Goal: Task Accomplishment & Management: Manage account settings

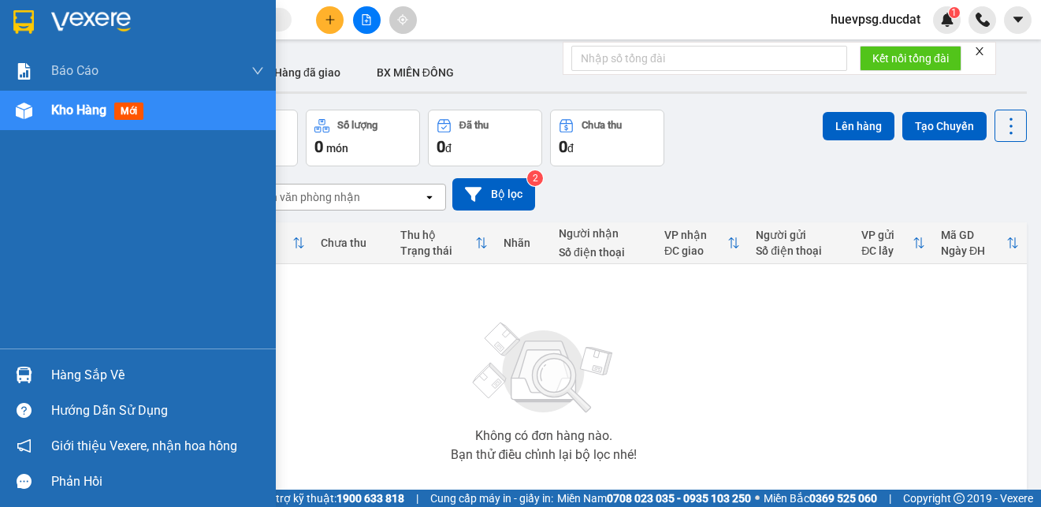
click at [47, 115] on div "Kho hàng mới" at bounding box center [138, 110] width 276 height 39
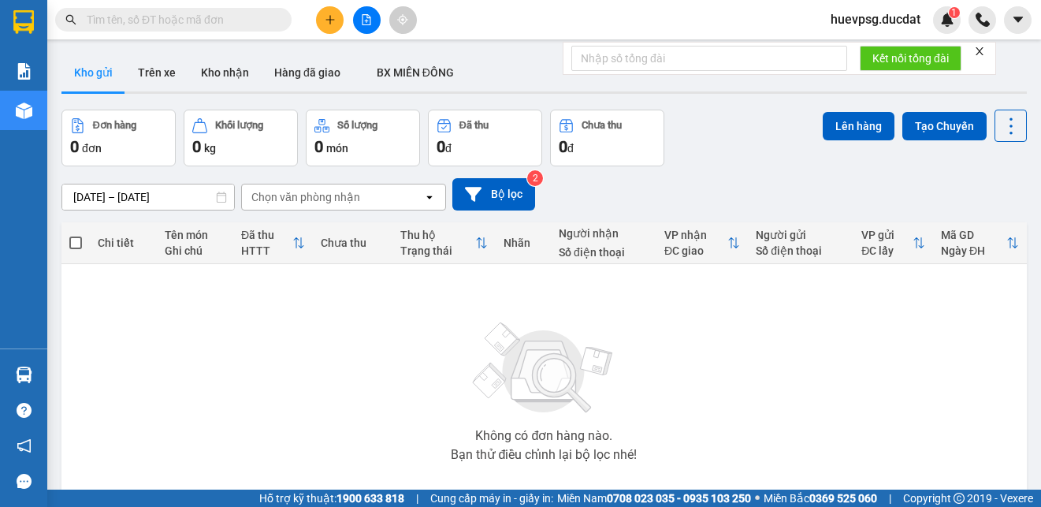
click at [65, 115] on button "Đơn hàng 0 đơn" at bounding box center [118, 138] width 114 height 57
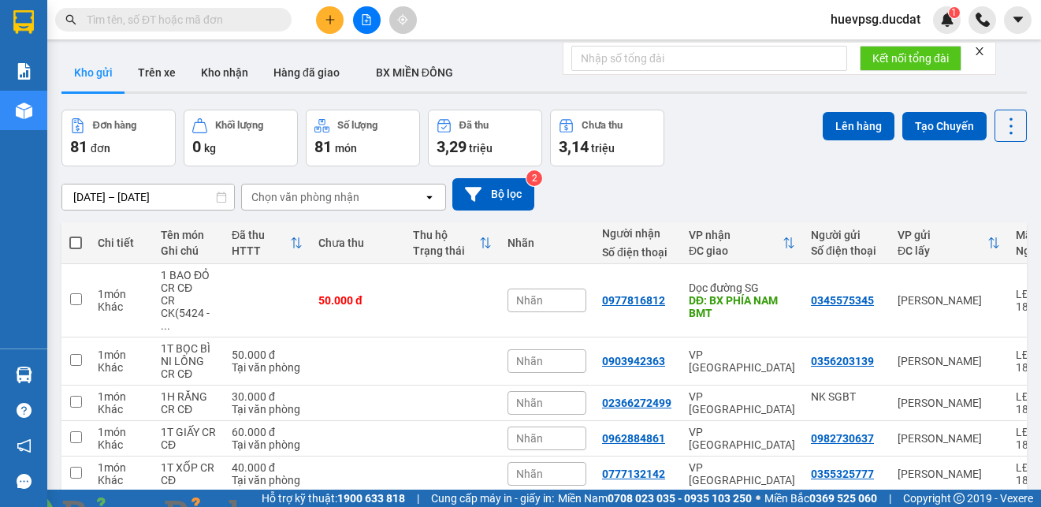
click at [391, 188] on div "Chọn văn phòng nhận" at bounding box center [332, 196] width 181 height 25
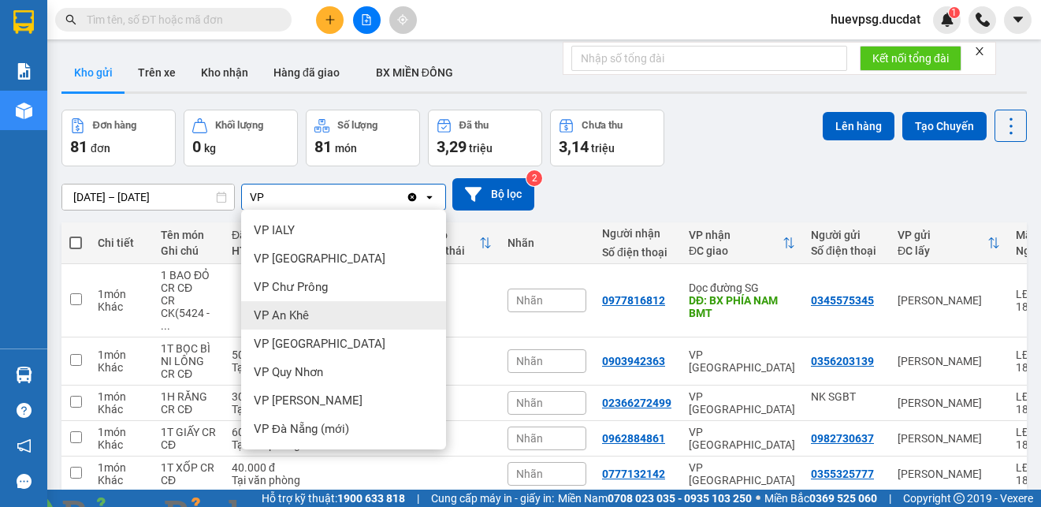
type input "VP"
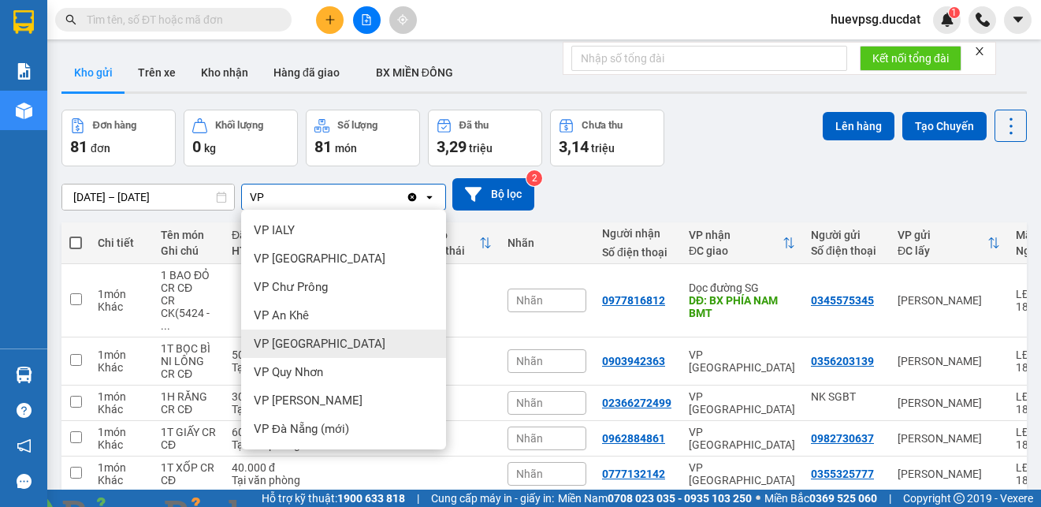
click at [303, 340] on span "VP [GEOGRAPHIC_DATA]" at bounding box center [320, 344] width 132 height 16
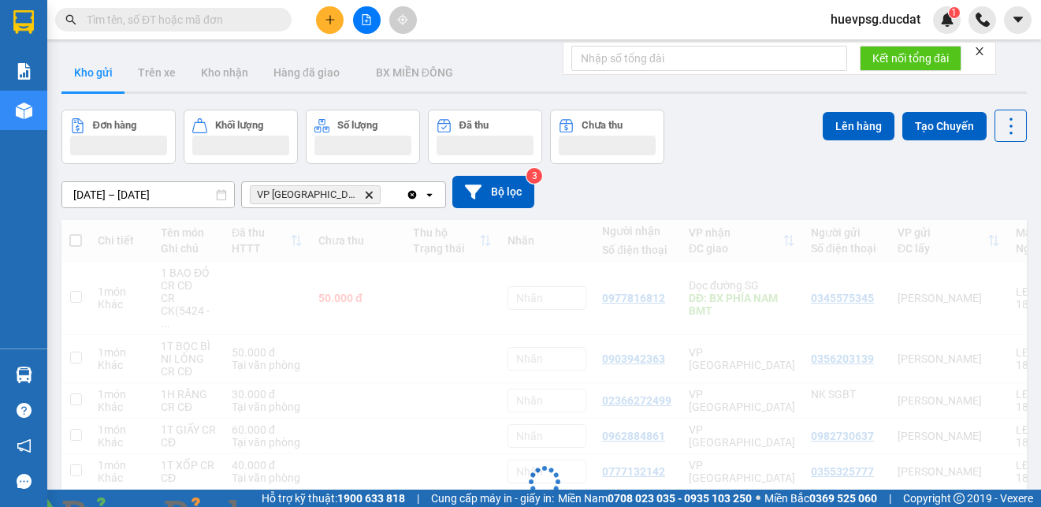
click at [377, 192] on div "VP Đà Nẵng Delete" at bounding box center [324, 194] width 164 height 25
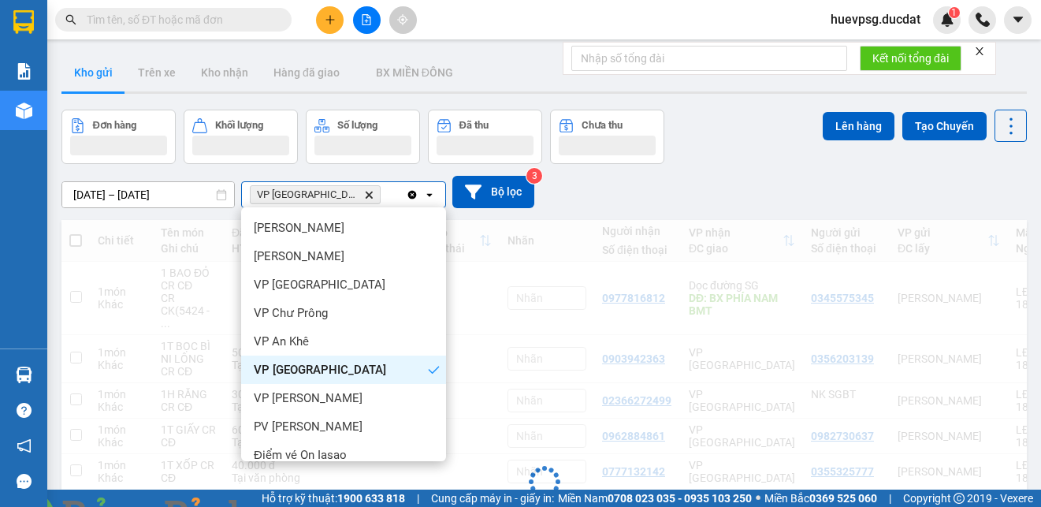
click at [377, 192] on div "VP Đà Nẵng Delete" at bounding box center [324, 194] width 164 height 25
type input "DỌ"
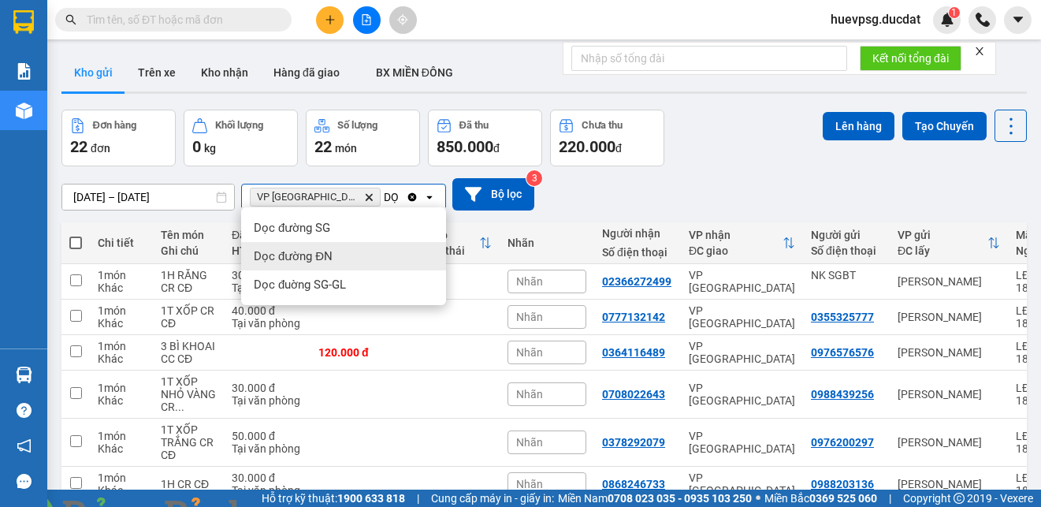
click at [351, 258] on div "Dọc đường ĐN" at bounding box center [343, 256] width 205 height 28
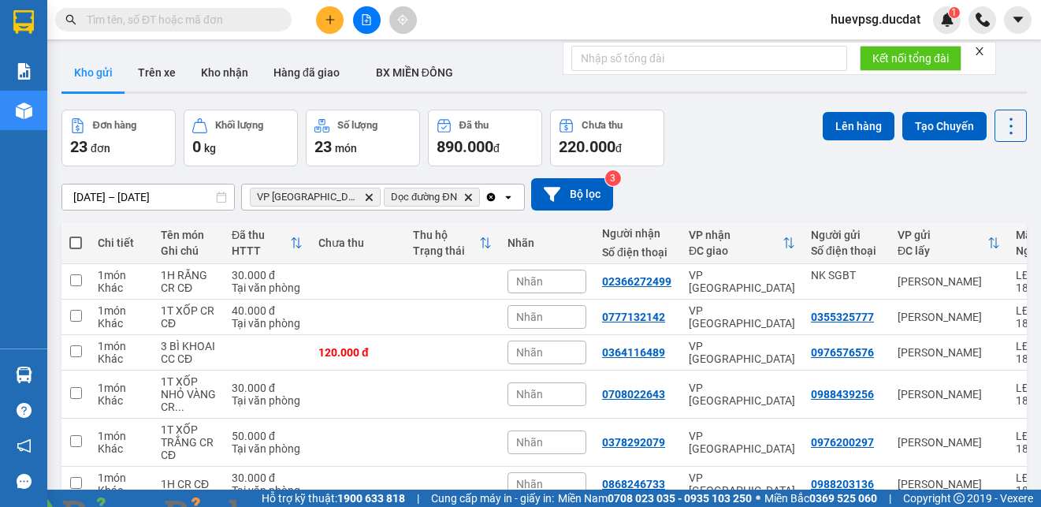
click at [74, 243] on span at bounding box center [75, 242] width 13 height 13
click at [76, 235] on input "checkbox" at bounding box center [76, 235] width 0 height 0
checkbox input "true"
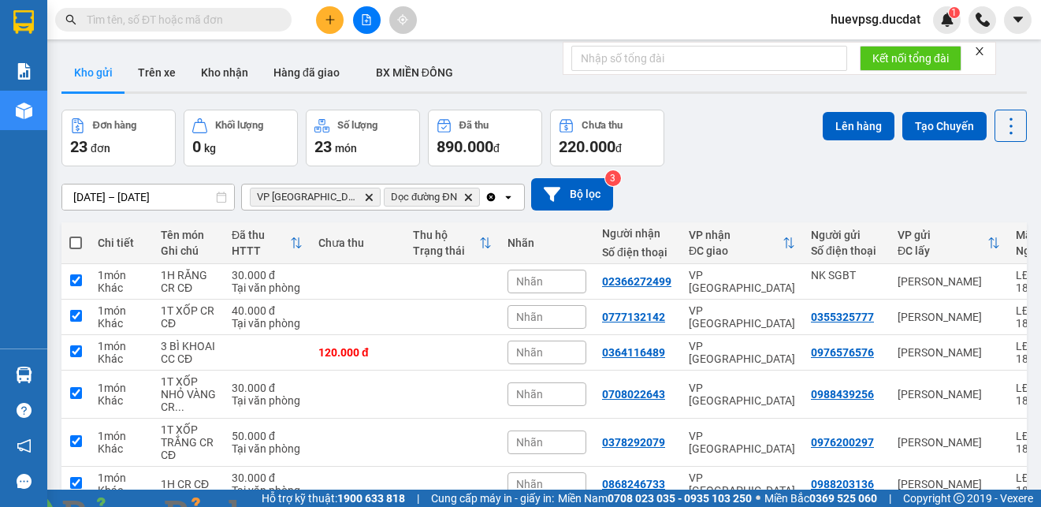
checkbox input "true"
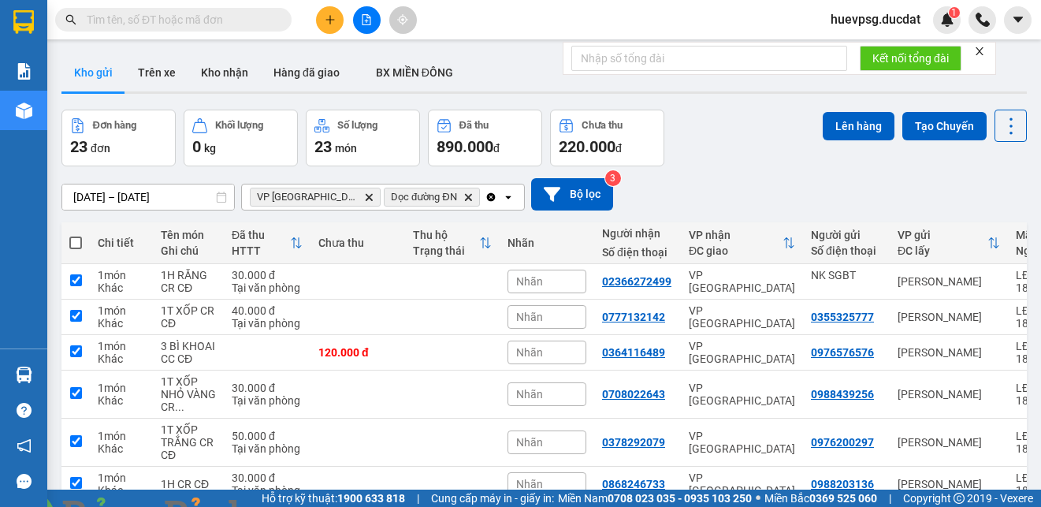
checkbox input "true"
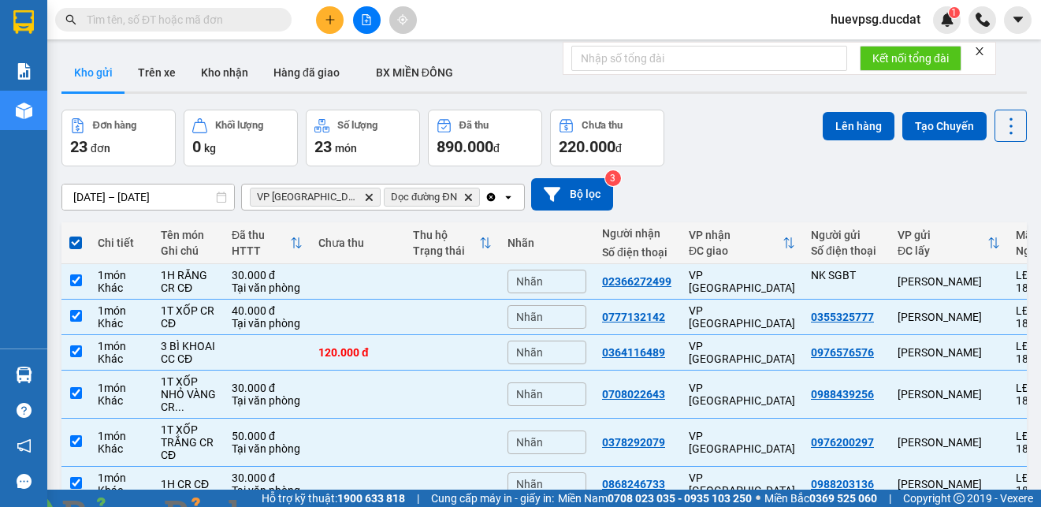
click at [290, 506] on img at bounding box center [285, 515] width 9 height 9
click at [865, 125] on button "Lên hàng" at bounding box center [859, 126] width 72 height 28
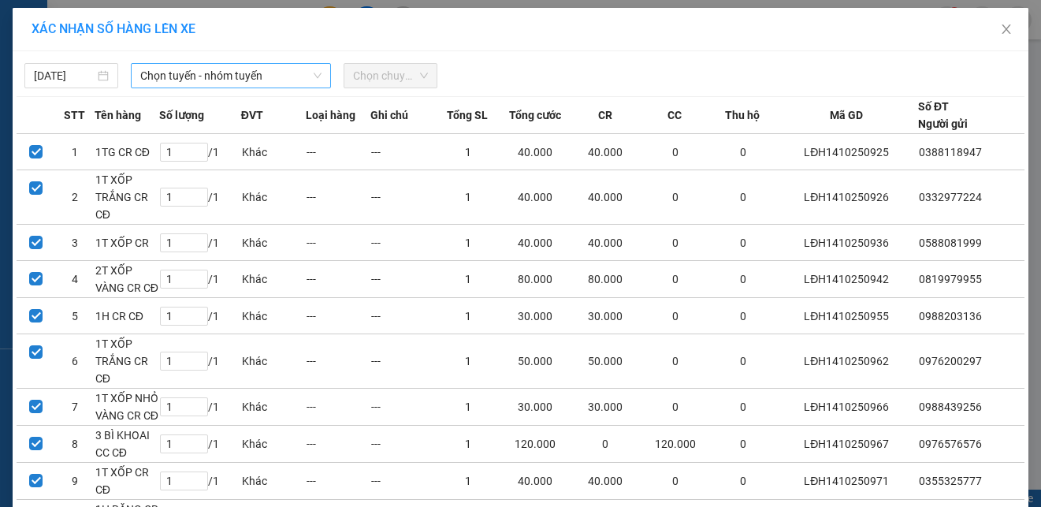
click at [280, 82] on span "Chọn tuyến - nhóm tuyến" at bounding box center [230, 76] width 181 height 24
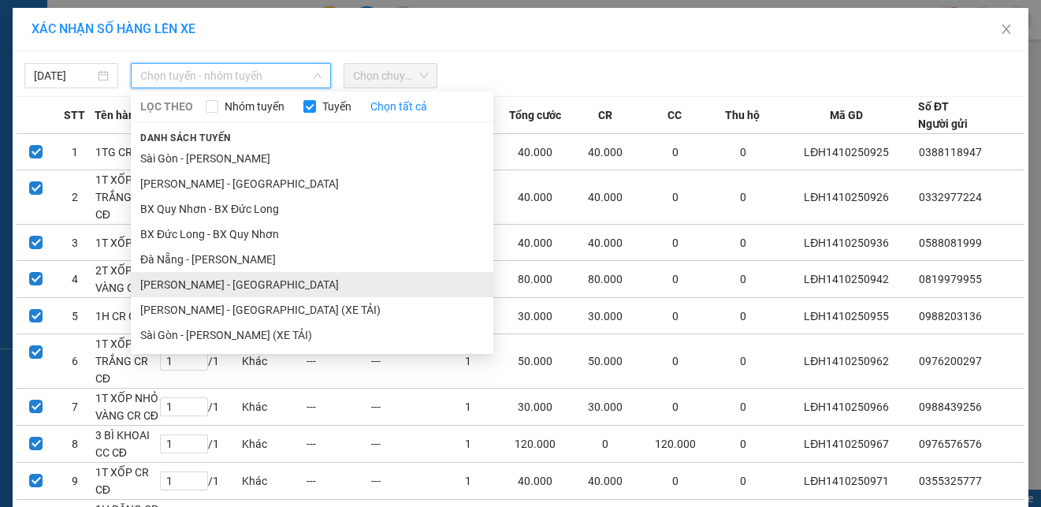
click at [188, 276] on li "[PERSON_NAME] - [GEOGRAPHIC_DATA]" at bounding box center [312, 284] width 362 height 25
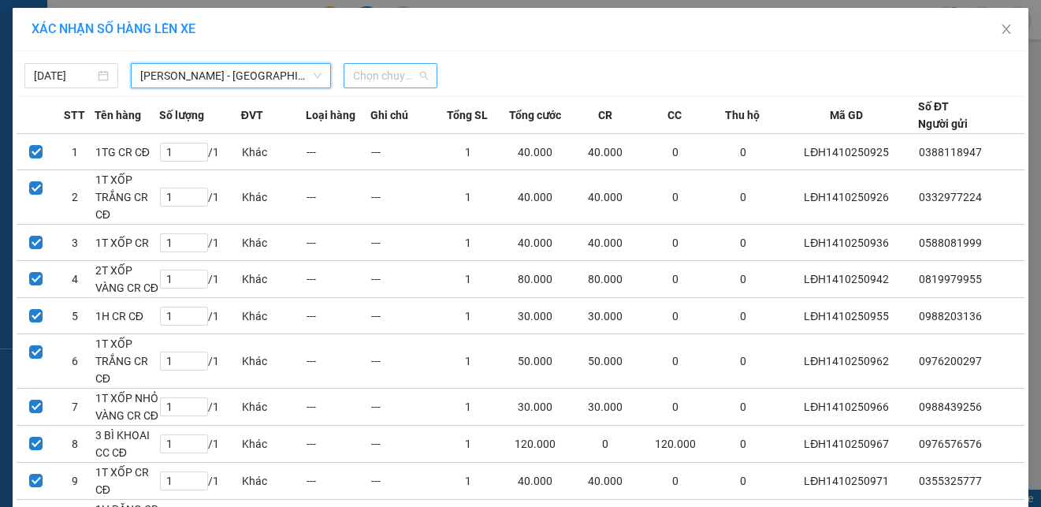
click at [375, 83] on span "Chọn chuyến" at bounding box center [390, 76] width 75 height 24
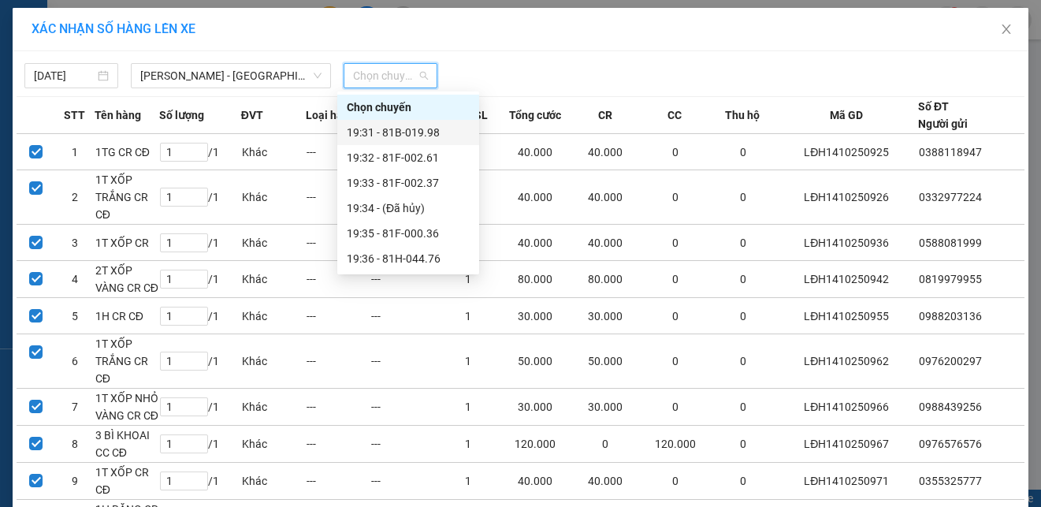
click at [396, 135] on div "19:31 - 81B-019.98" at bounding box center [408, 132] width 123 height 17
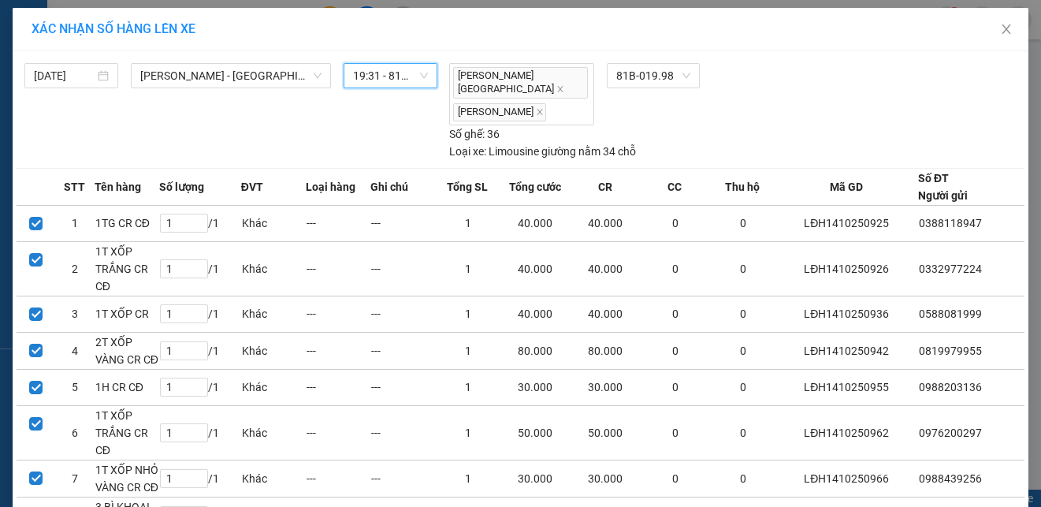
scroll to position [195, 0]
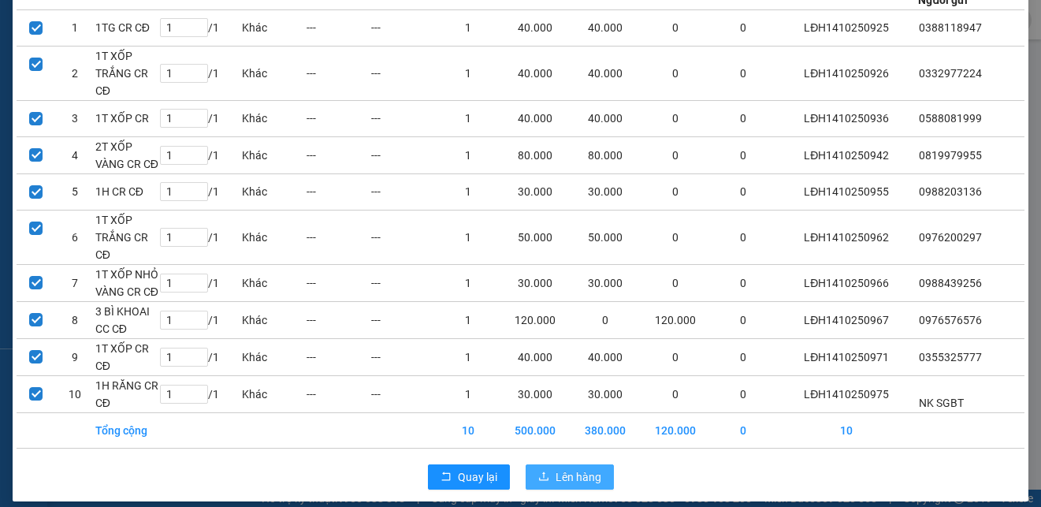
click at [575, 470] on span "Lên hàng" at bounding box center [579, 476] width 46 height 17
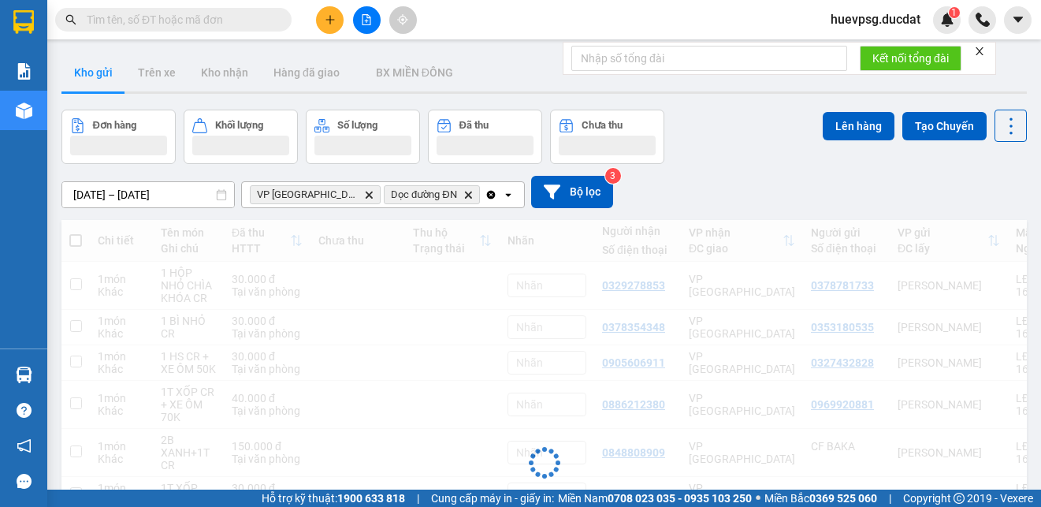
click at [485, 195] on icon "Clear all" at bounding box center [491, 194] width 13 height 13
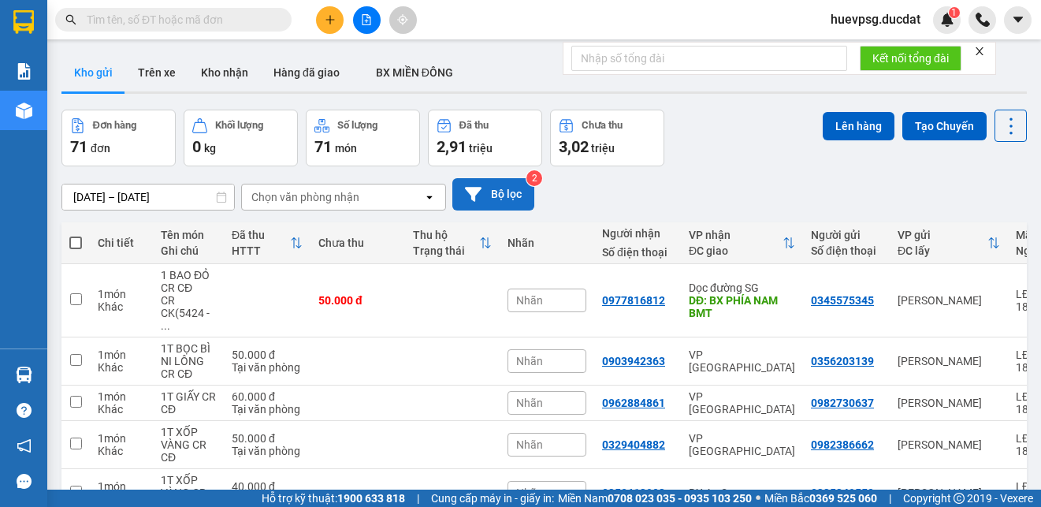
click at [511, 203] on button "Bộ lọc" at bounding box center [493, 194] width 82 height 32
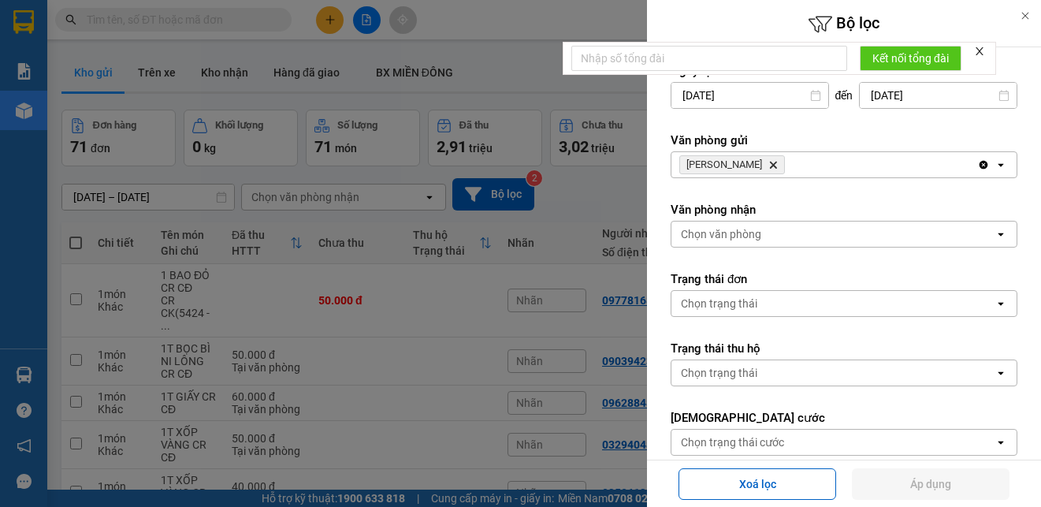
scroll to position [158, 0]
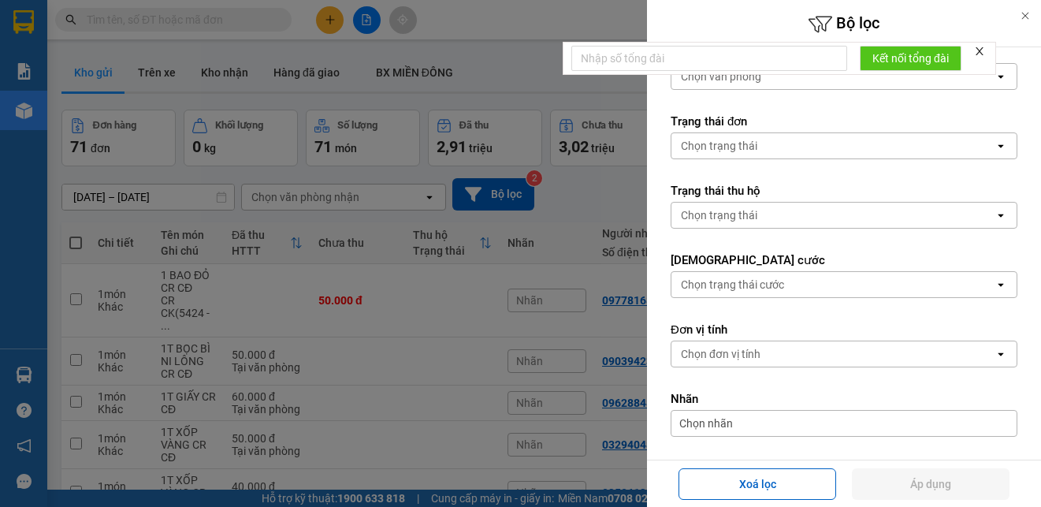
drag, startPoint x: 478, startPoint y: 187, endPoint x: 818, endPoint y: 176, distance: 339.8
click at [818, 176] on div "Bộ lọc Ngày tạo đơn 12/10/2025 Press the down arrow key to interact with the ca…" at bounding box center [520, 253] width 1041 height 507
click at [818, 176] on form "Ngày tạo đơn 12/10/2025 Press the down arrow key to interact with the calendar …" at bounding box center [844, 240] width 347 height 671
click at [792, 276] on div "Chọn trạng thái cước" at bounding box center [832, 284] width 323 height 25
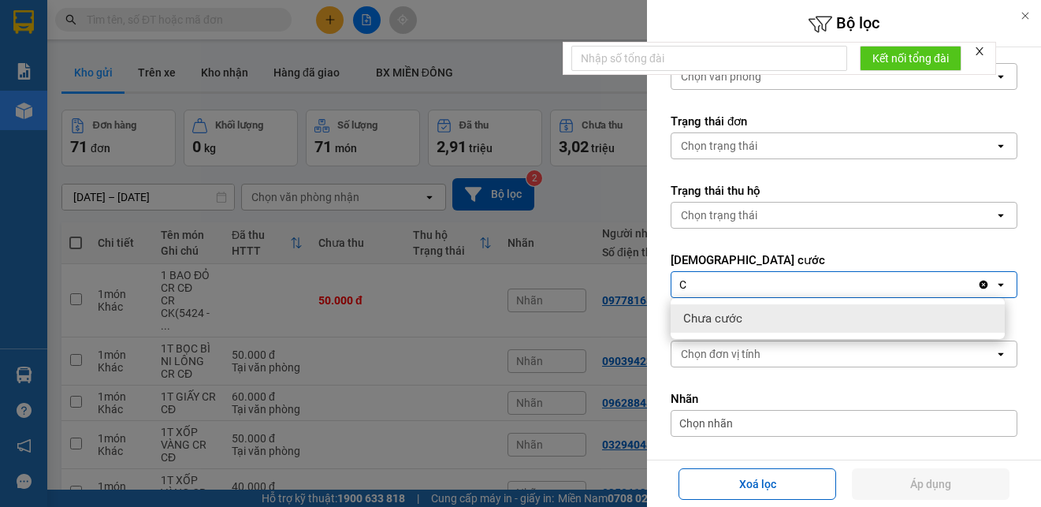
type input "C"
drag, startPoint x: 726, startPoint y: 318, endPoint x: 755, endPoint y: 278, distance: 49.0
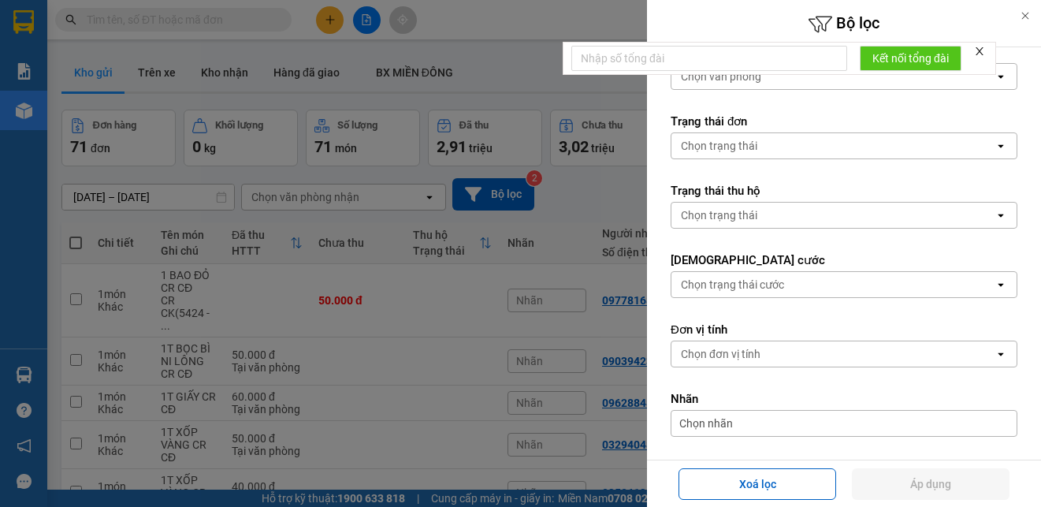
click at [851, 243] on form "Ngày tạo đơn 12/10/2025 Press the down arrow key to interact with the calendar …" at bounding box center [844, 240] width 347 height 671
click at [809, 285] on div "Chọn trạng thái cước" at bounding box center [832, 284] width 323 height 25
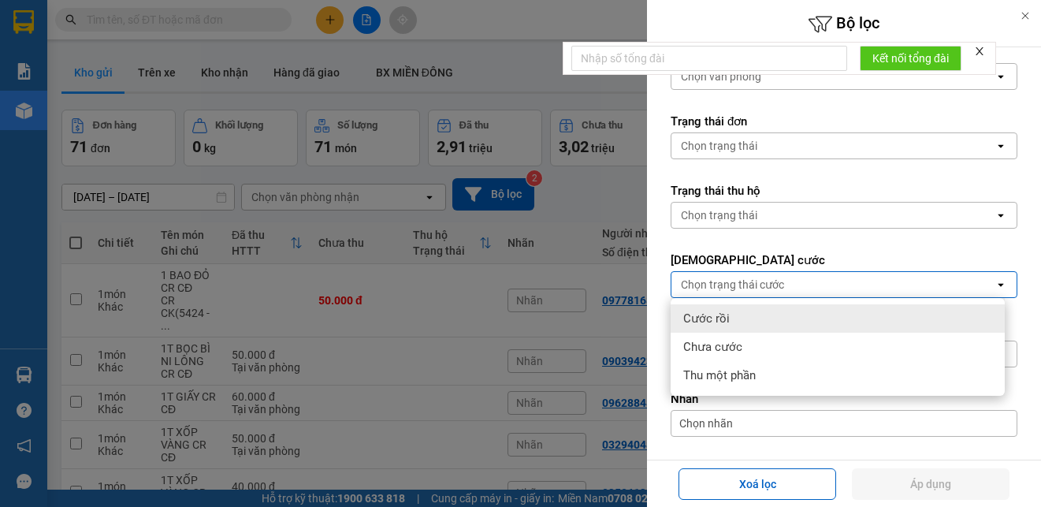
click at [759, 314] on div "Cước rồi" at bounding box center [838, 318] width 334 height 28
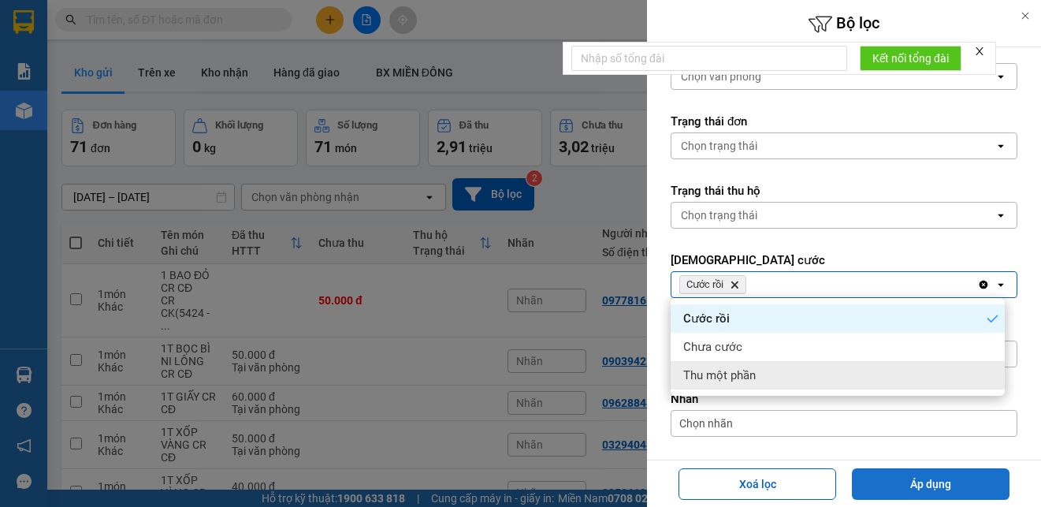
click at [880, 481] on button "Áp dụng" at bounding box center [931, 484] width 158 height 32
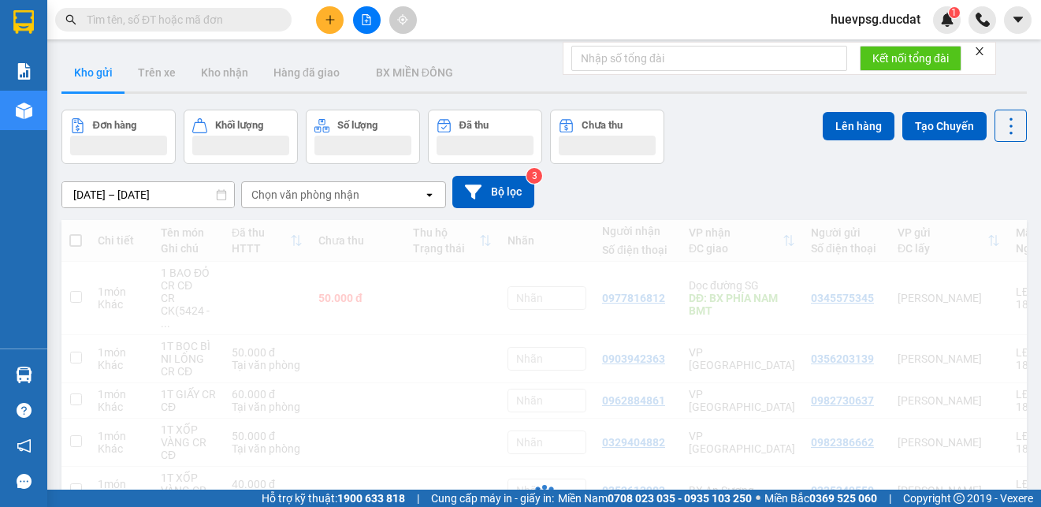
click at [375, 186] on div "Chọn văn phòng nhận" at bounding box center [332, 194] width 181 height 25
click at [383, 198] on div "Chọn văn phòng nhận" at bounding box center [332, 194] width 181 height 25
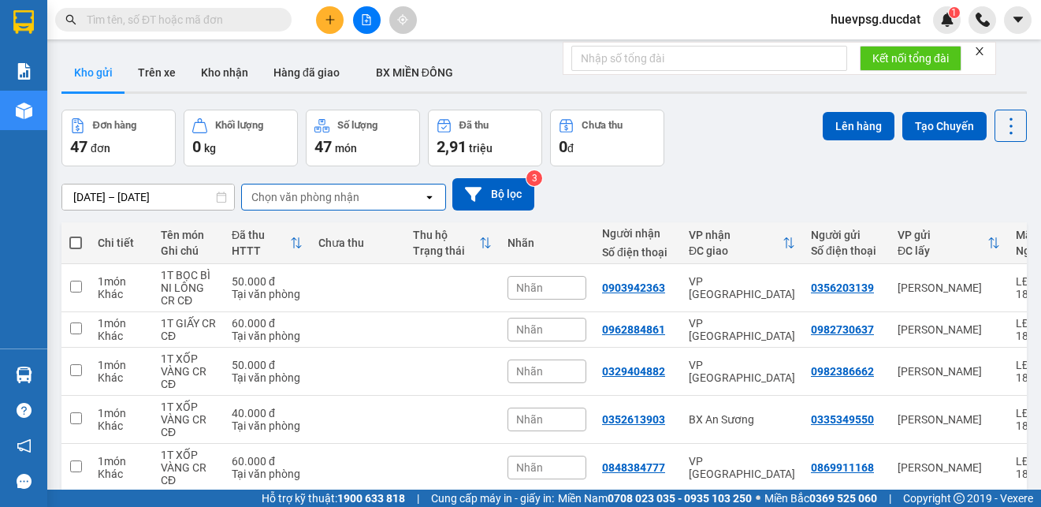
click at [383, 198] on div "Chọn văn phòng nhận" at bounding box center [332, 196] width 181 height 25
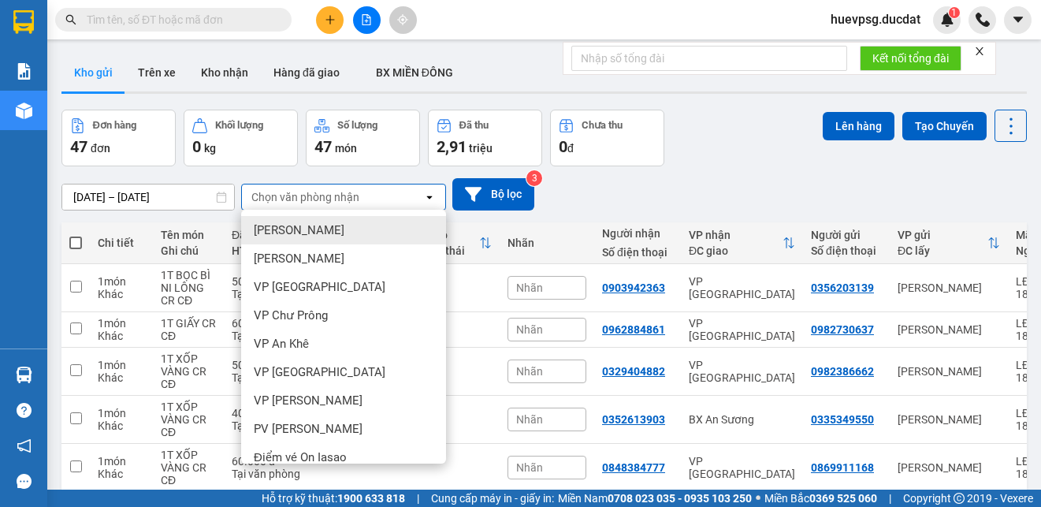
click at [383, 198] on div "Chọn văn phòng nhận" at bounding box center [332, 196] width 181 height 25
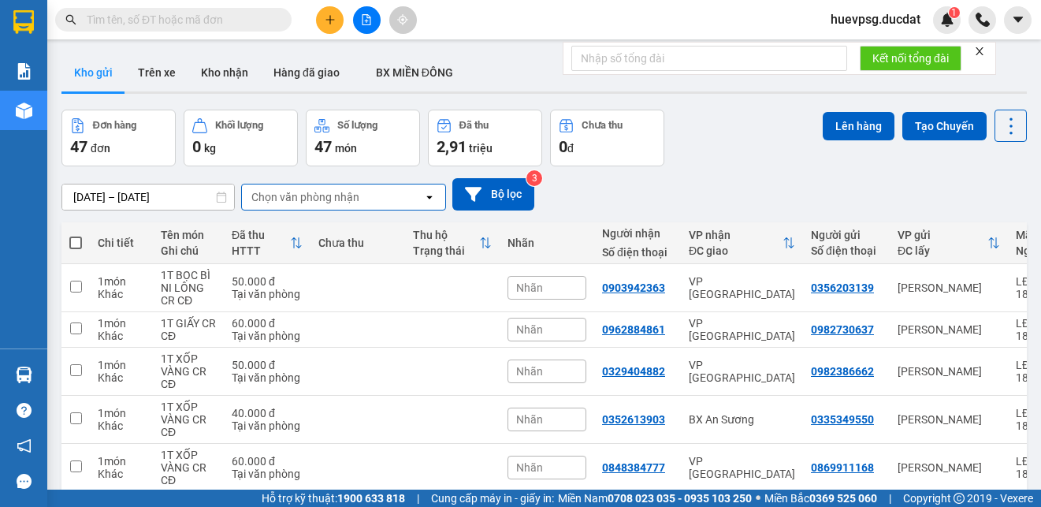
click at [383, 198] on div "Chọn văn phòng nhận" at bounding box center [332, 196] width 181 height 25
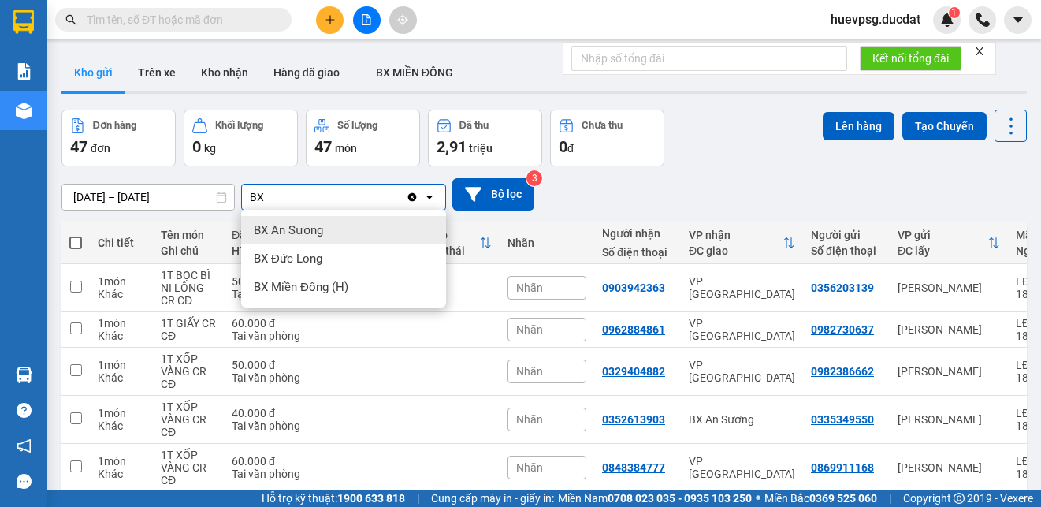
type input "BX"
click at [307, 236] on span "BX An Sương" at bounding box center [288, 230] width 69 height 16
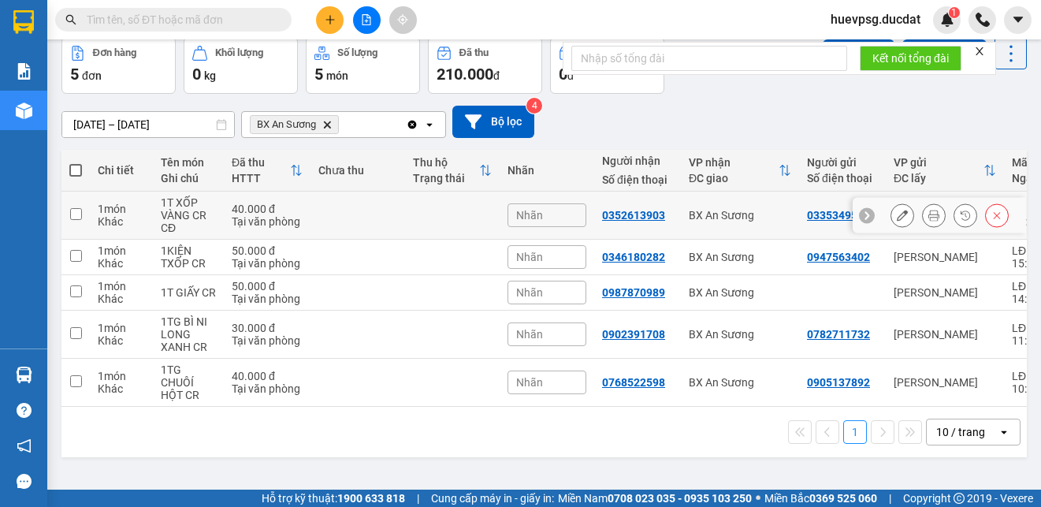
scroll to position [0, 0]
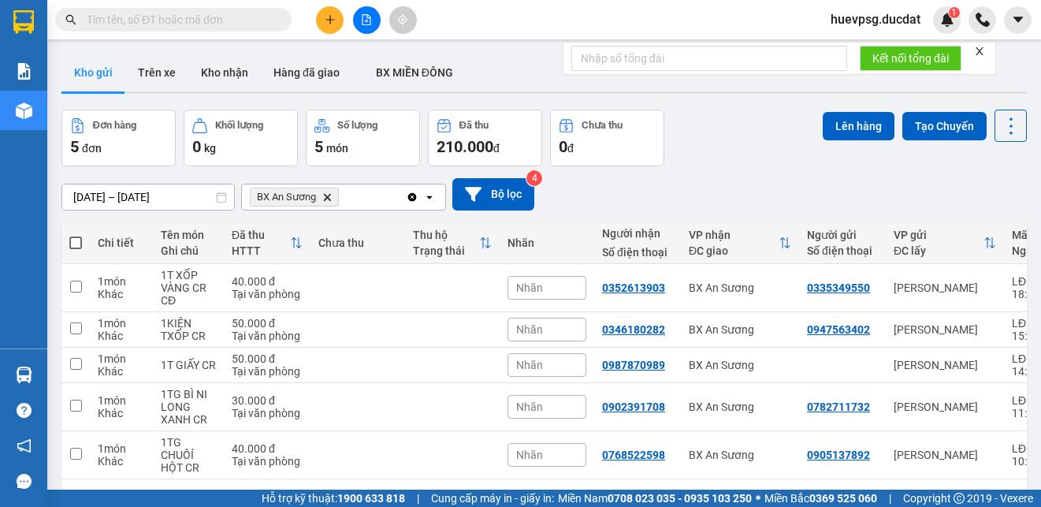
click at [75, 240] on span at bounding box center [75, 242] width 13 height 13
click at [76, 235] on input "checkbox" at bounding box center [76, 235] width 0 height 0
checkbox input "true"
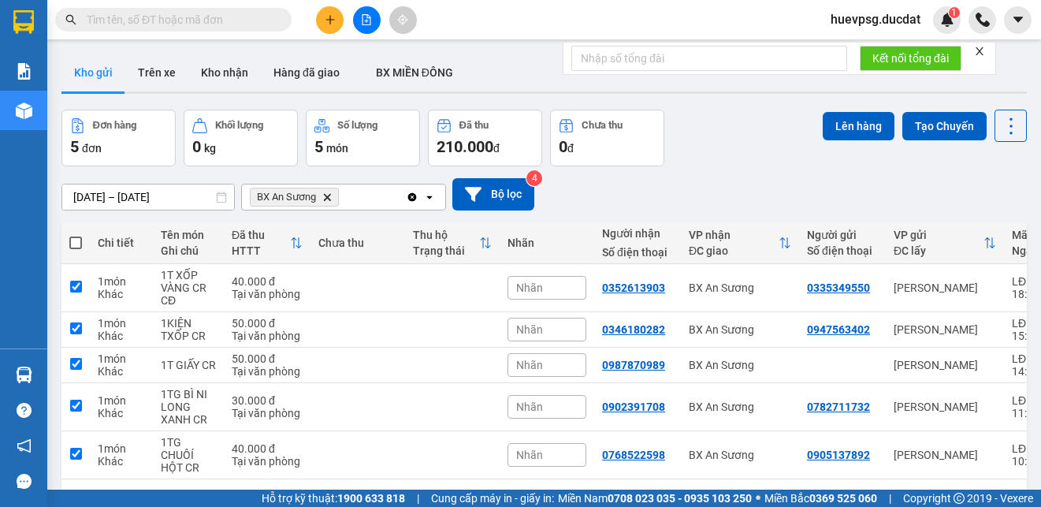
checkbox input "true"
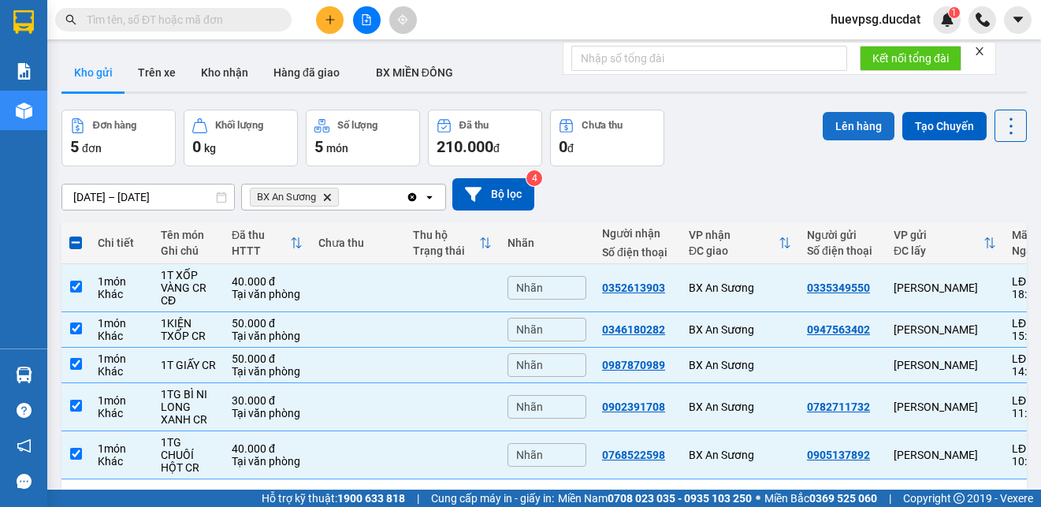
click at [830, 124] on button "Lên hàng" at bounding box center [859, 126] width 72 height 28
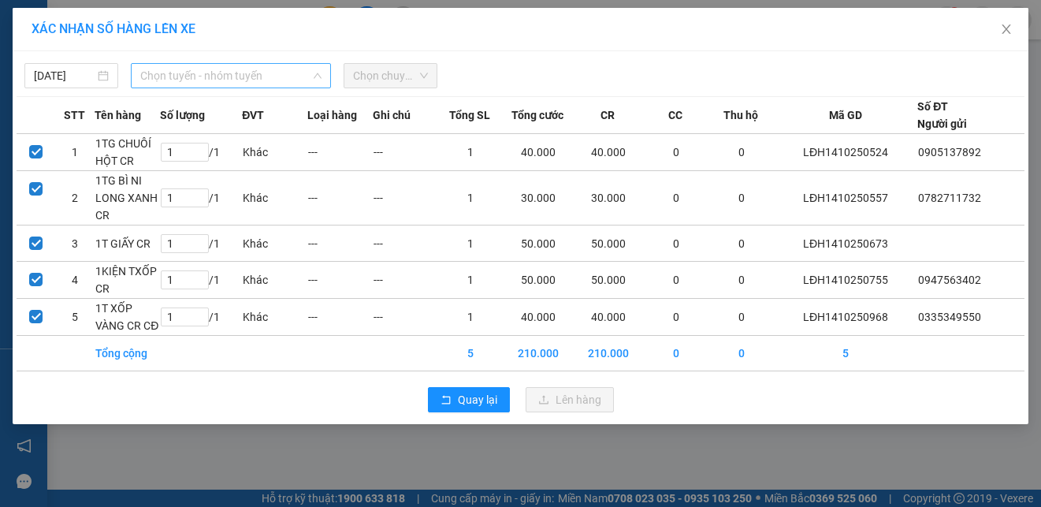
click at [286, 78] on span "Chọn tuyến - nhóm tuyến" at bounding box center [230, 76] width 181 height 24
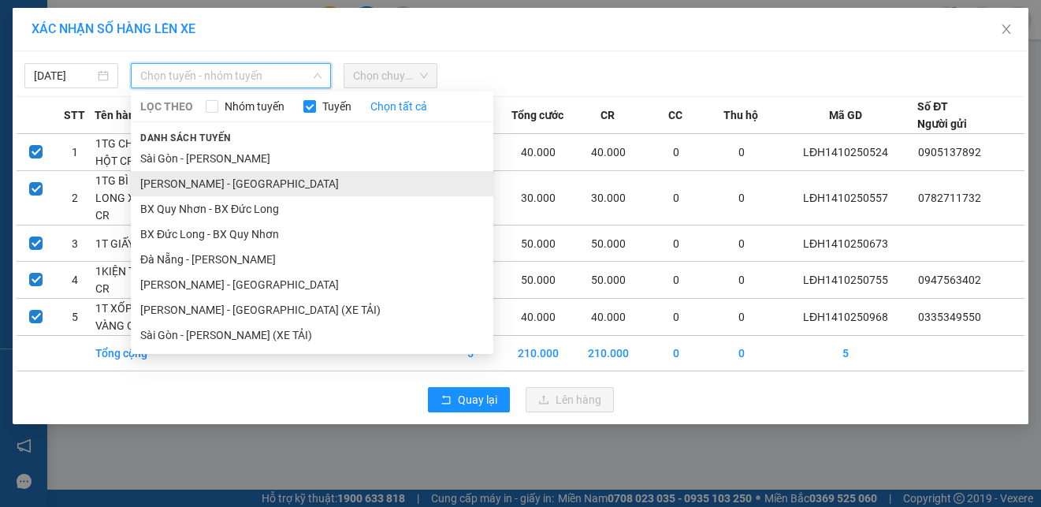
click at [203, 181] on li "[PERSON_NAME] - [GEOGRAPHIC_DATA]" at bounding box center [312, 183] width 362 height 25
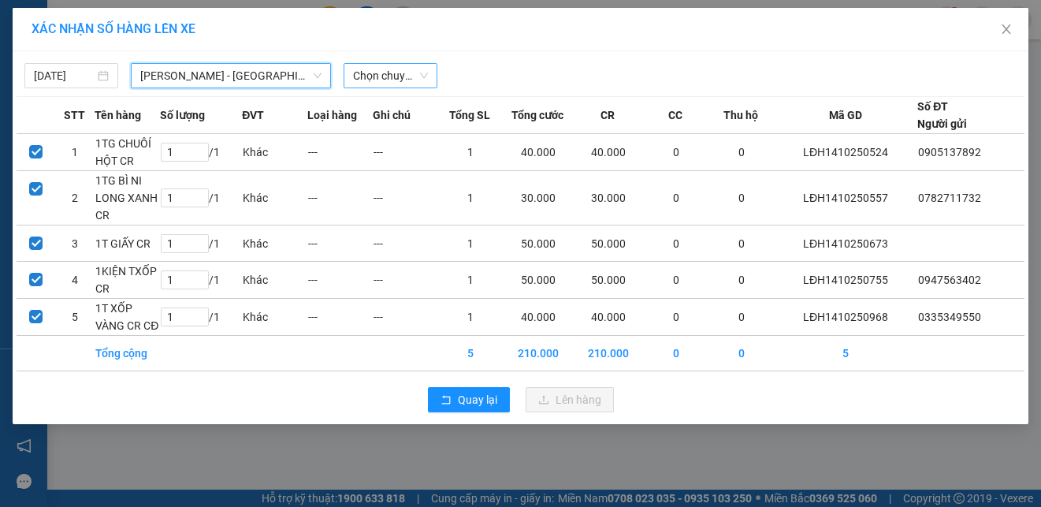
click at [382, 73] on span "Chọn chuyến" at bounding box center [390, 76] width 75 height 24
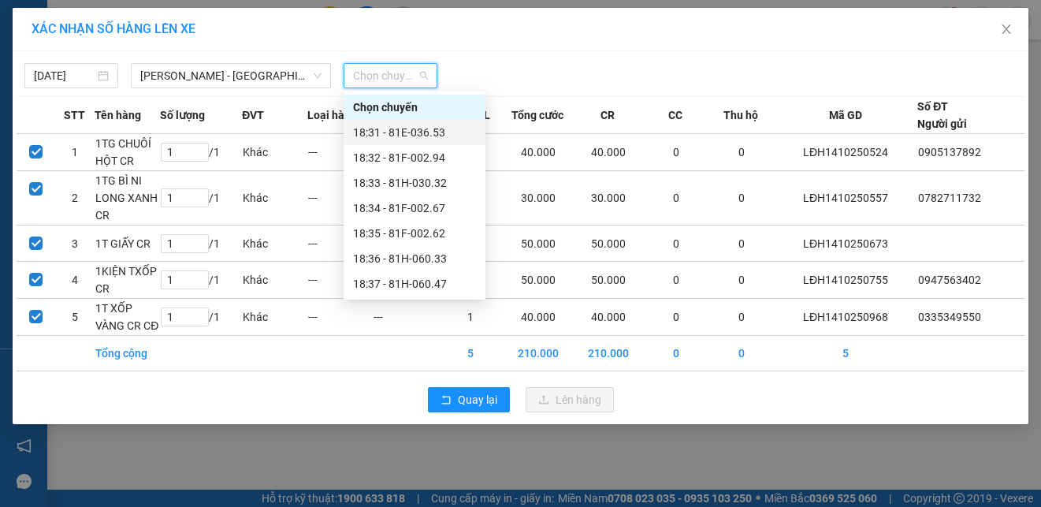
click at [418, 135] on div "18:31 - 81E-036.53" at bounding box center [414, 132] width 123 height 17
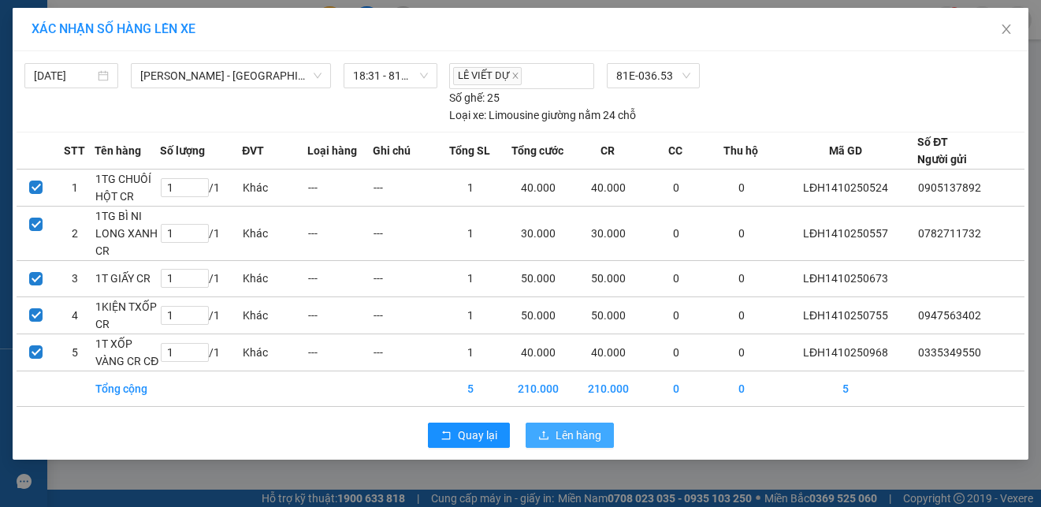
click at [580, 437] on span "Lên hàng" at bounding box center [579, 434] width 46 height 17
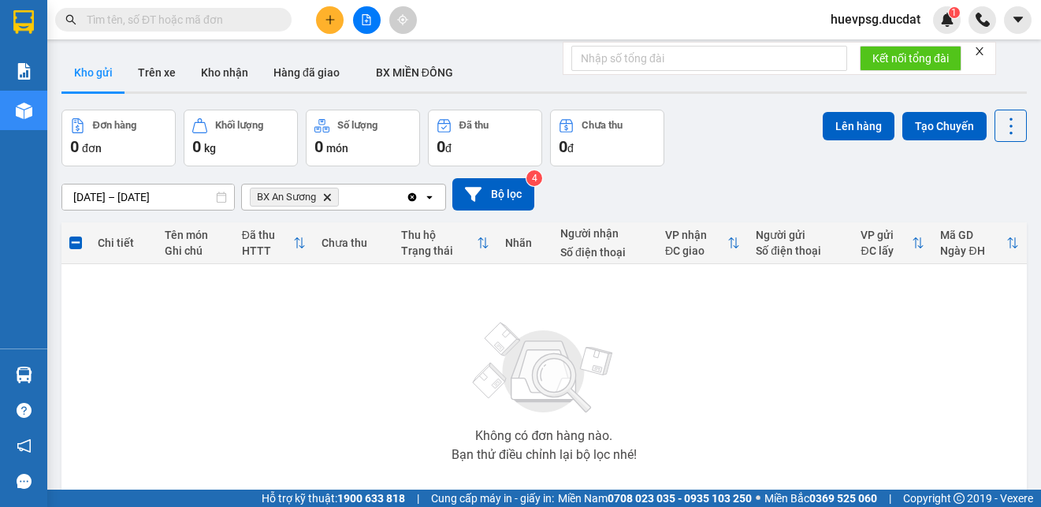
click at [328, 195] on icon "Delete" at bounding box center [326, 196] width 9 height 9
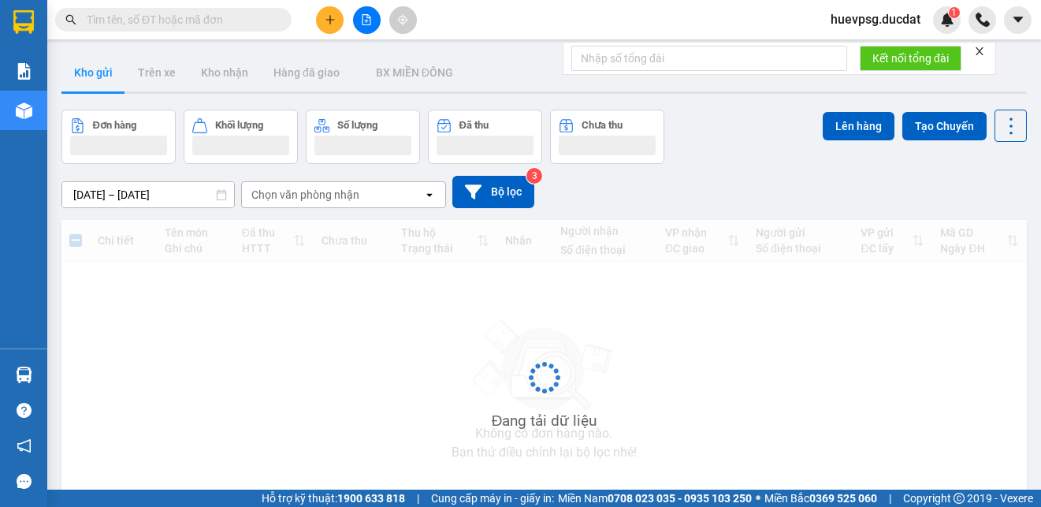
click at [328, 195] on div "Chọn văn phòng nhận" at bounding box center [305, 195] width 108 height 16
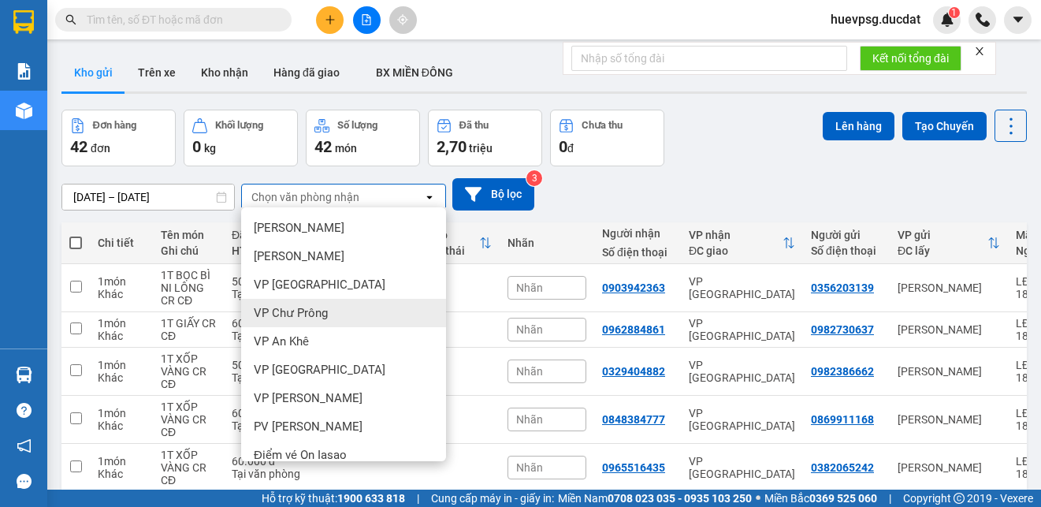
click at [74, 244] on span at bounding box center [75, 242] width 13 height 13
click at [76, 235] on input "checkbox" at bounding box center [76, 235] width 0 height 0
checkbox input "true"
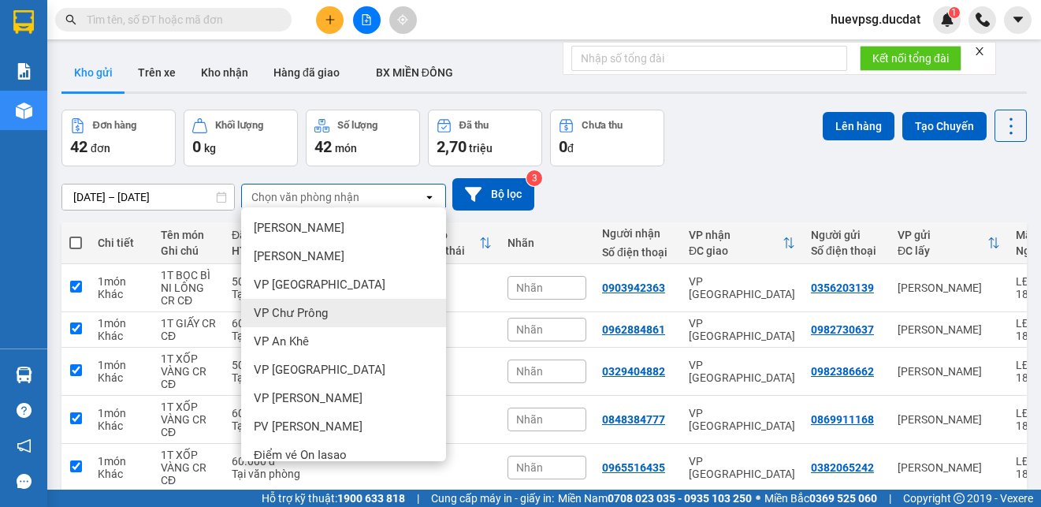
checkbox input "true"
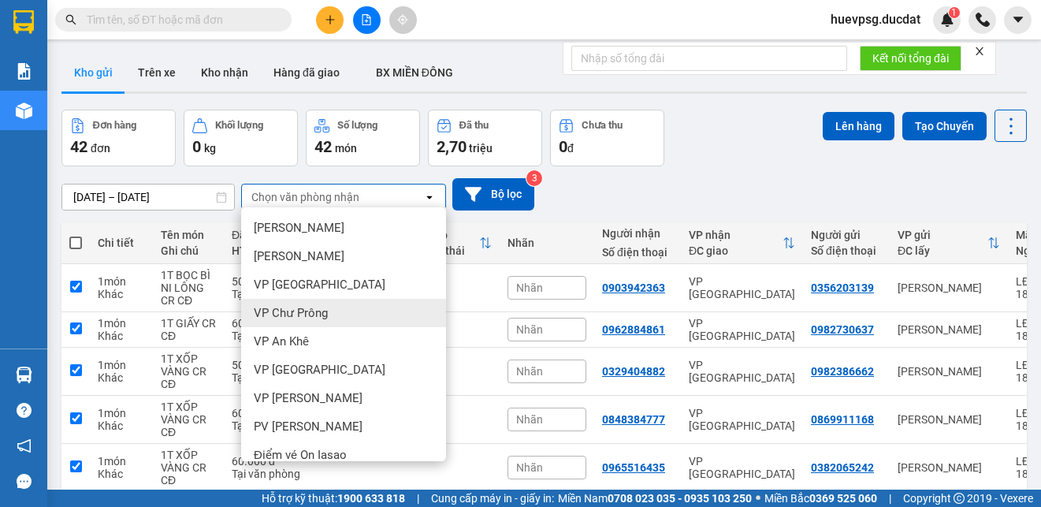
checkbox input "true"
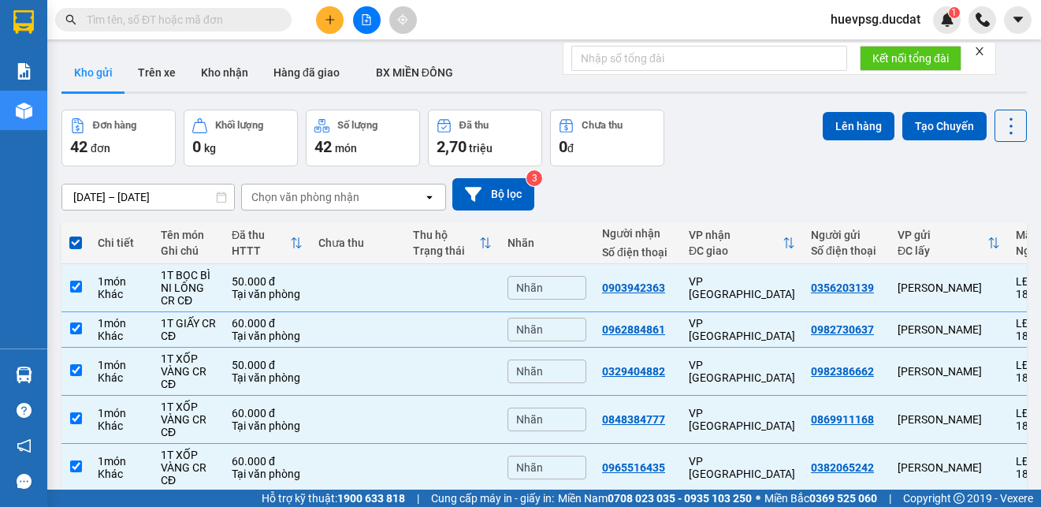
scroll to position [288, 0]
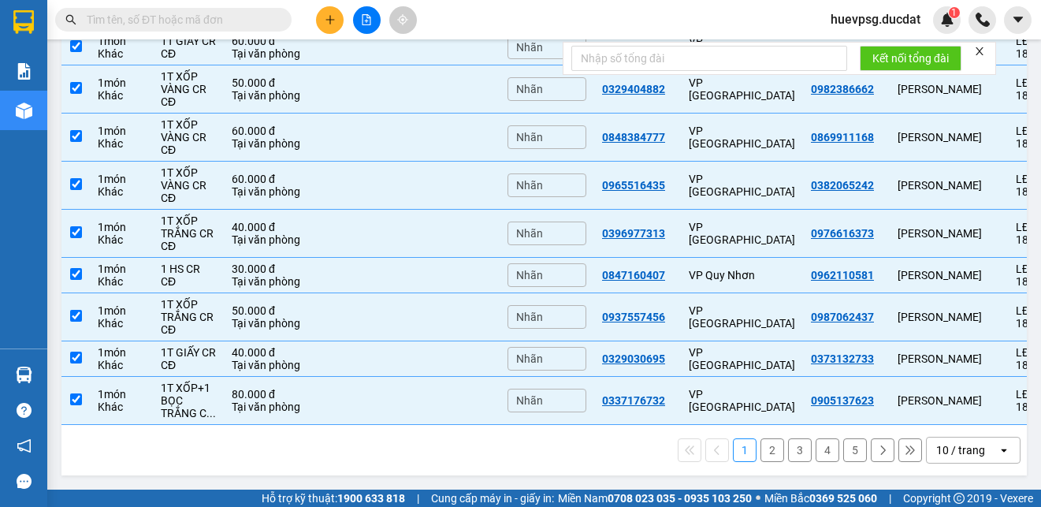
click at [938, 452] on div "10 / trang" at bounding box center [960, 450] width 49 height 16
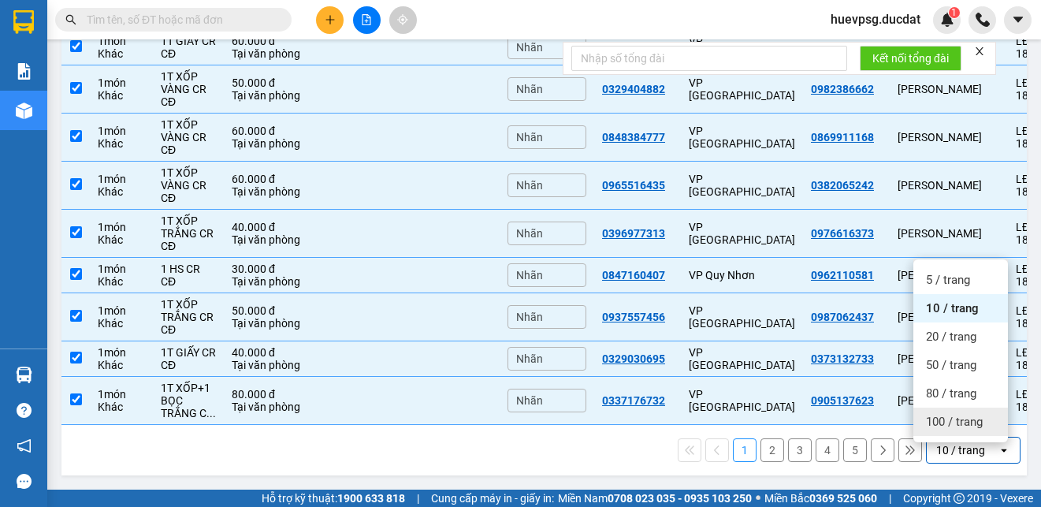
click at [952, 420] on span "100 / trang" at bounding box center [954, 422] width 57 height 16
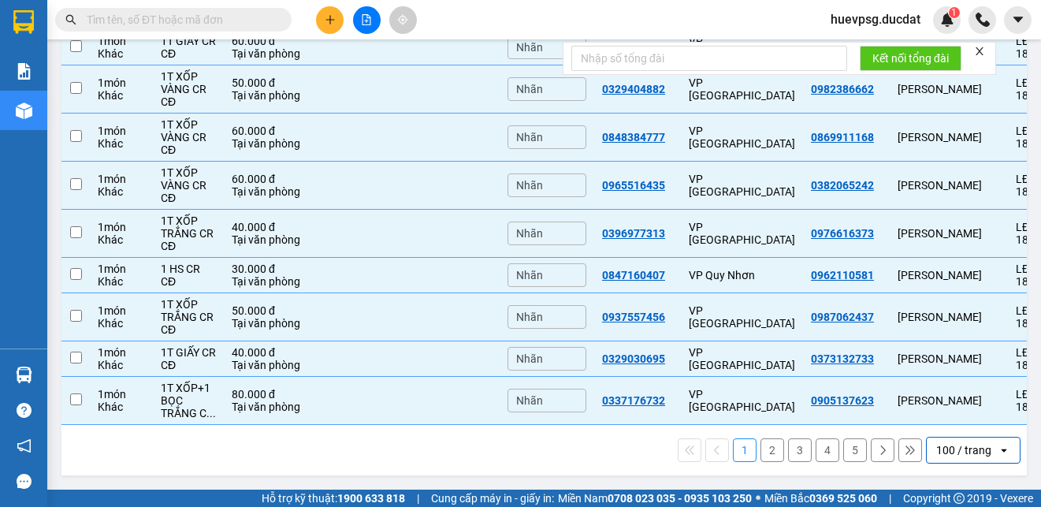
checkbox input "false"
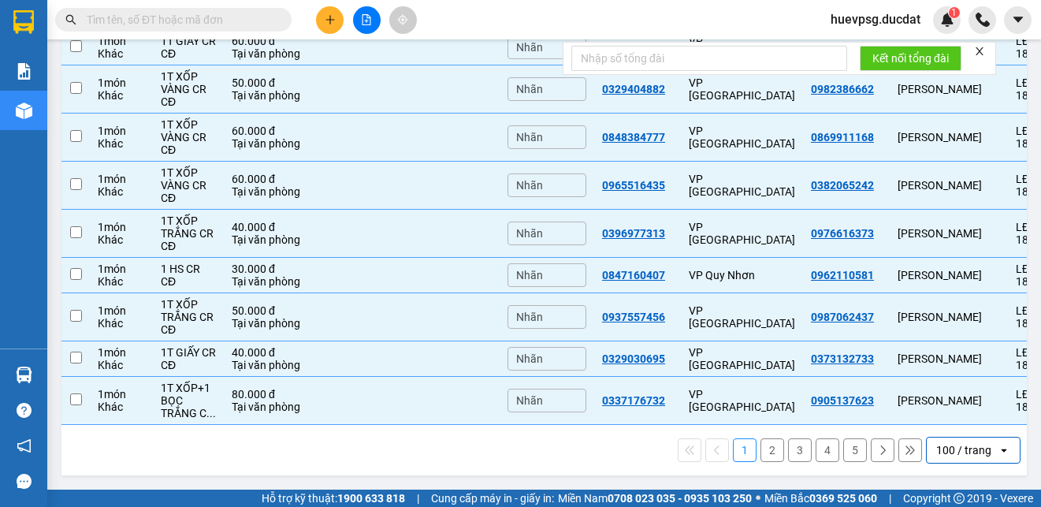
checkbox input "false"
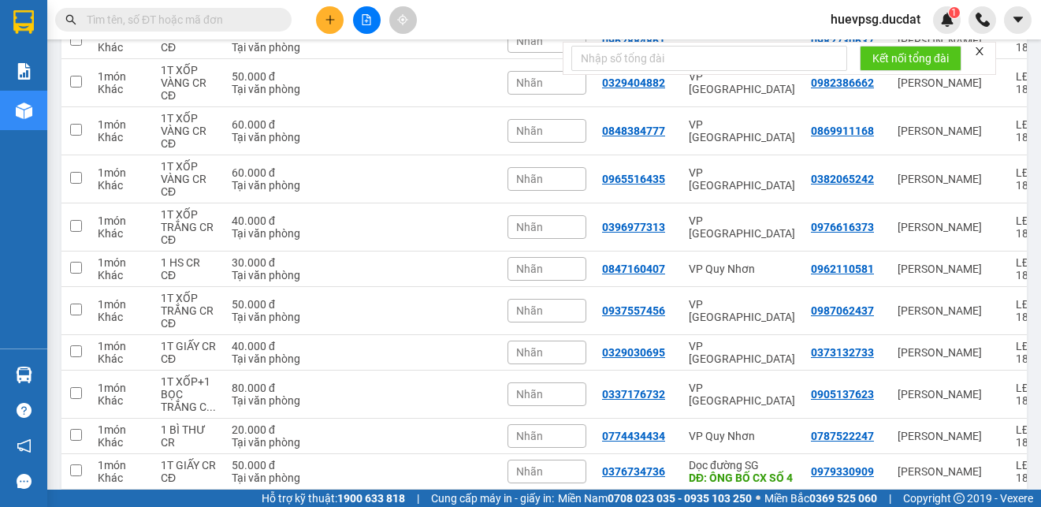
scroll to position [0, 0]
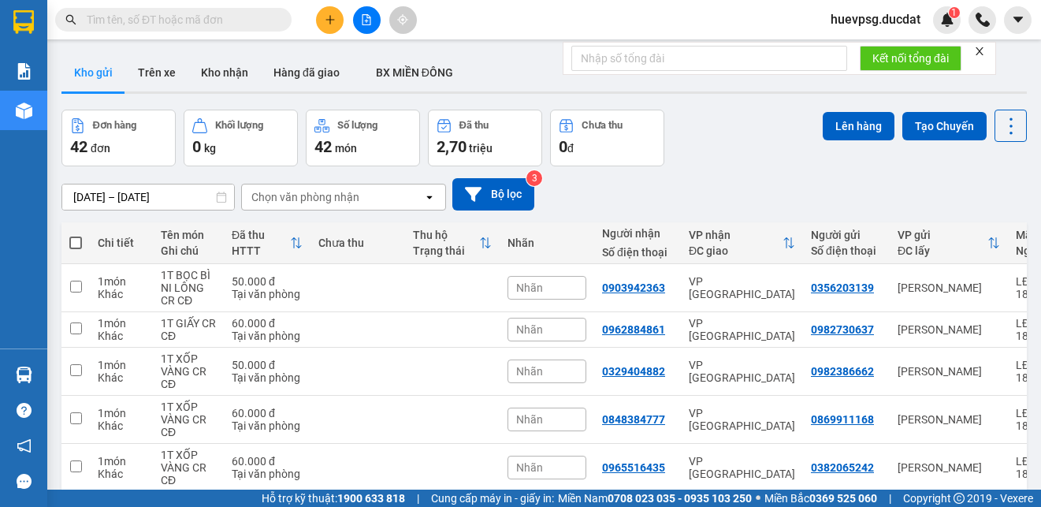
click at [380, 201] on div "Chọn văn phòng nhận" at bounding box center [332, 196] width 181 height 25
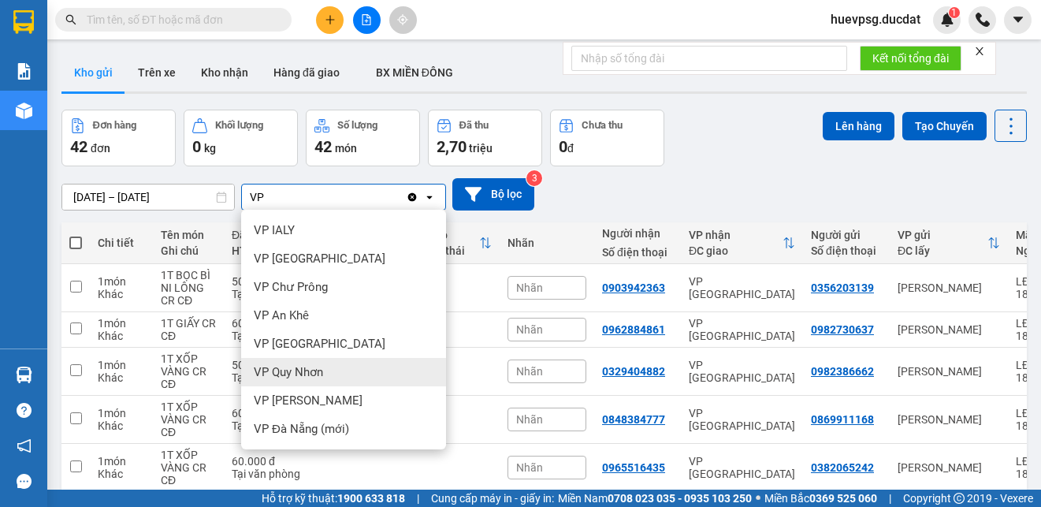
type input "VP"
click at [299, 377] on span "VP Quy Nhơn" at bounding box center [288, 372] width 69 height 16
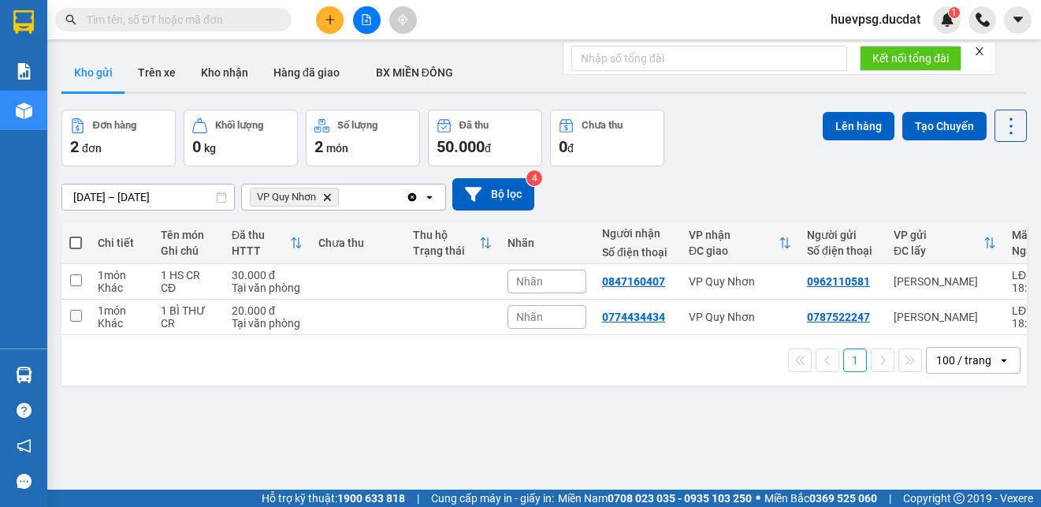
click at [74, 241] on span at bounding box center [75, 242] width 13 height 13
click at [76, 235] on input "checkbox" at bounding box center [76, 235] width 0 height 0
checkbox input "true"
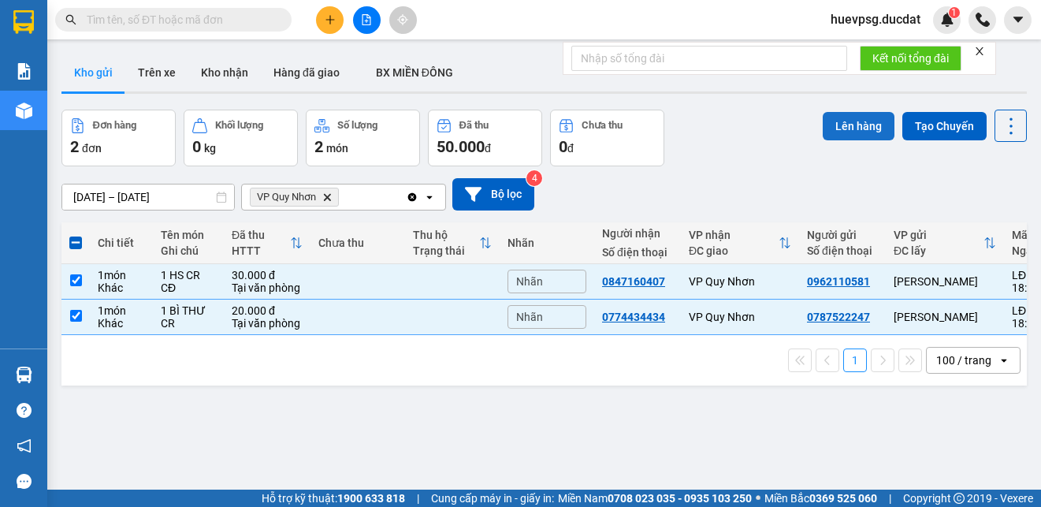
click at [839, 126] on button "Lên hàng" at bounding box center [859, 126] width 72 height 28
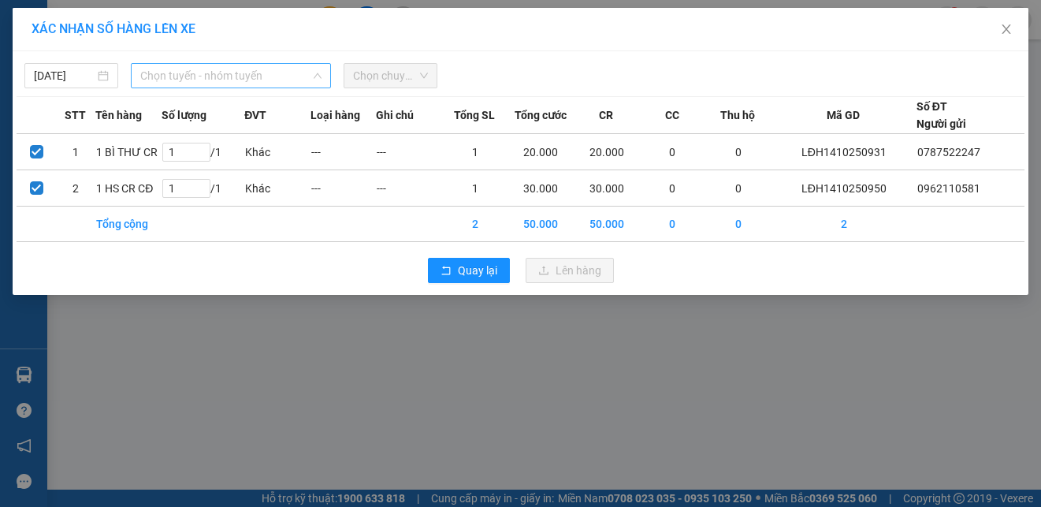
click at [298, 81] on span "Chọn tuyến - nhóm tuyến" at bounding box center [230, 76] width 181 height 24
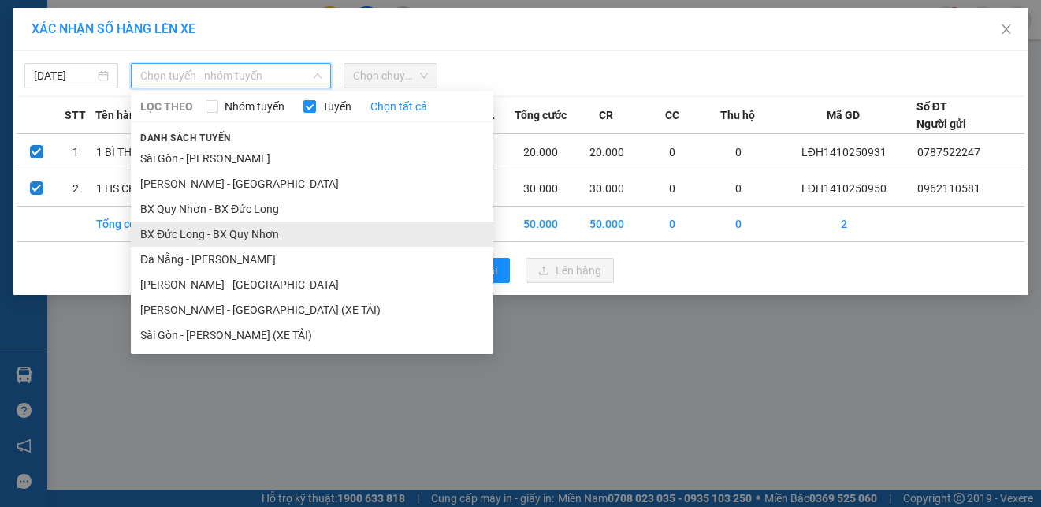
click at [208, 229] on li "BX Đức Long - BX Quy Nhơn" at bounding box center [312, 233] width 362 height 25
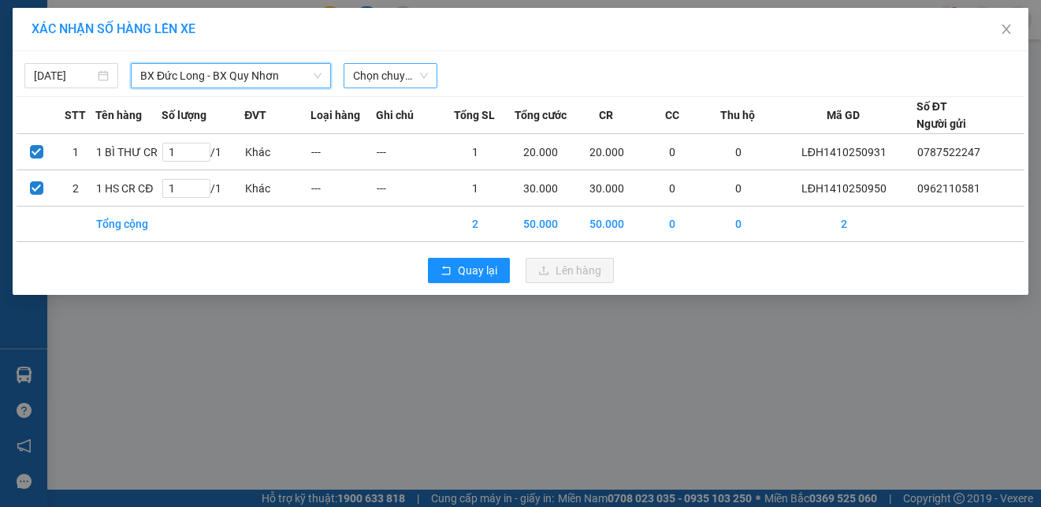
click at [392, 78] on span "Chọn chuyến" at bounding box center [390, 76] width 75 height 24
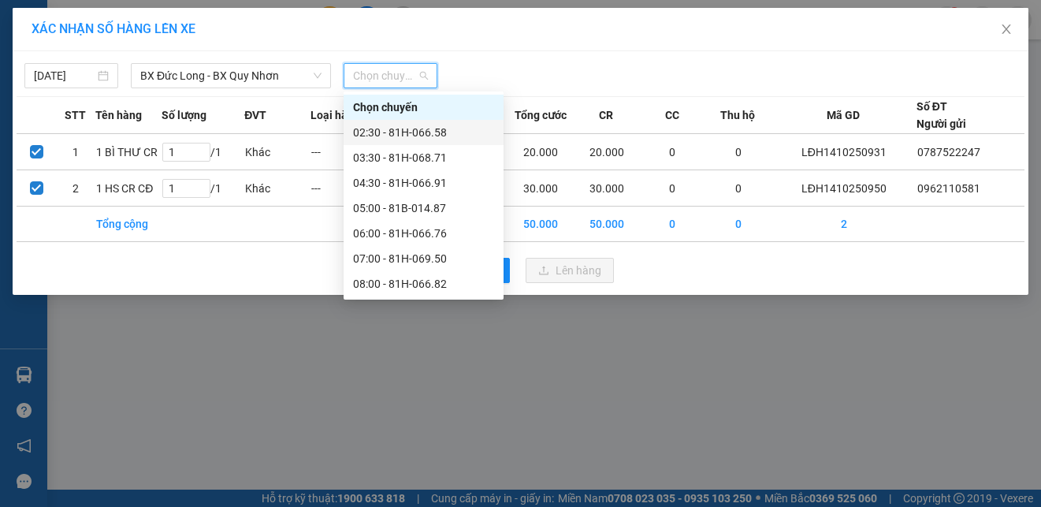
click at [419, 130] on div "02:30 - 81H-066.58" at bounding box center [423, 132] width 141 height 17
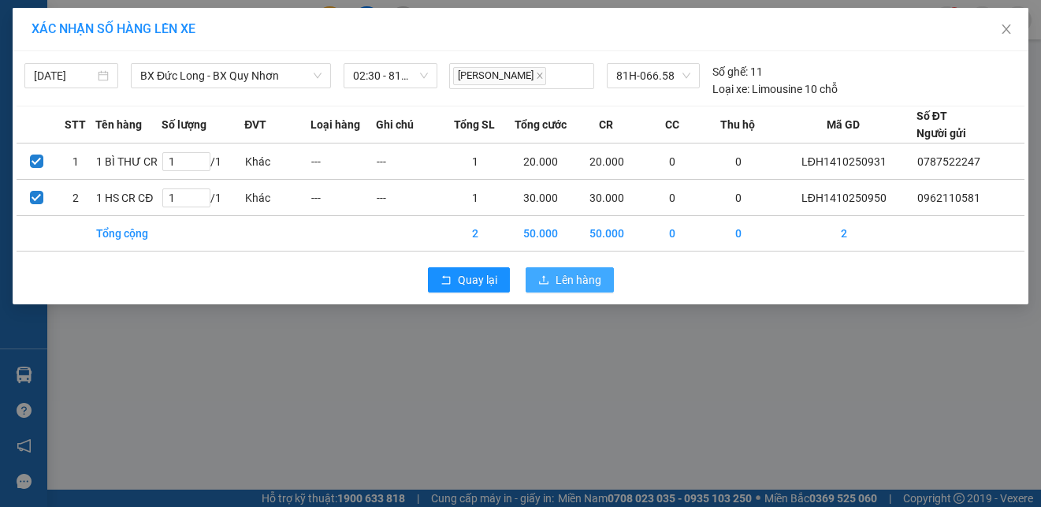
click at [588, 281] on span "Lên hàng" at bounding box center [579, 279] width 46 height 17
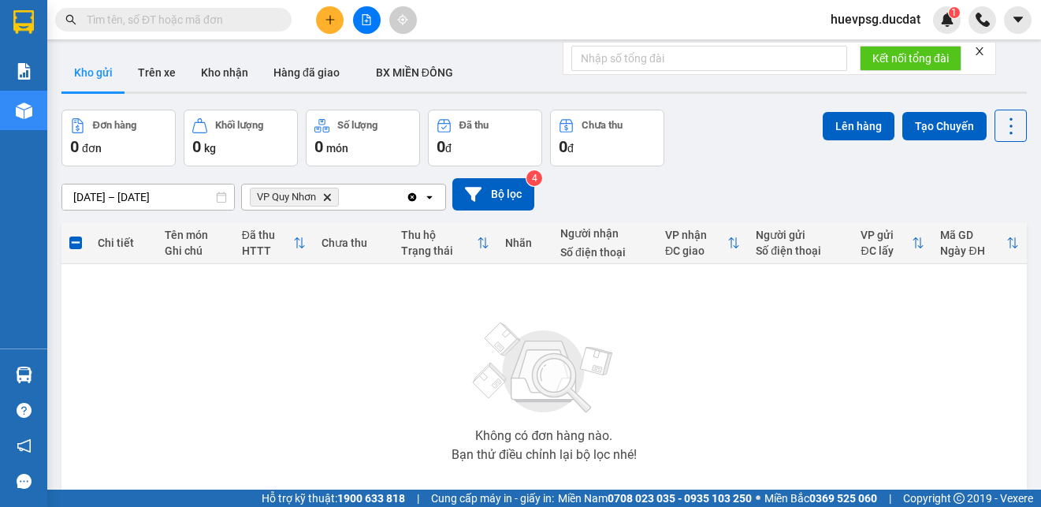
click at [329, 196] on icon "VP Quy Nhơn, close by backspace" at bounding box center [327, 196] width 7 height 7
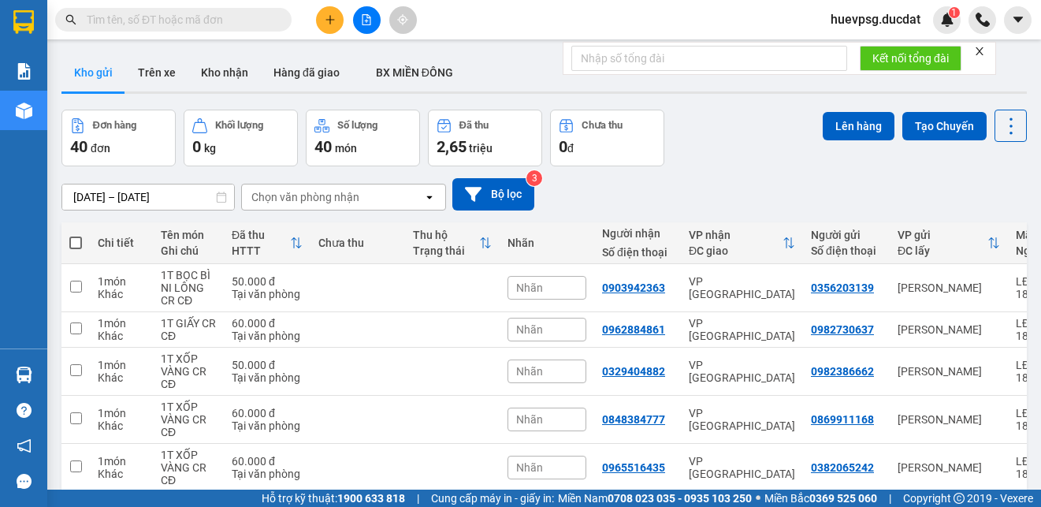
click at [72, 247] on span at bounding box center [75, 242] width 13 height 13
click at [76, 235] on input "checkbox" at bounding box center [76, 235] width 0 height 0
checkbox input "true"
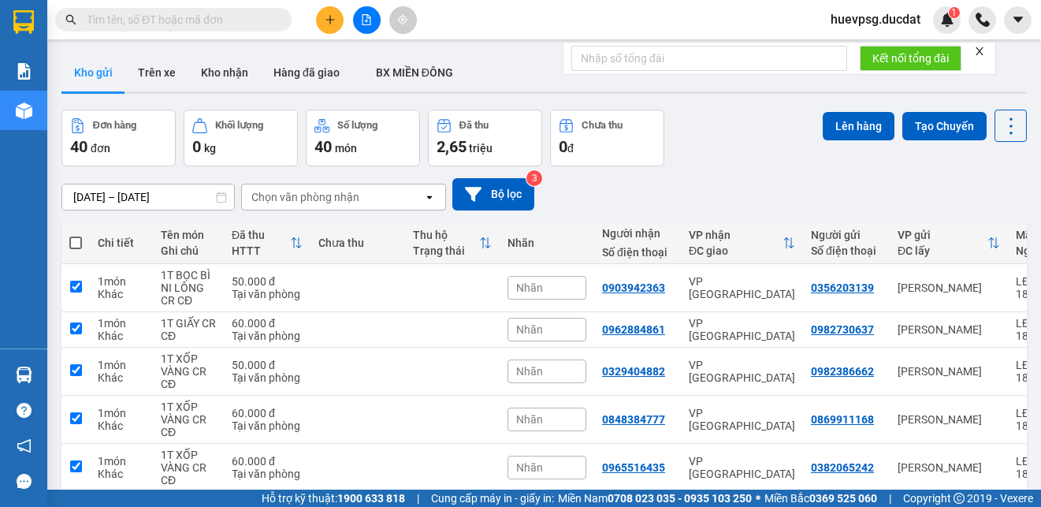
checkbox input "true"
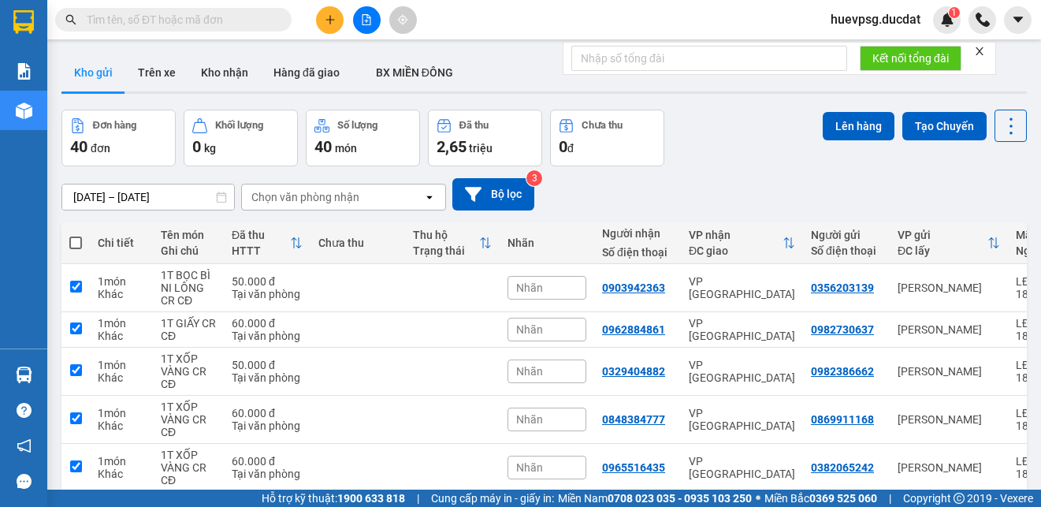
checkbox input "true"
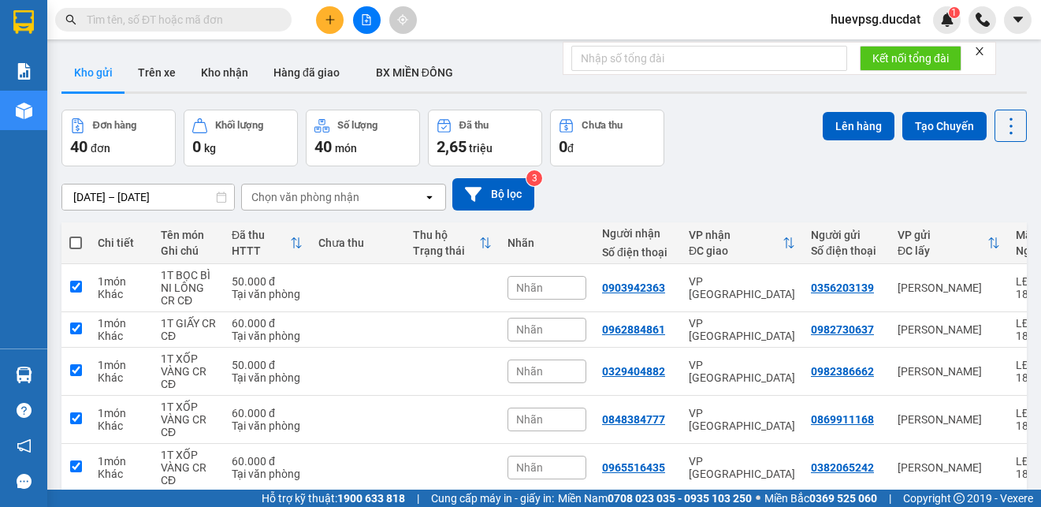
checkbox input "true"
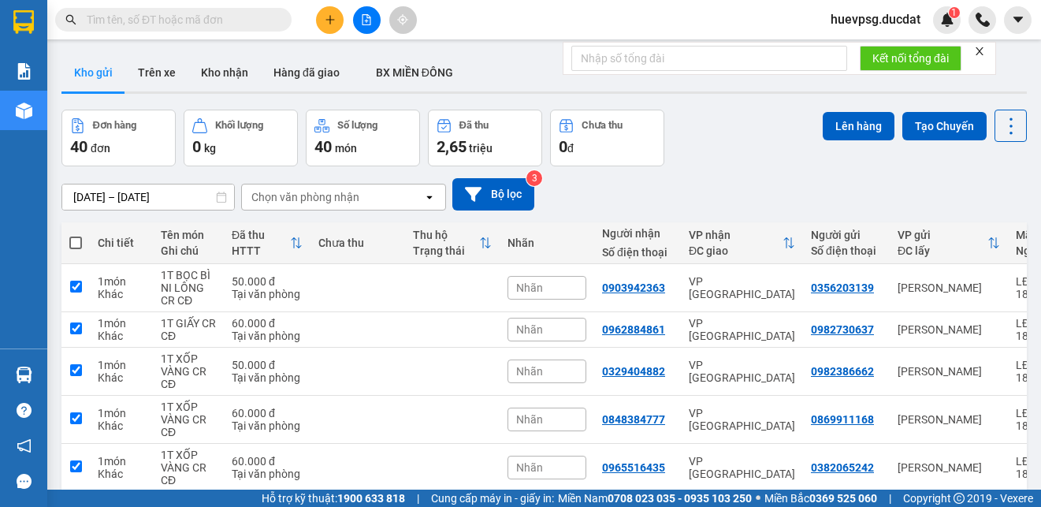
checkbox input "true"
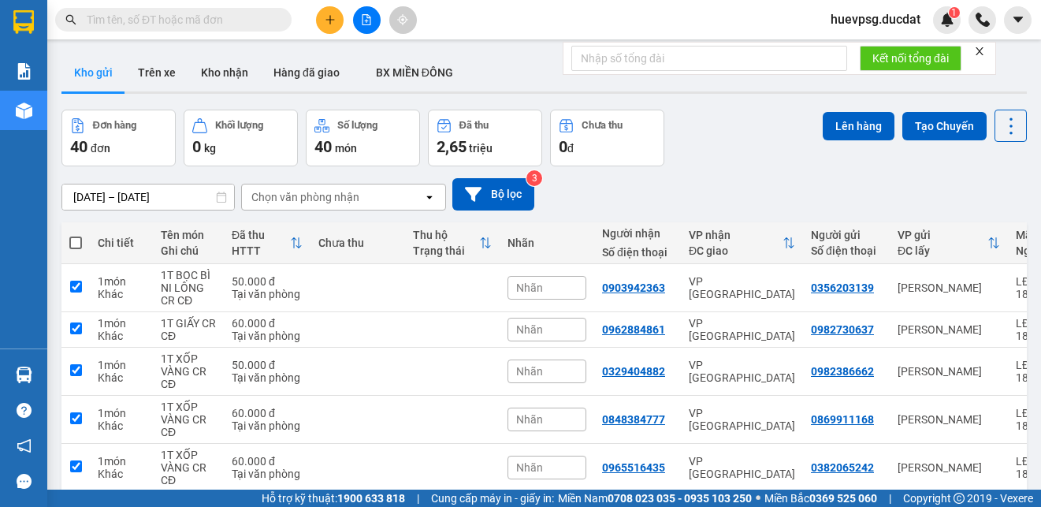
checkbox input "true"
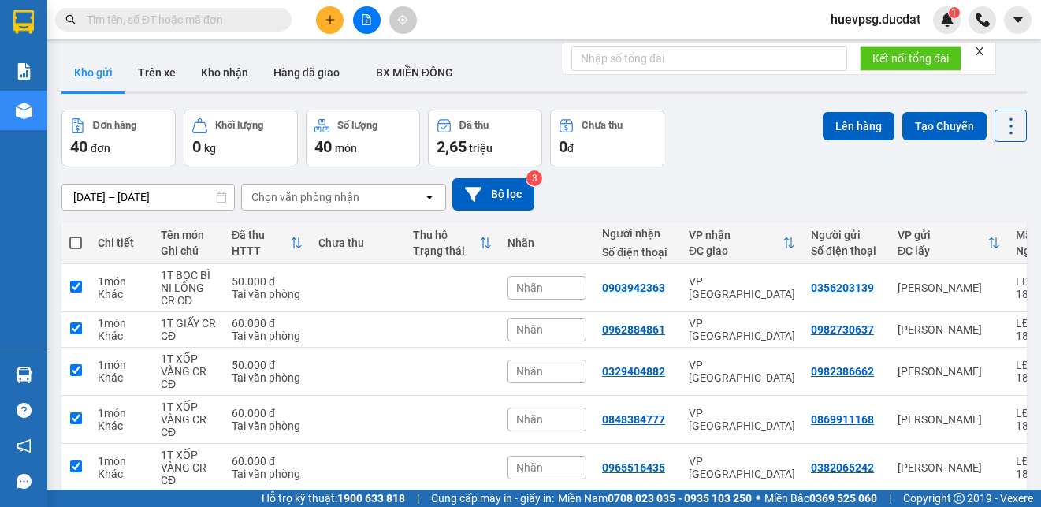
checkbox input "true"
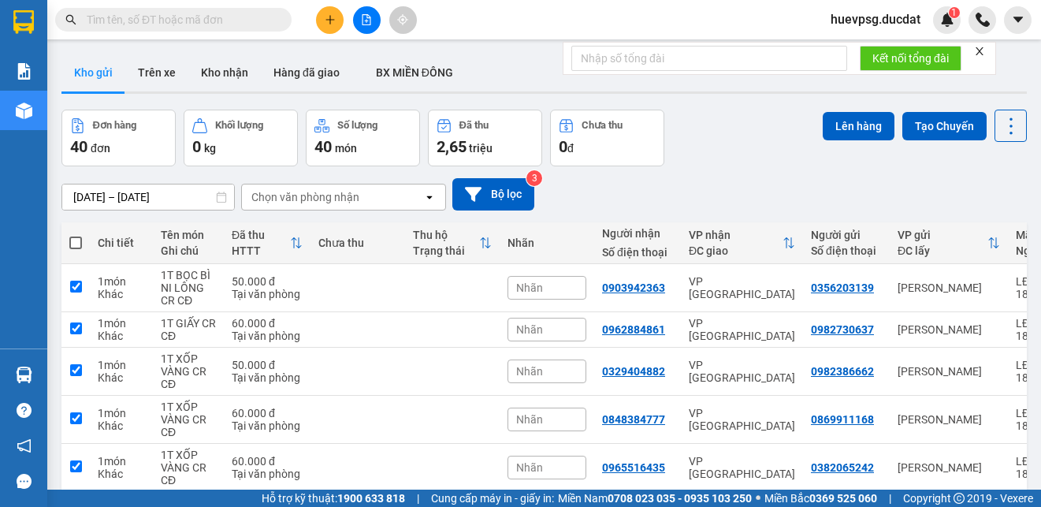
checkbox input "true"
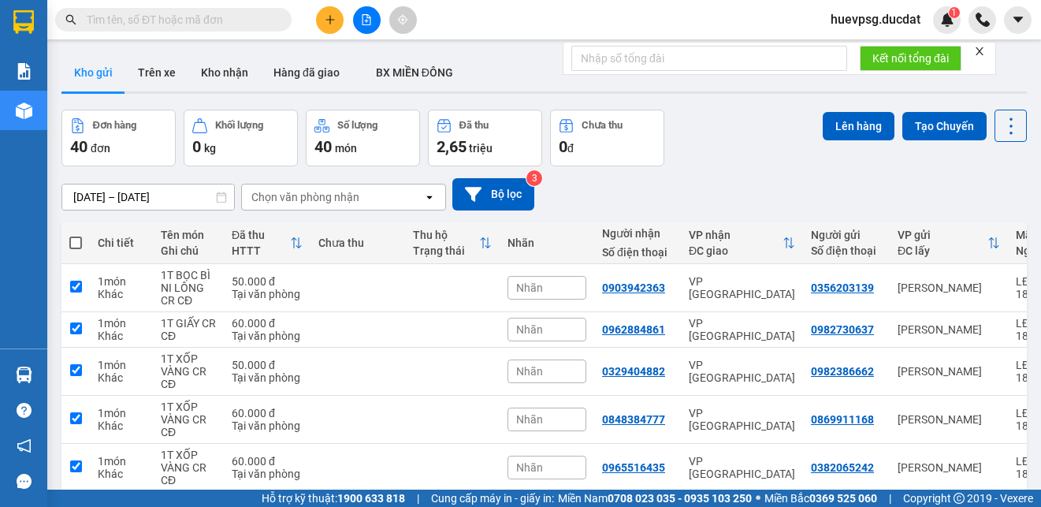
checkbox input "true"
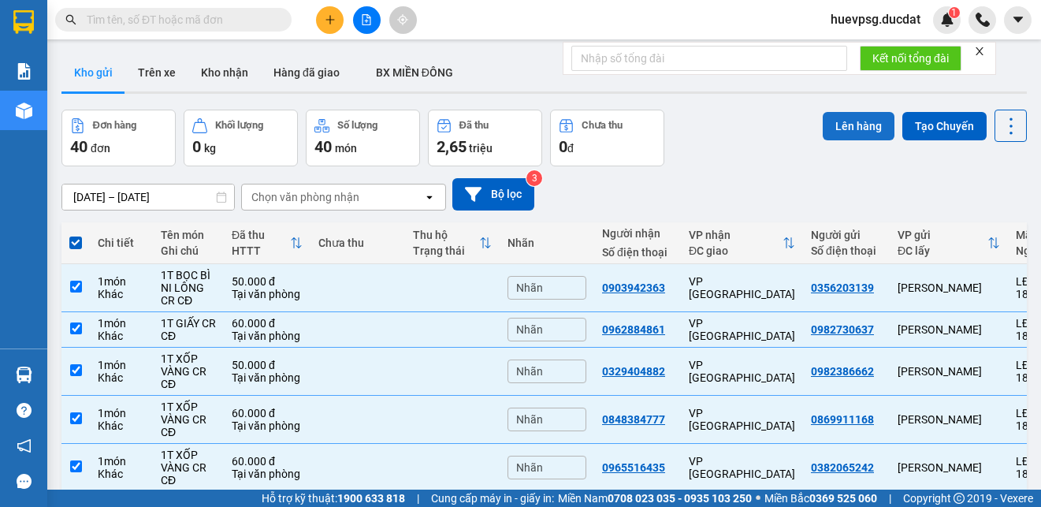
click at [856, 131] on button "Lên hàng" at bounding box center [859, 126] width 72 height 28
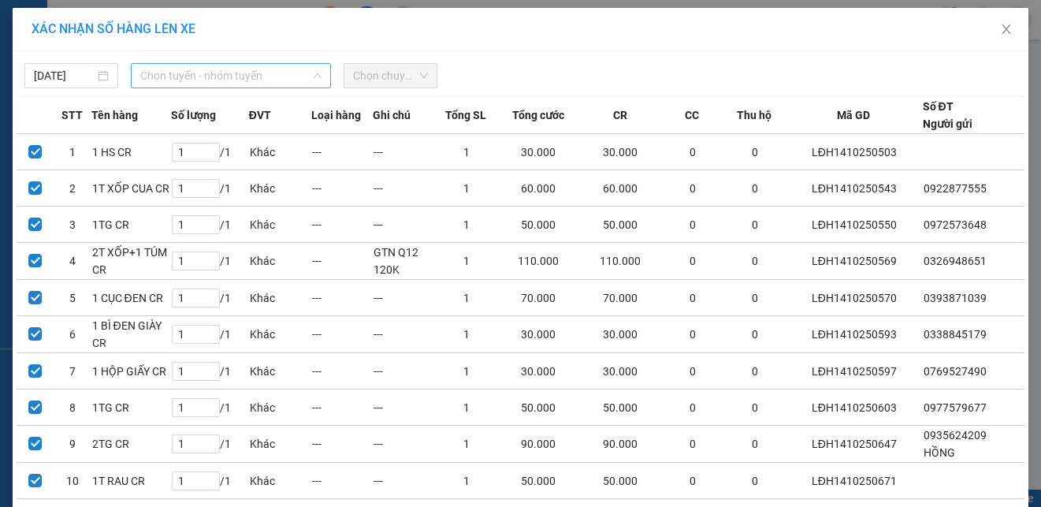
click at [300, 75] on span "Chọn tuyến - nhóm tuyến" at bounding box center [230, 76] width 181 height 24
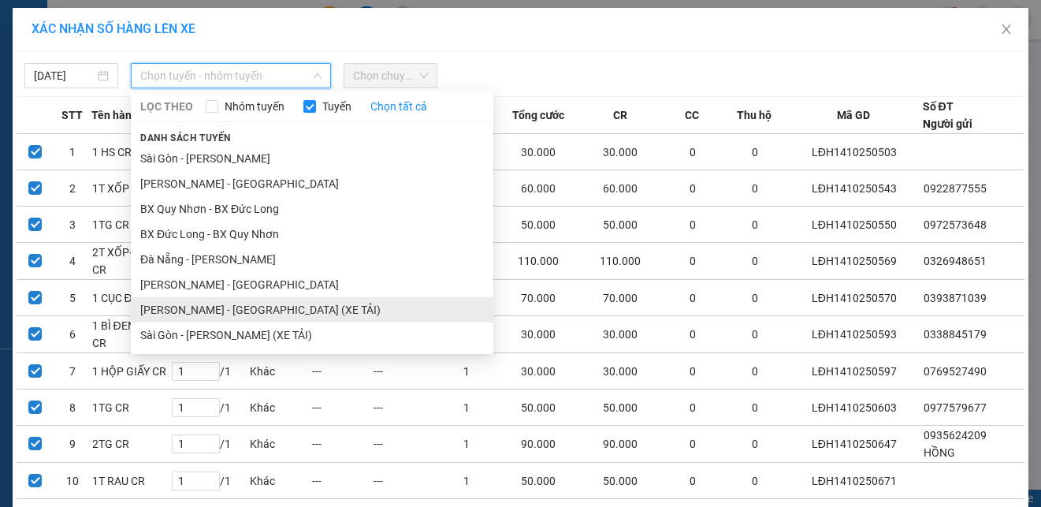
click at [209, 303] on li "[PERSON_NAME] - [GEOGRAPHIC_DATA] (XE TẢI)" at bounding box center [312, 309] width 362 height 25
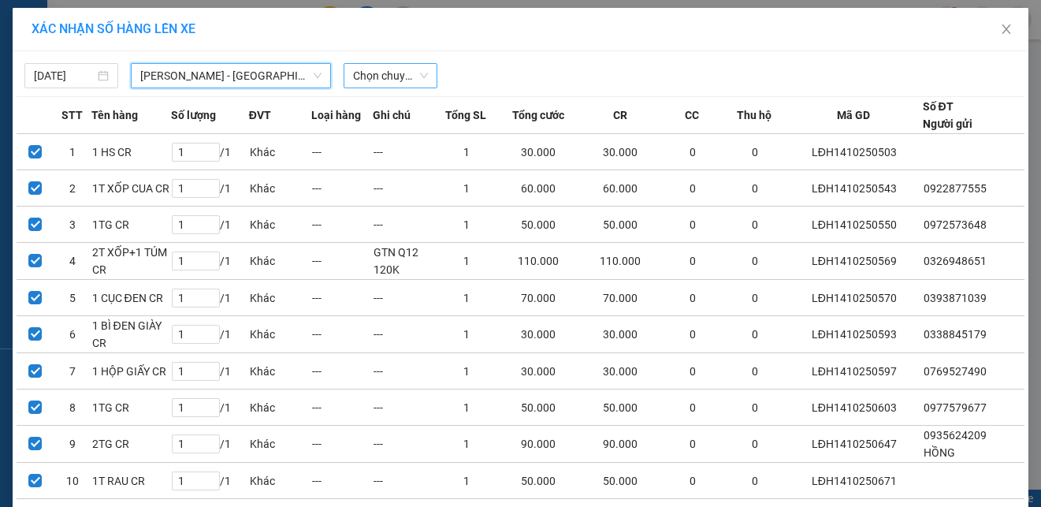
click at [408, 80] on span "Chọn chuyến" at bounding box center [390, 76] width 75 height 24
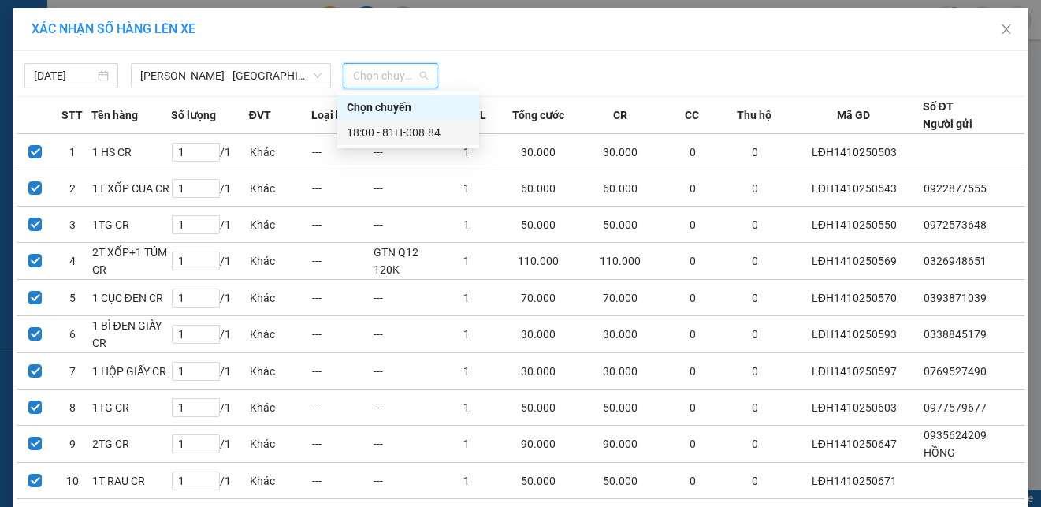
click at [407, 125] on div "18:00 - 81H-008.84" at bounding box center [408, 132] width 123 height 17
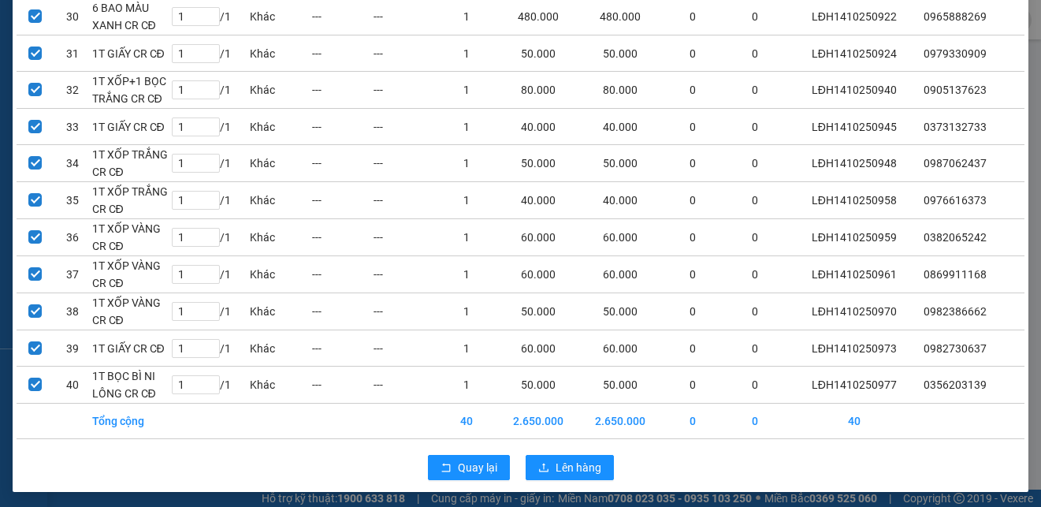
scroll to position [1211, 0]
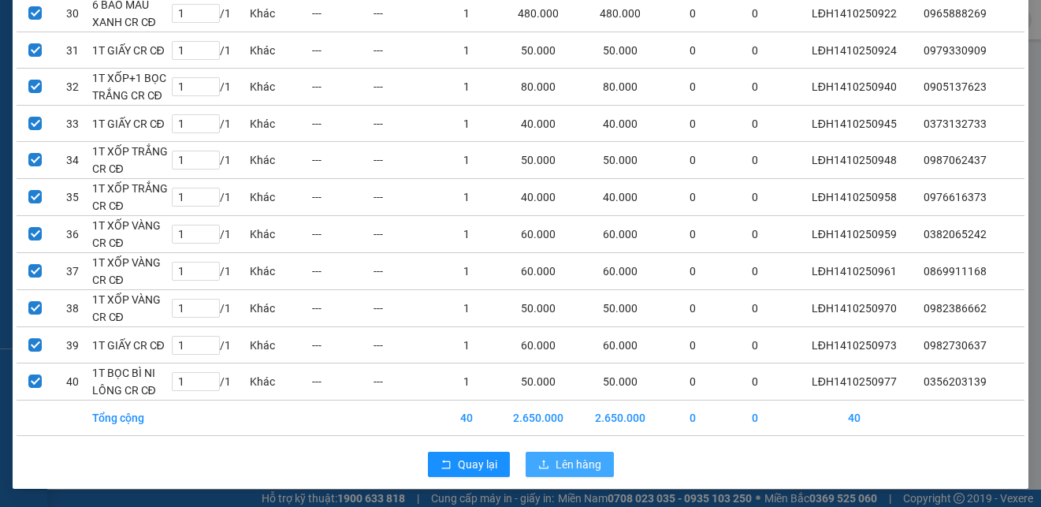
click at [581, 461] on span "Lên hàng" at bounding box center [579, 463] width 46 height 17
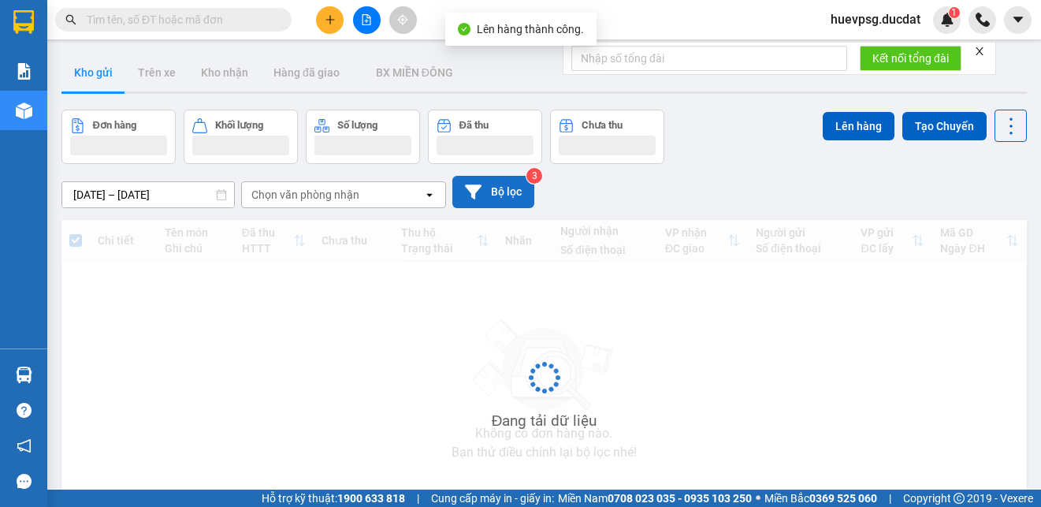
click at [503, 195] on button "Bộ lọc" at bounding box center [493, 192] width 82 height 32
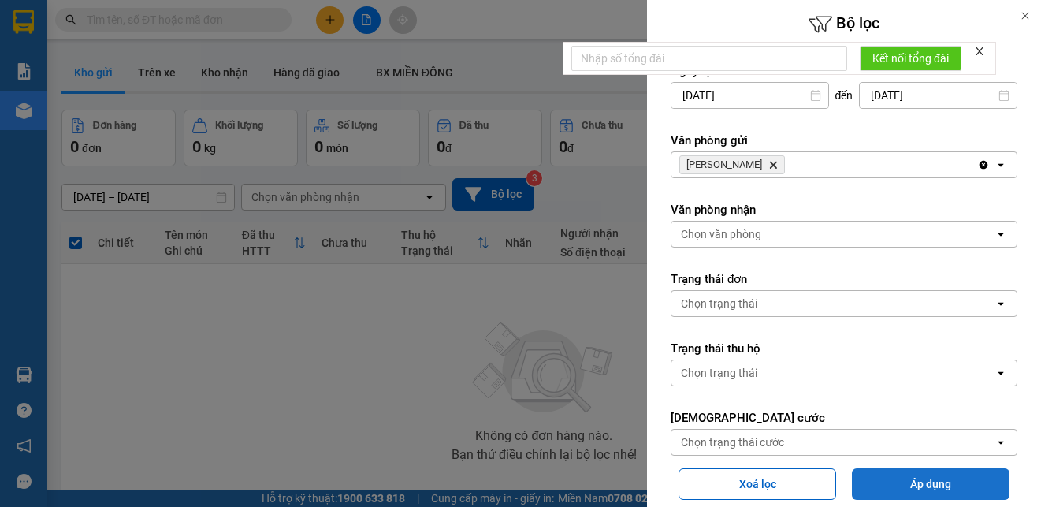
click at [872, 481] on button "Áp dụng" at bounding box center [931, 484] width 158 height 32
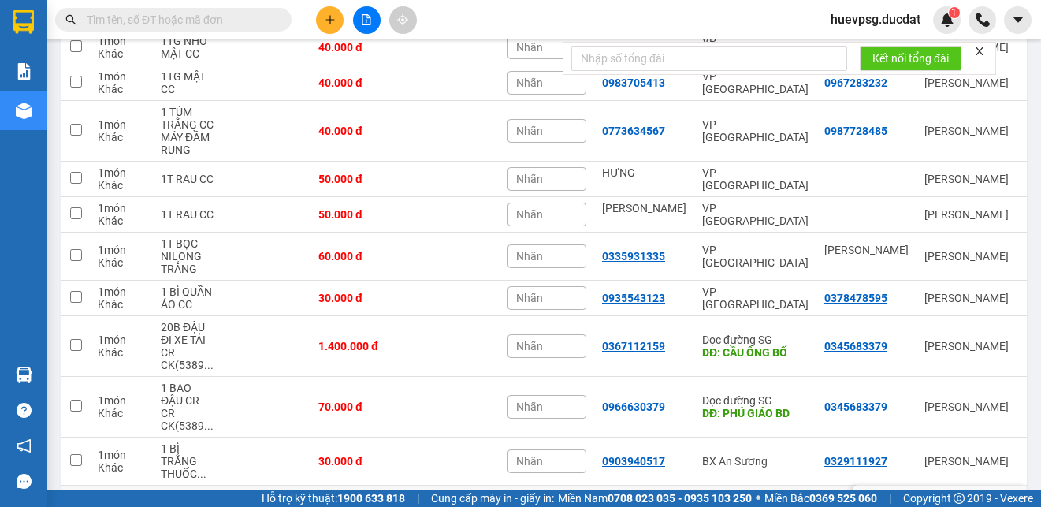
scroll to position [999, 0]
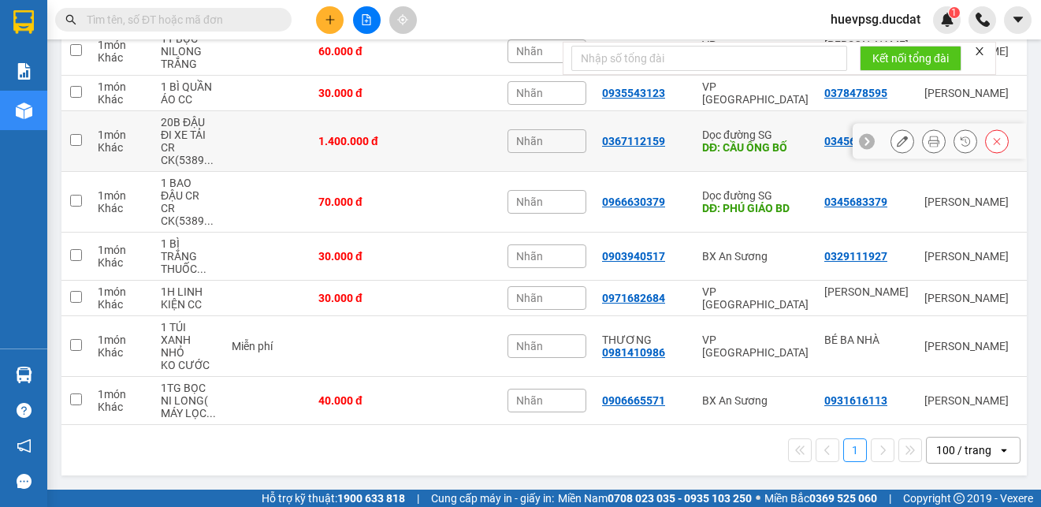
click at [71, 134] on input "checkbox" at bounding box center [76, 140] width 12 height 12
checkbox input "true"
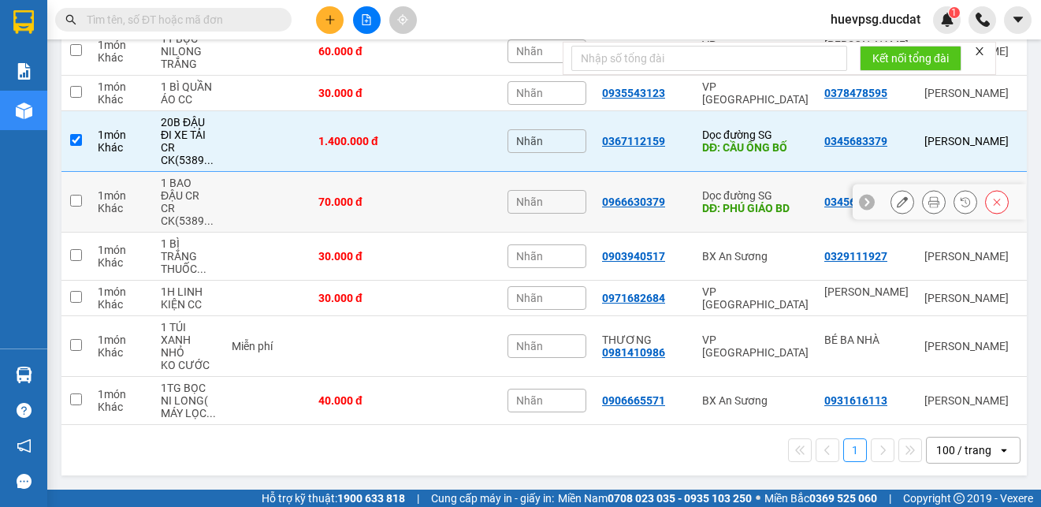
click at [73, 195] on input "checkbox" at bounding box center [76, 201] width 12 height 12
checkbox input "true"
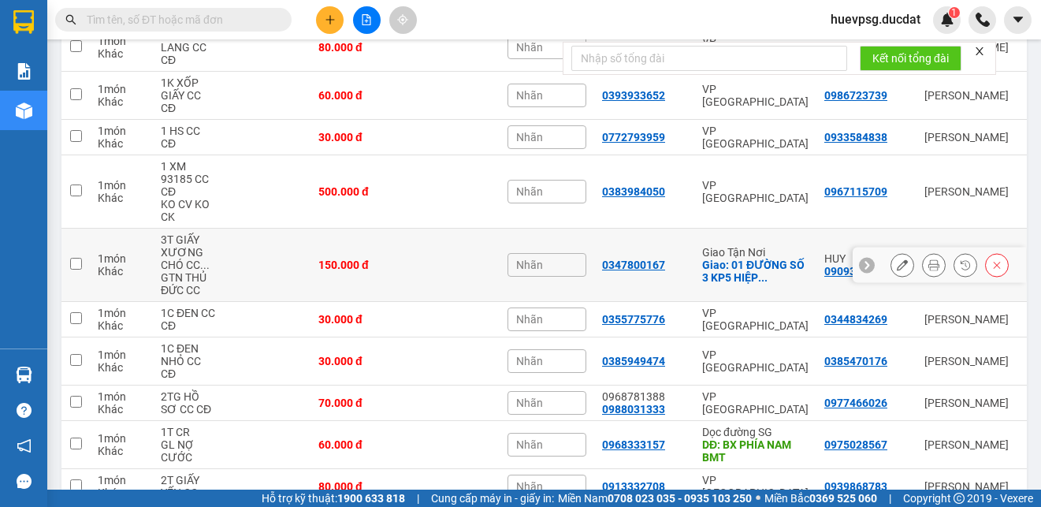
scroll to position [132, 0]
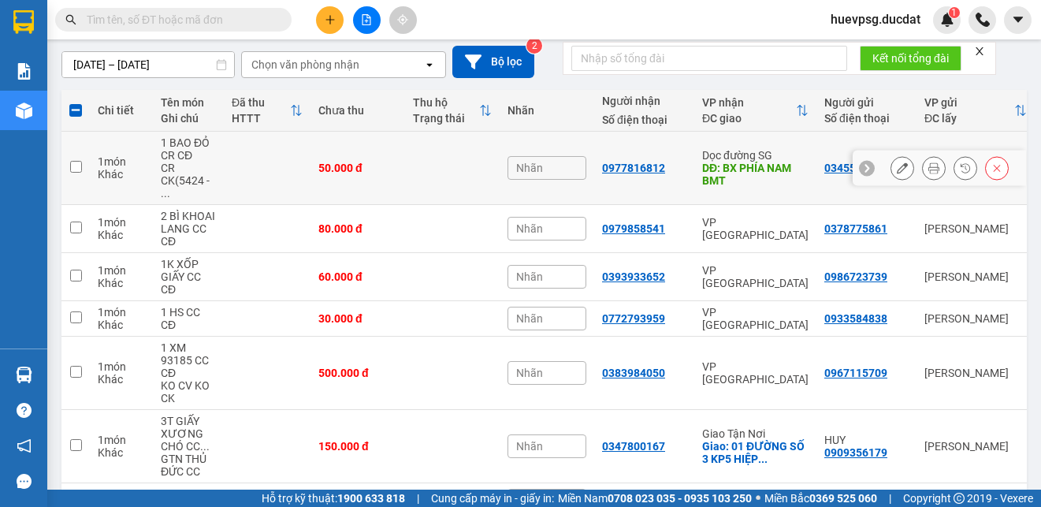
click at [70, 165] on input "checkbox" at bounding box center [76, 167] width 12 height 12
checkbox input "true"
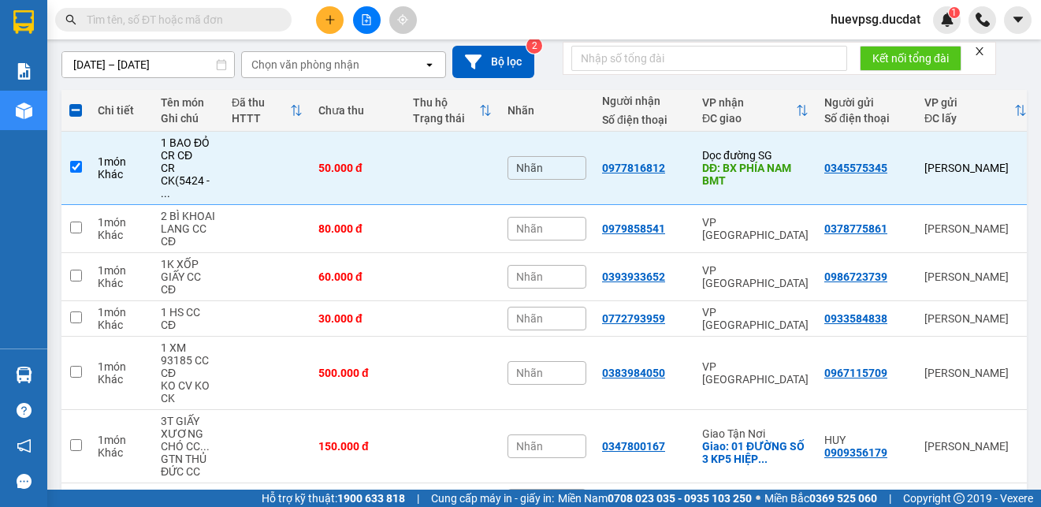
scroll to position [0, 0]
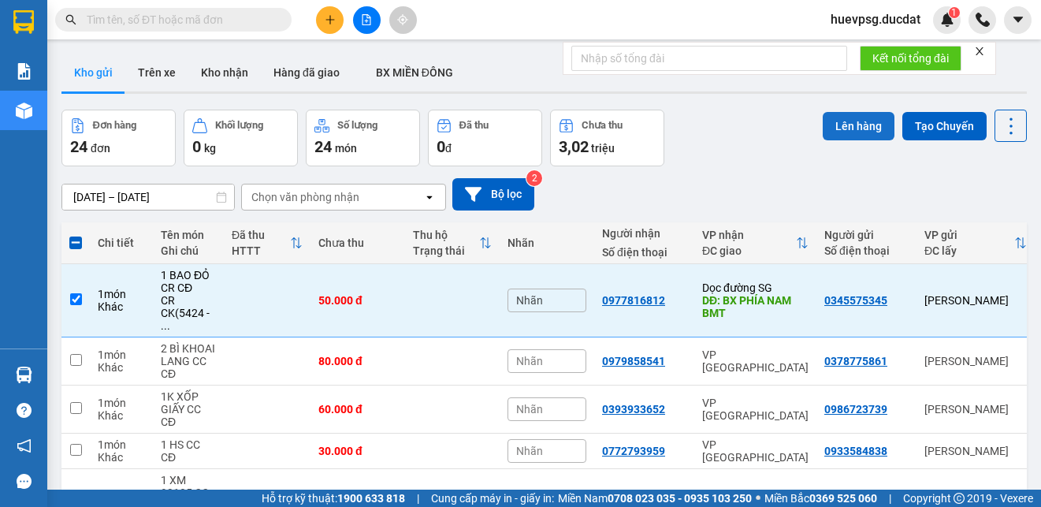
click at [870, 134] on button "Lên hàng" at bounding box center [859, 126] width 72 height 28
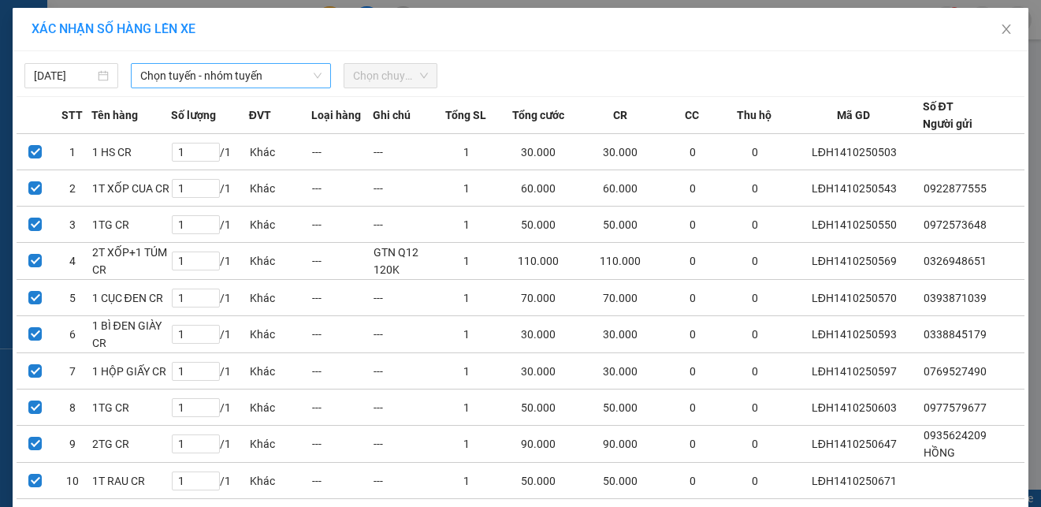
click at [277, 81] on span "Chọn tuyến - nhóm tuyến" at bounding box center [230, 76] width 181 height 24
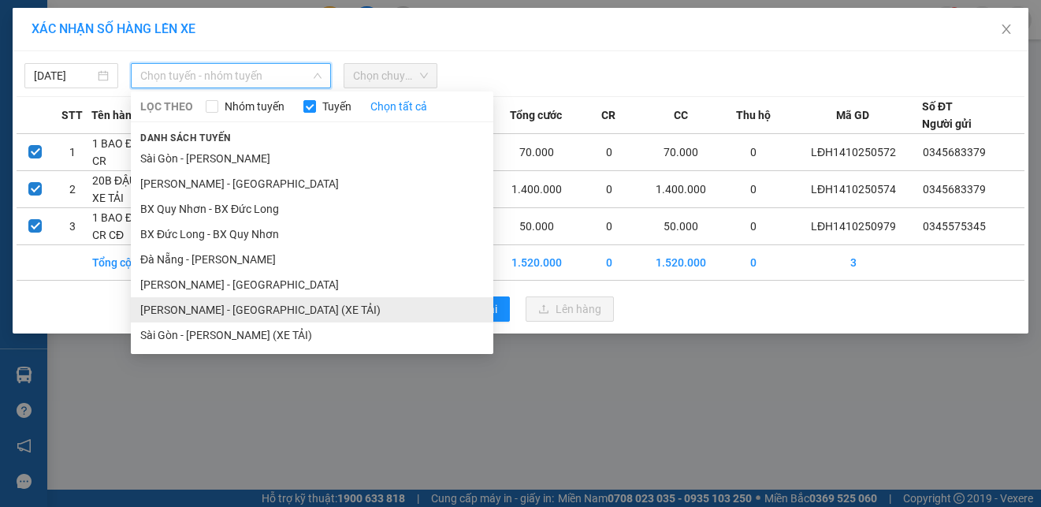
click at [207, 303] on li "[PERSON_NAME] - [GEOGRAPHIC_DATA] (XE TẢI)" at bounding box center [312, 309] width 362 height 25
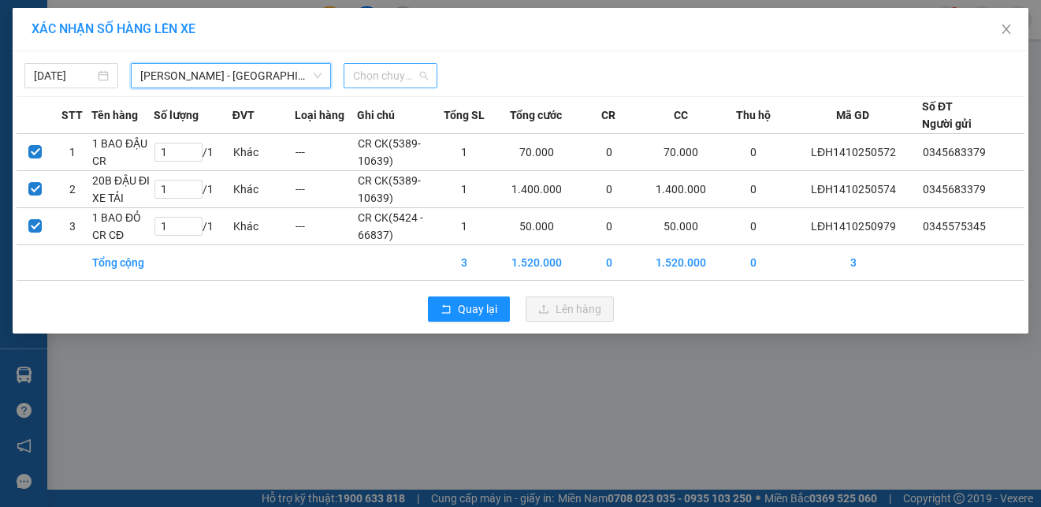
click at [363, 76] on span "Chọn chuyến" at bounding box center [390, 76] width 75 height 24
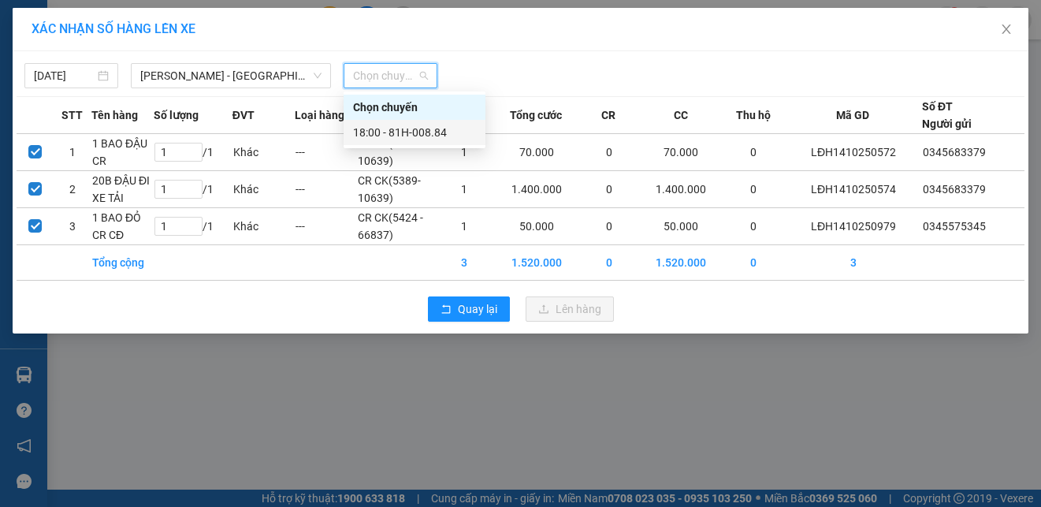
click at [412, 133] on div "18:00 - 81H-008.84" at bounding box center [414, 132] width 123 height 17
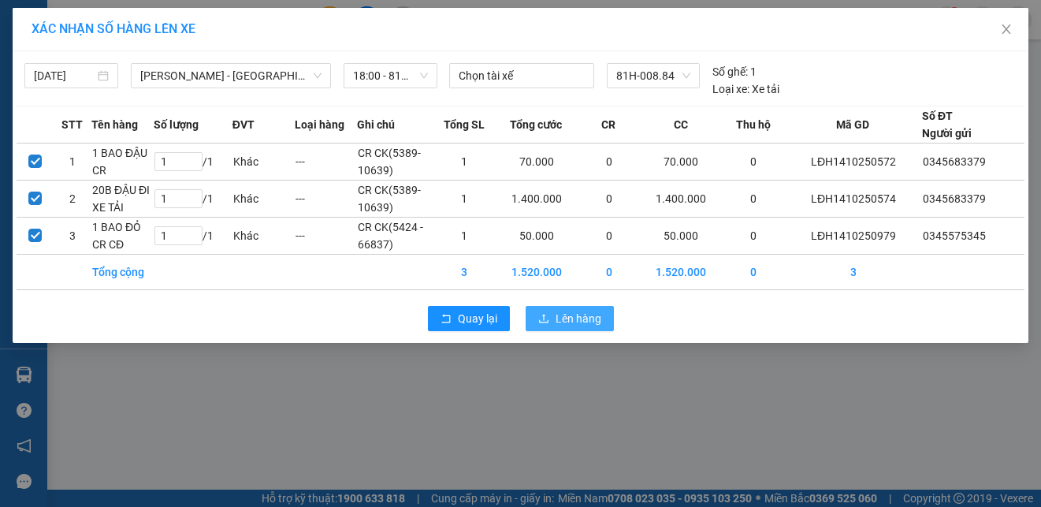
click at [577, 318] on span "Lên hàng" at bounding box center [579, 318] width 46 height 17
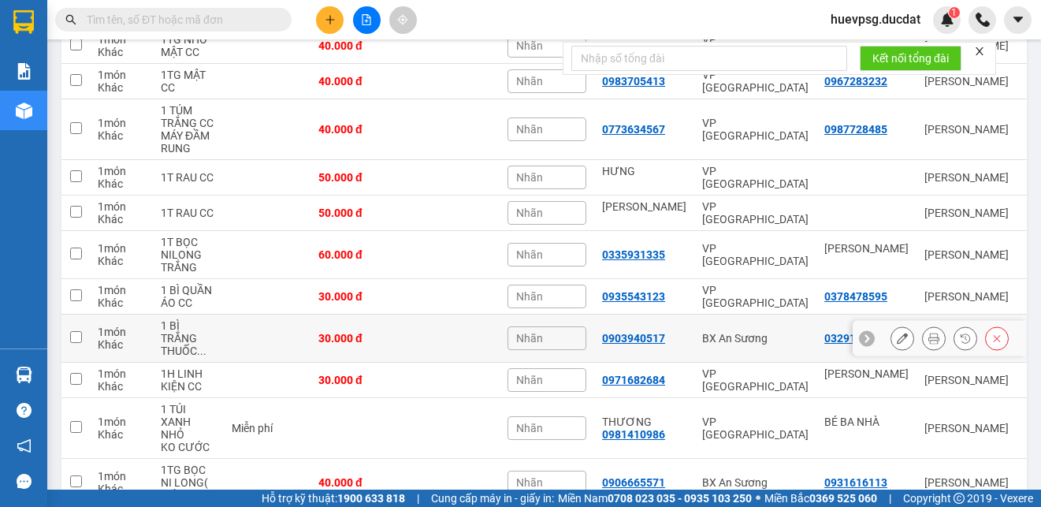
scroll to position [817, 0]
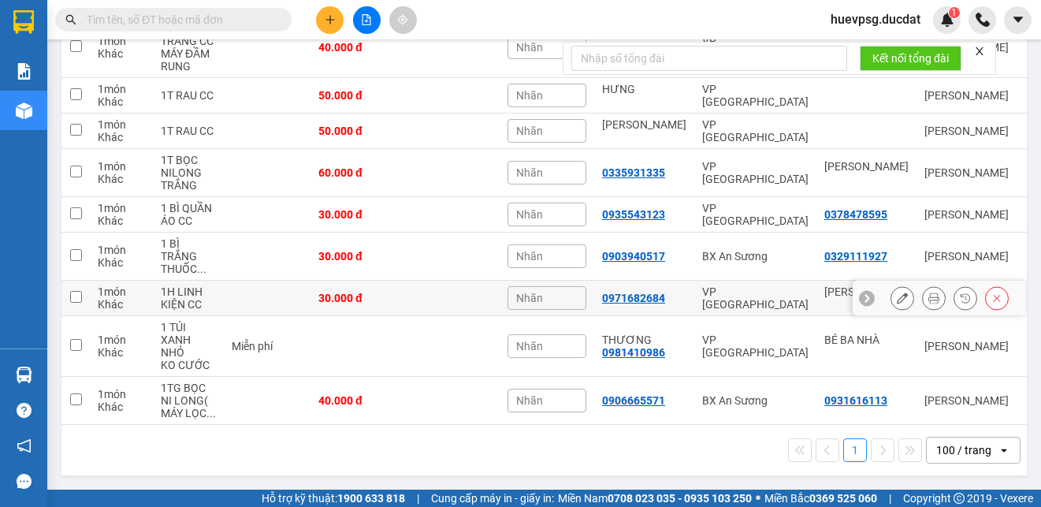
click at [73, 291] on input "checkbox" at bounding box center [76, 297] width 12 height 12
checkbox input "true"
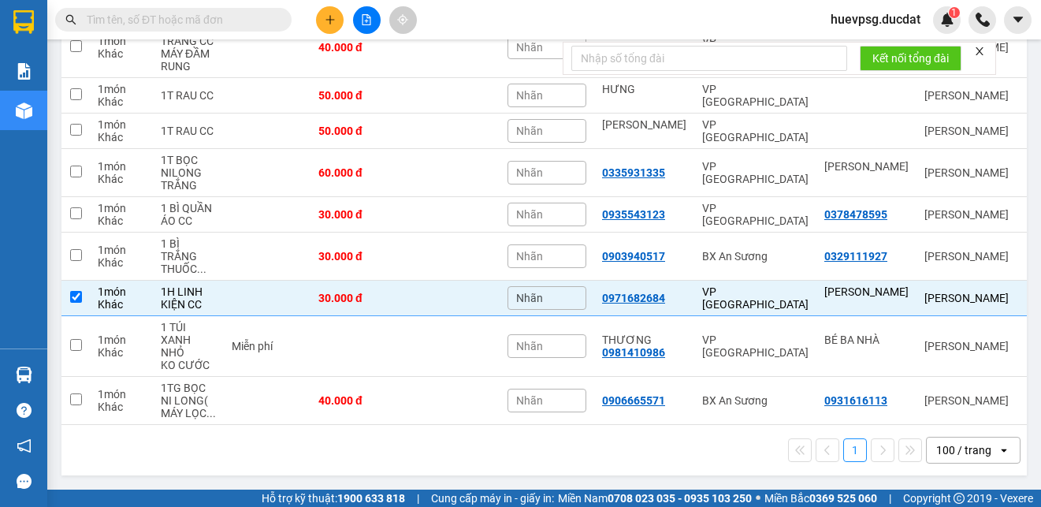
scroll to position [738, 0]
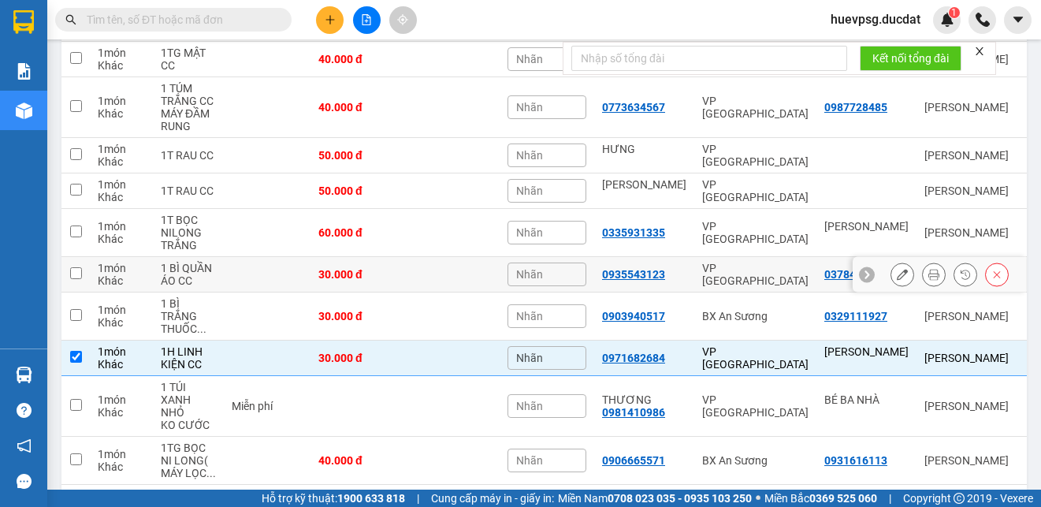
click at [72, 277] on input "checkbox" at bounding box center [76, 273] width 12 height 12
checkbox input "true"
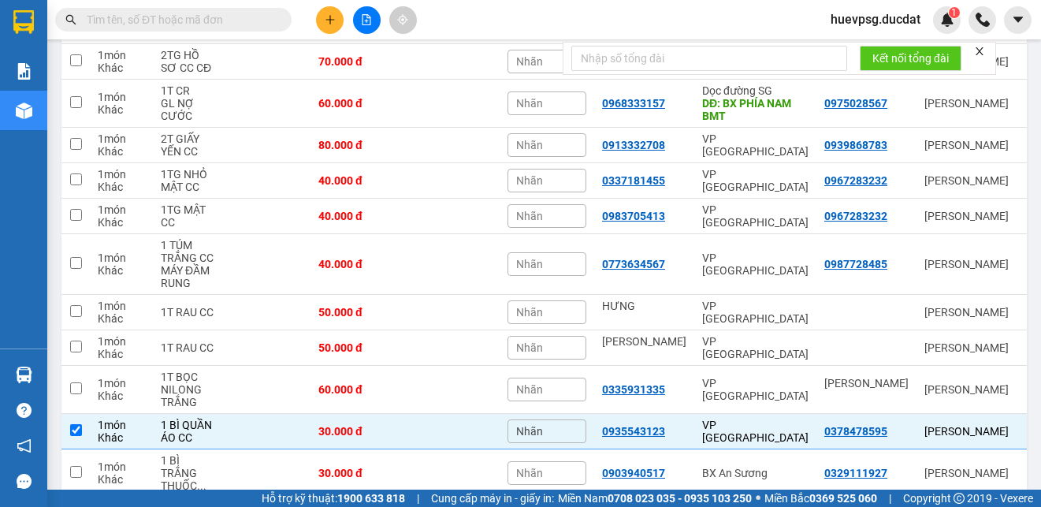
scroll to position [581, 0]
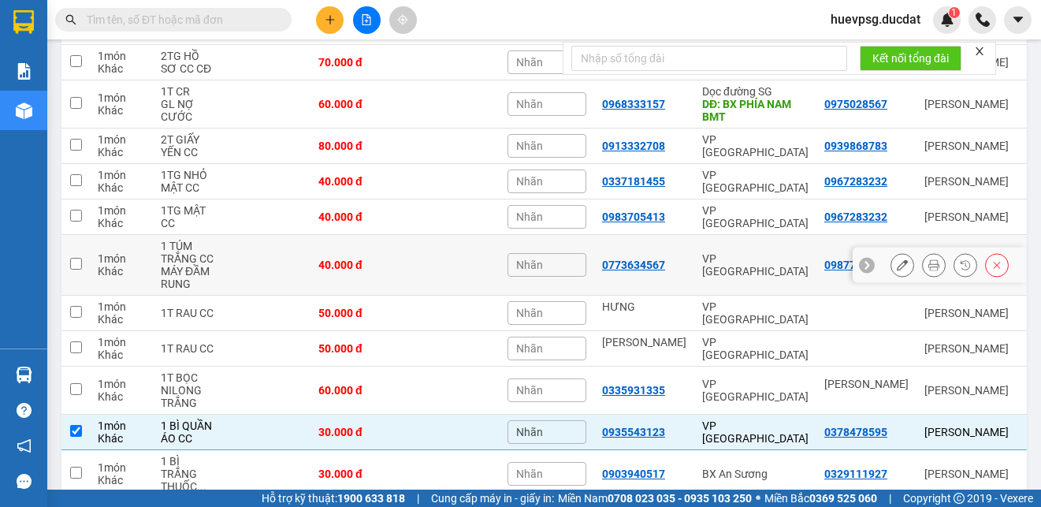
click at [76, 263] on input "checkbox" at bounding box center [76, 264] width 12 height 12
checkbox input "true"
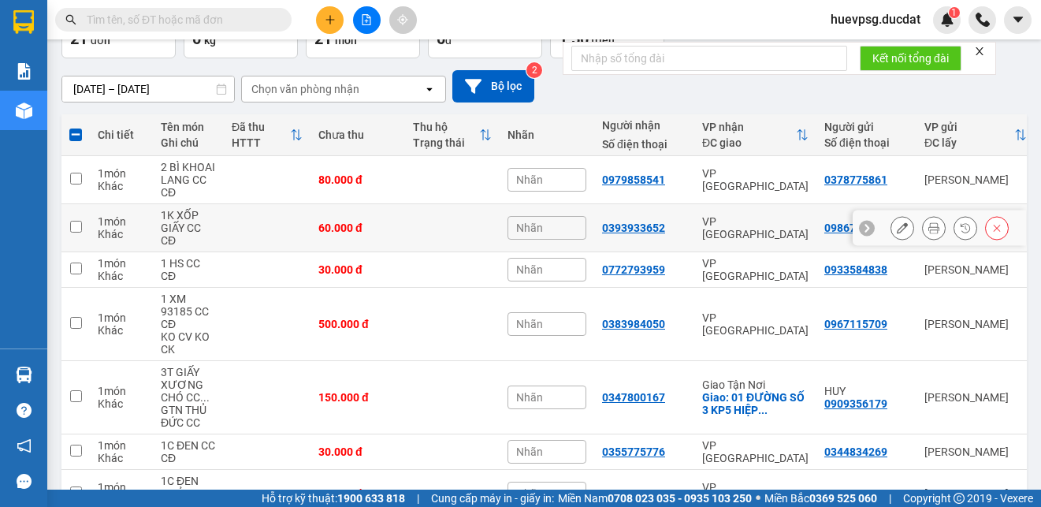
scroll to position [0, 0]
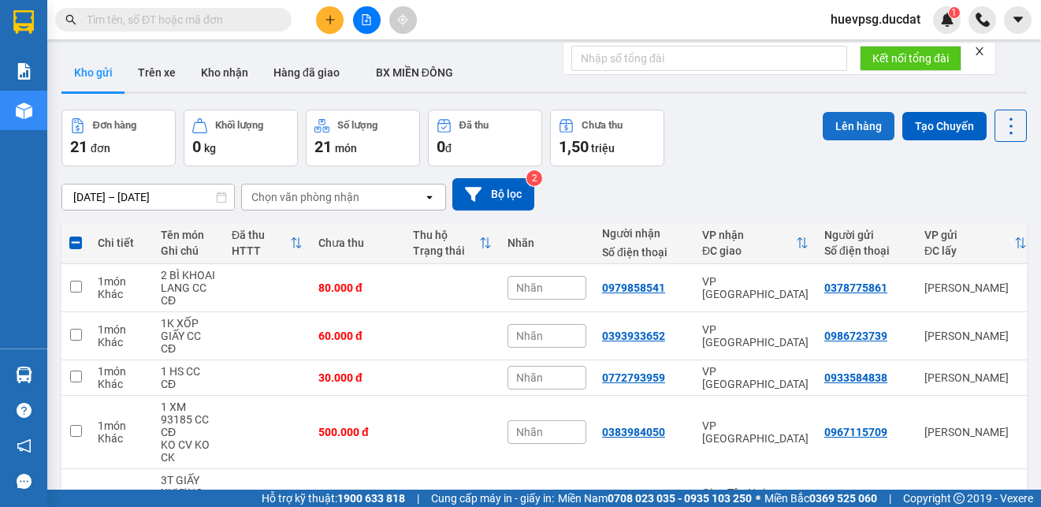
click at [859, 126] on button "Lên hàng" at bounding box center [859, 126] width 72 height 28
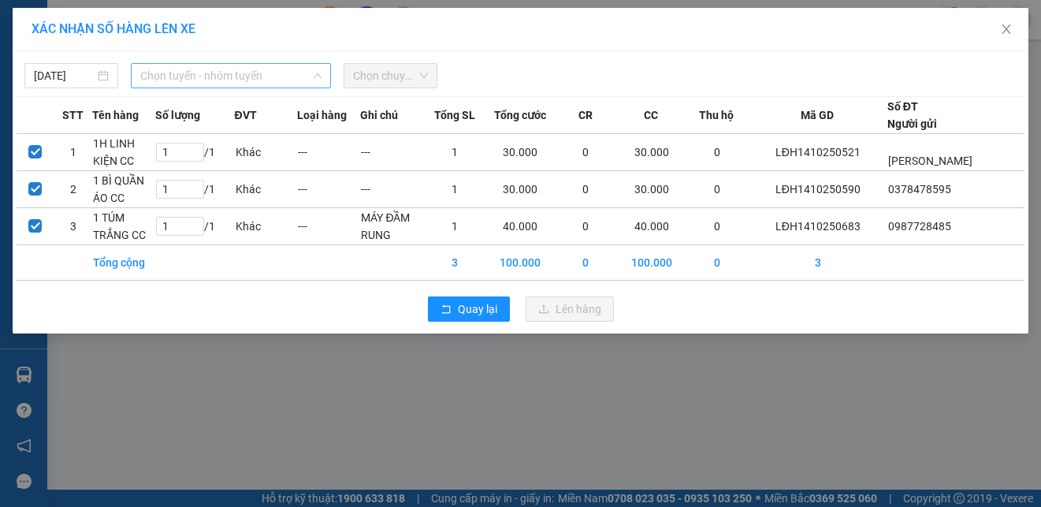
click at [287, 80] on span "Chọn tuyến - nhóm tuyến" at bounding box center [230, 76] width 181 height 24
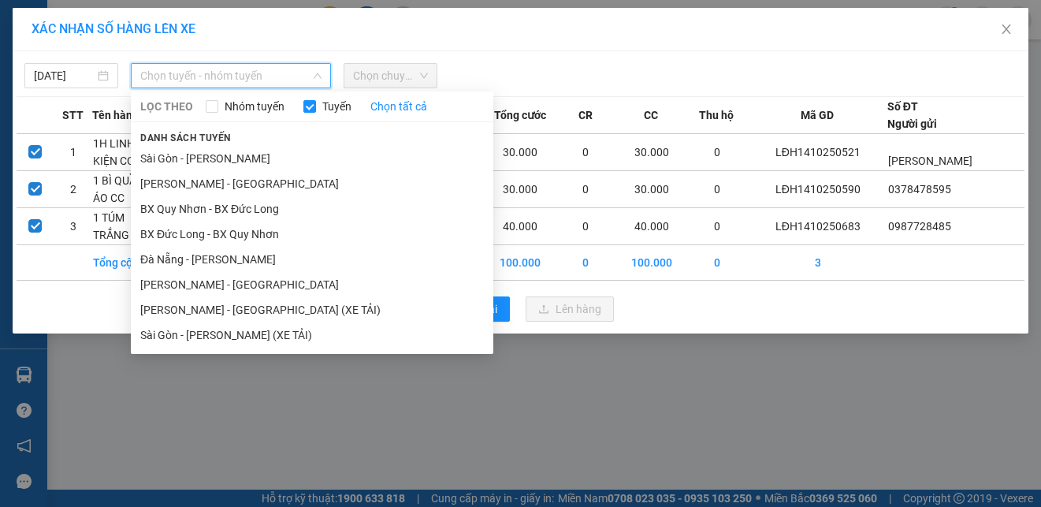
click at [196, 278] on li "[PERSON_NAME] - [GEOGRAPHIC_DATA]" at bounding box center [312, 284] width 362 height 25
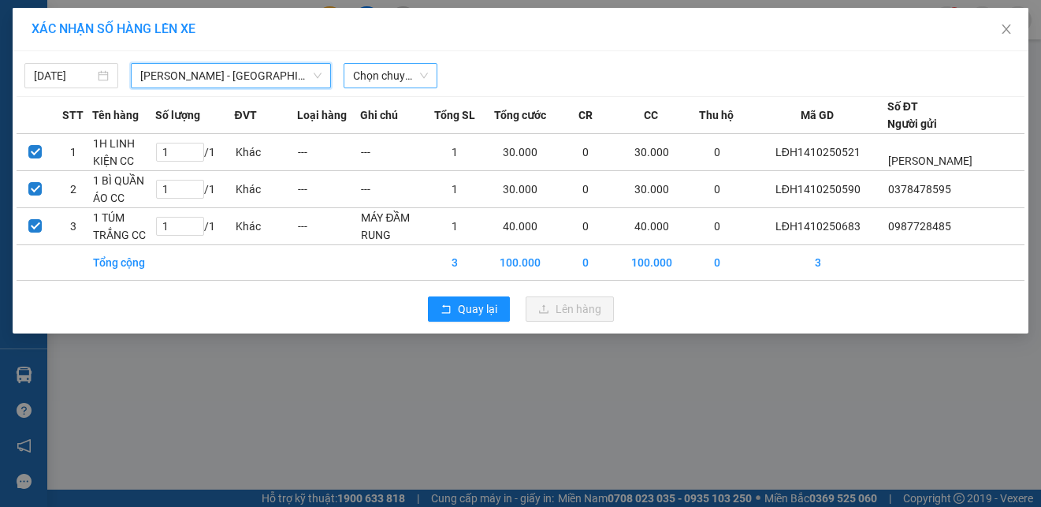
click at [382, 83] on span "Chọn chuyến" at bounding box center [390, 76] width 75 height 24
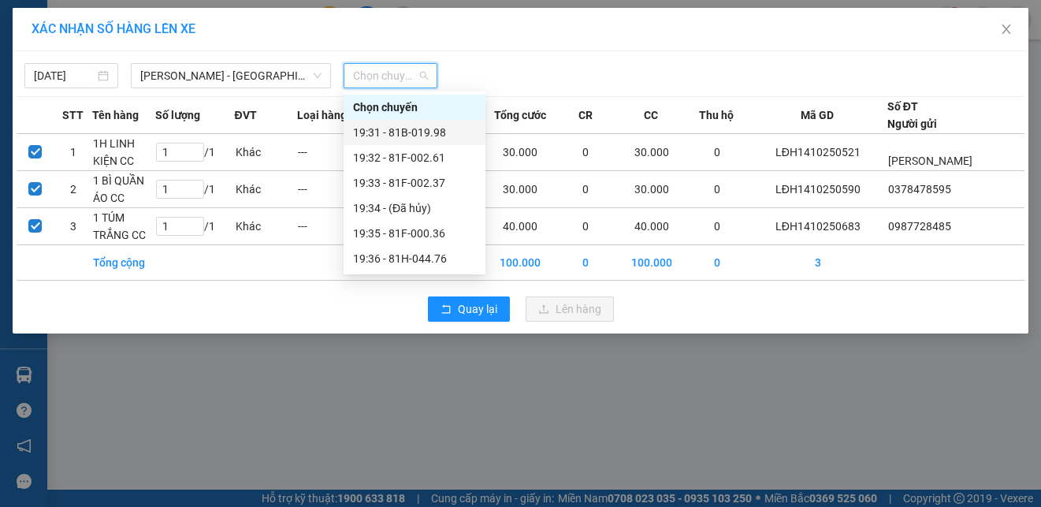
click at [407, 125] on div "19:31 - 81B-019.98" at bounding box center [414, 132] width 123 height 17
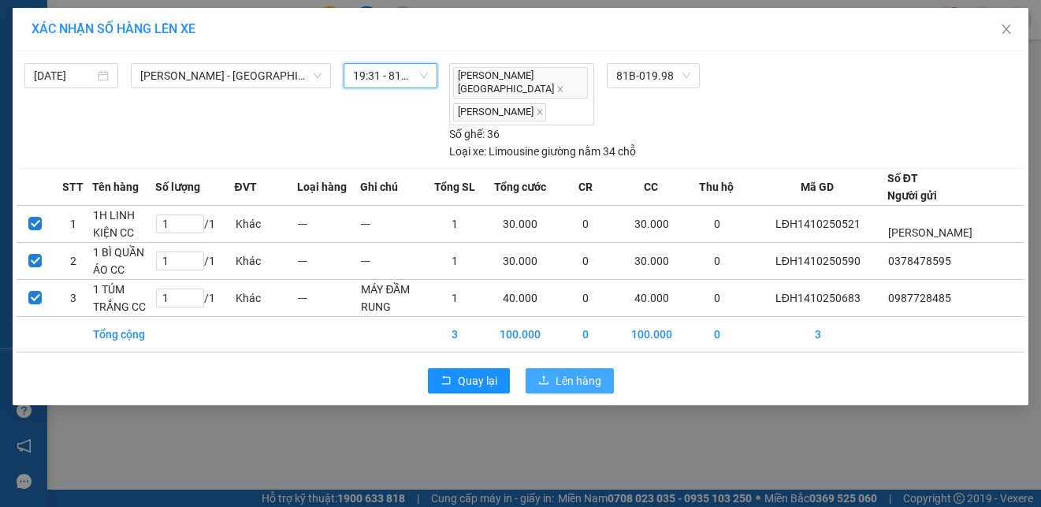
click at [538, 377] on button "Lên hàng" at bounding box center [570, 380] width 88 height 25
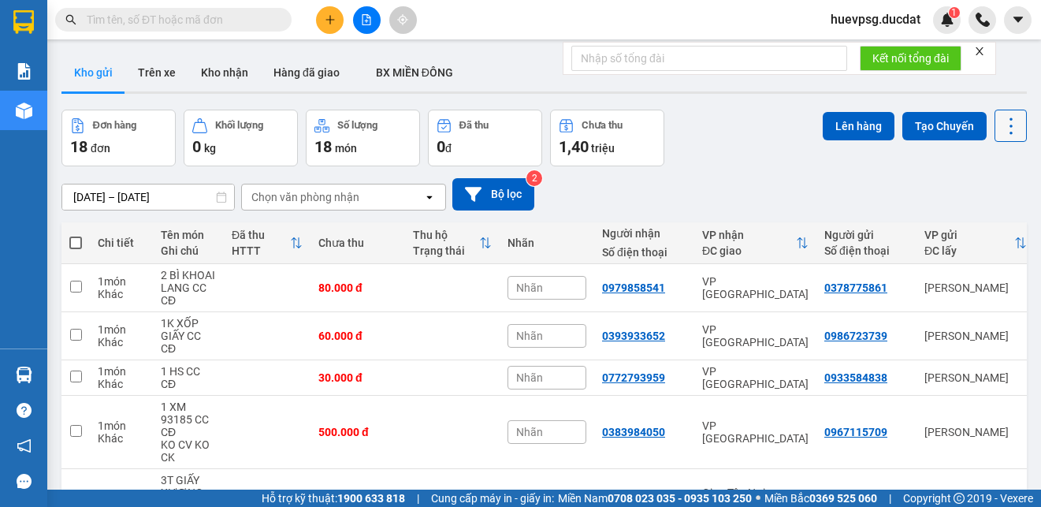
click at [1000, 125] on icon at bounding box center [1011, 126] width 22 height 22
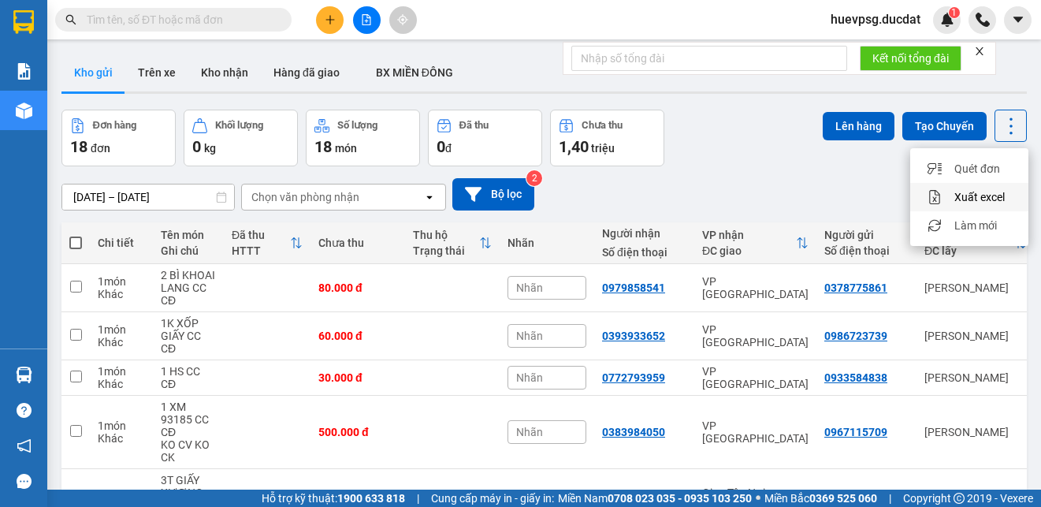
click at [985, 188] on li "Xuất excel" at bounding box center [969, 197] width 118 height 28
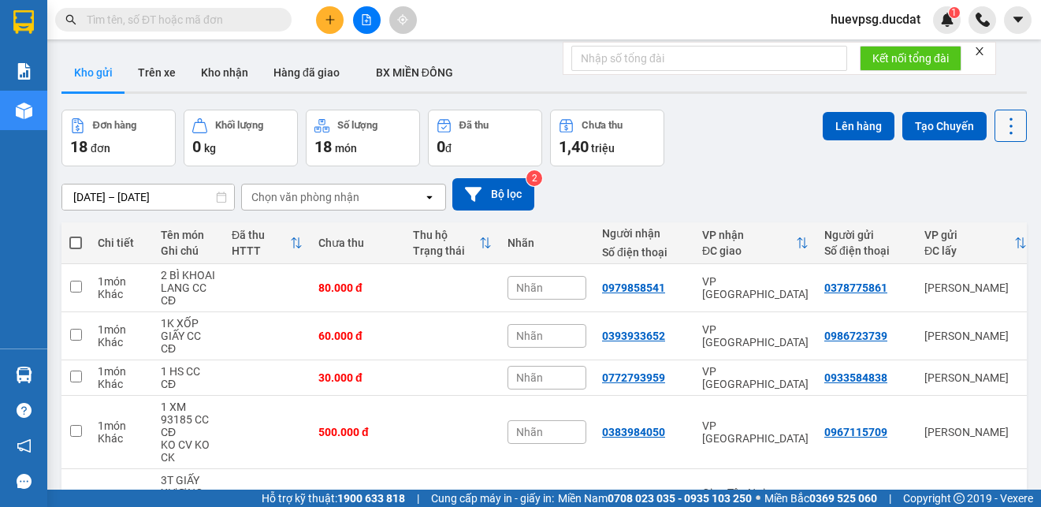
click at [1004, 116] on icon at bounding box center [1011, 126] width 22 height 22
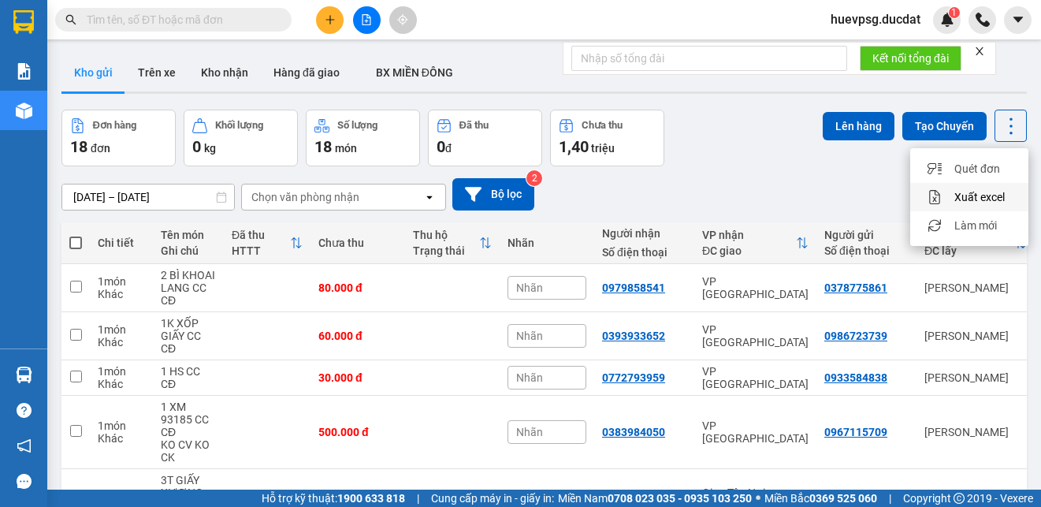
click at [973, 198] on span "Xuất excel" at bounding box center [979, 197] width 50 height 16
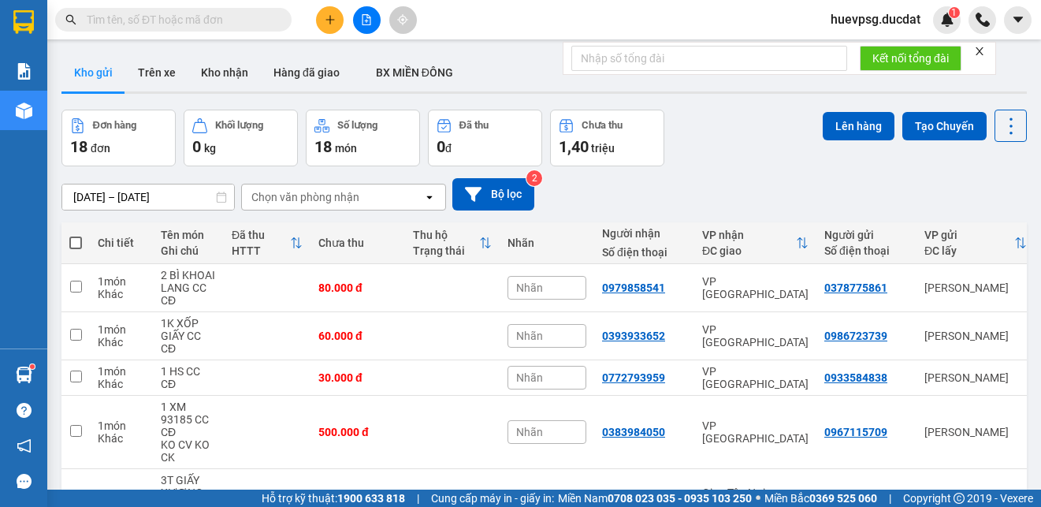
click at [837, 229] on div "Người gửi" at bounding box center [866, 235] width 84 height 13
click at [77, 243] on span at bounding box center [75, 242] width 13 height 13
click at [76, 235] on input "checkbox" at bounding box center [76, 235] width 0 height 0
checkbox input "true"
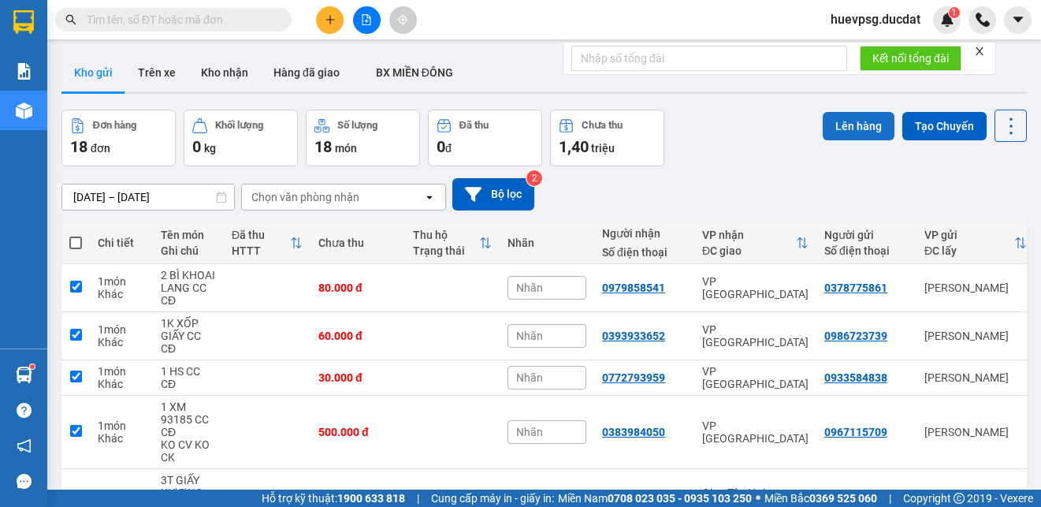
checkbox input "true"
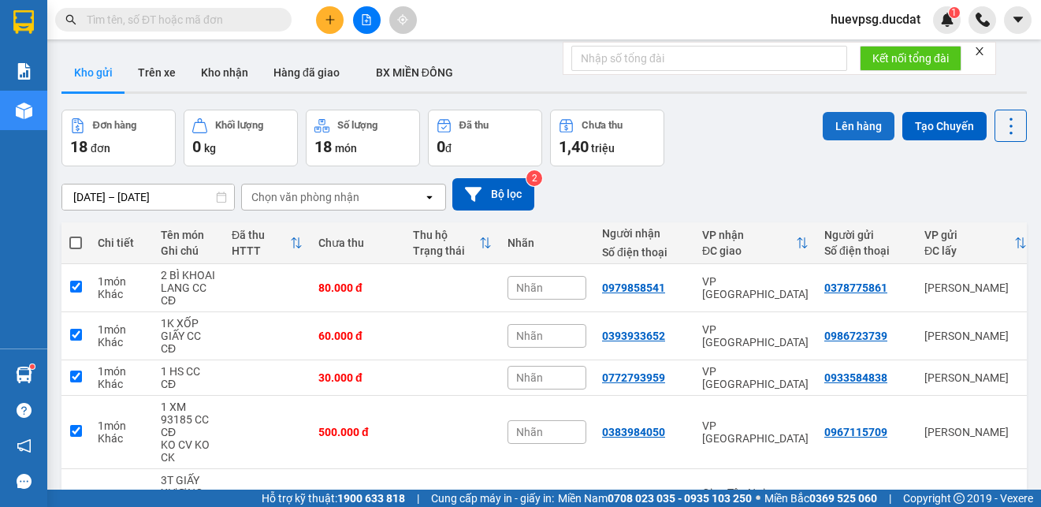
checkbox input "true"
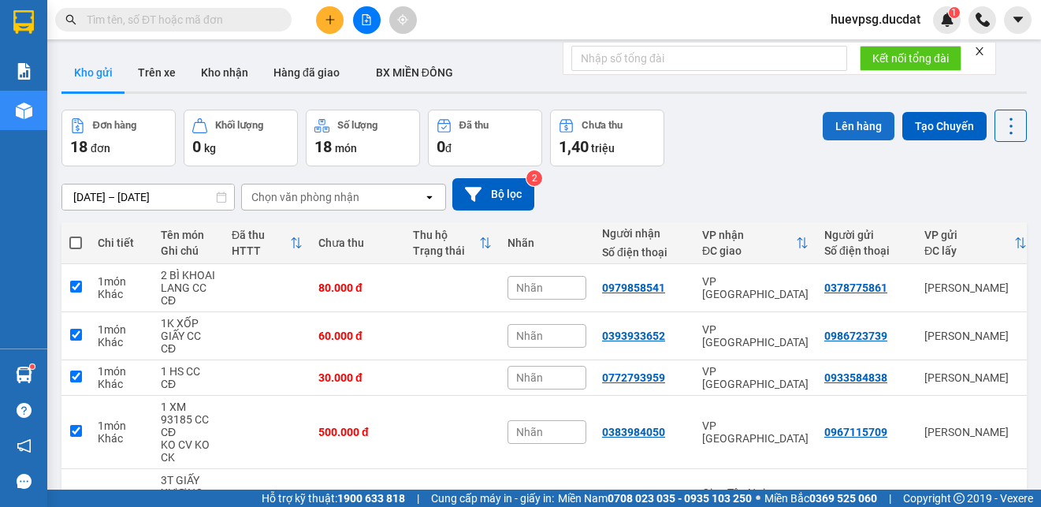
checkbox input "true"
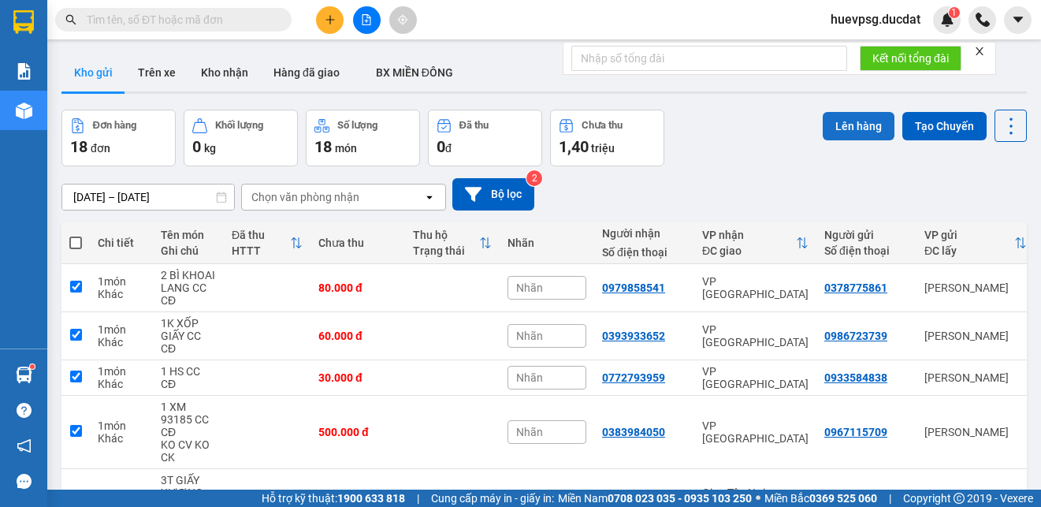
checkbox input "true"
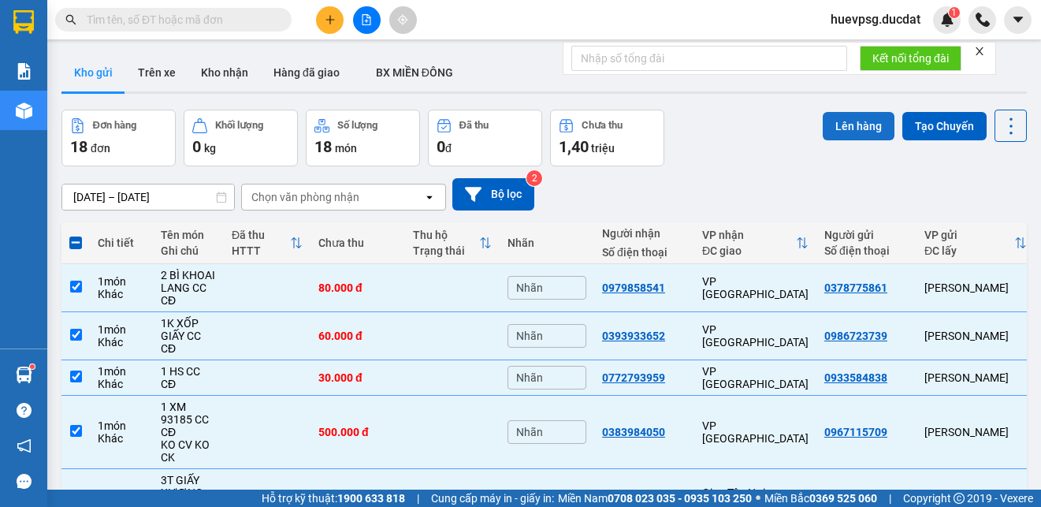
click at [841, 128] on button "Lên hàng" at bounding box center [859, 126] width 72 height 28
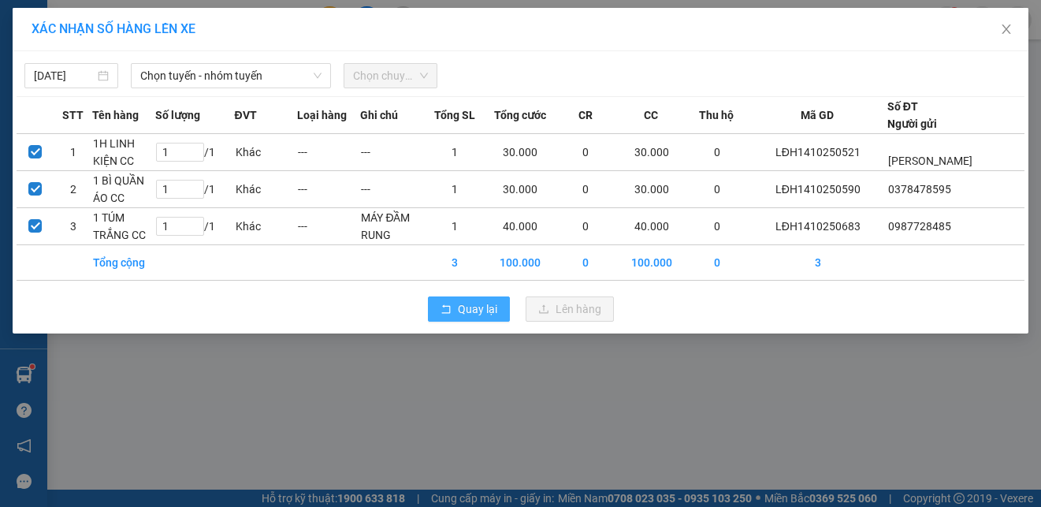
click at [483, 310] on span "Quay lại" at bounding box center [477, 308] width 39 height 17
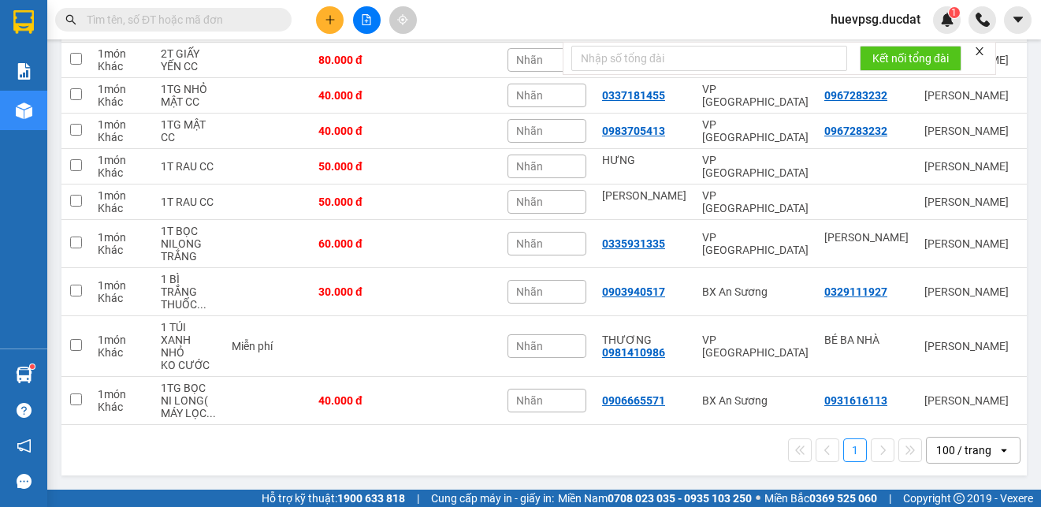
scroll to position [673, 0]
click at [288, 467] on div "1 100 / trang open" at bounding box center [543, 450] width 965 height 50
click at [76, 290] on td at bounding box center [75, 292] width 28 height 48
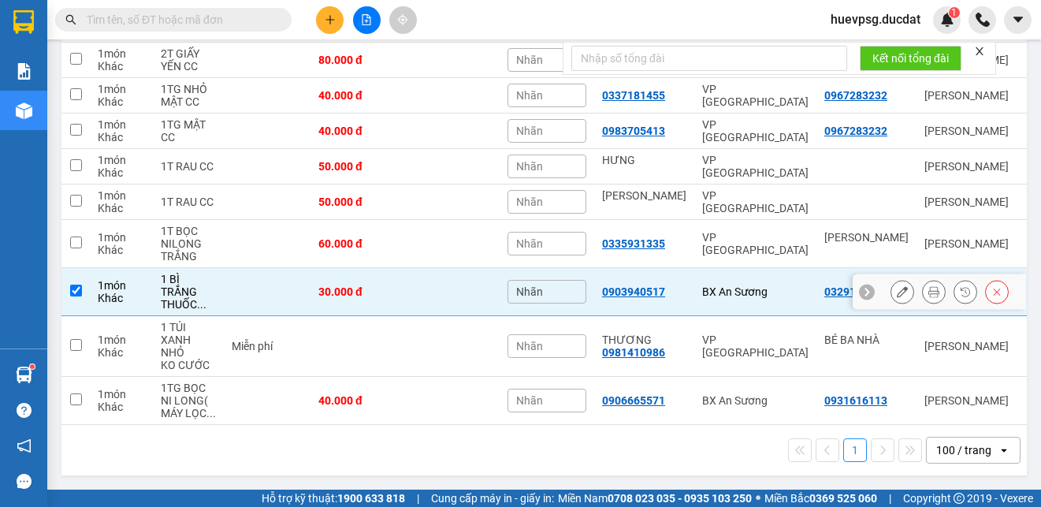
checkbox input "true"
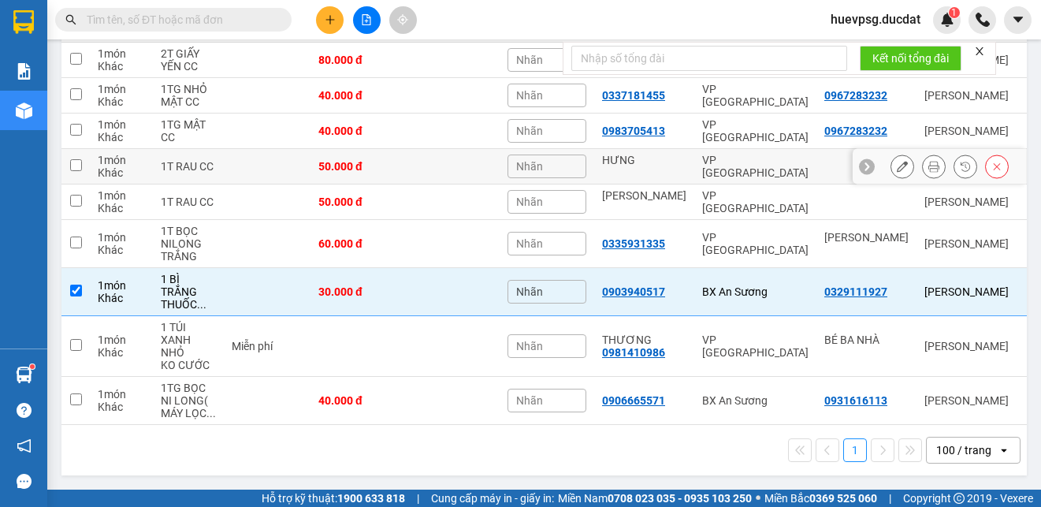
scroll to position [594, 0]
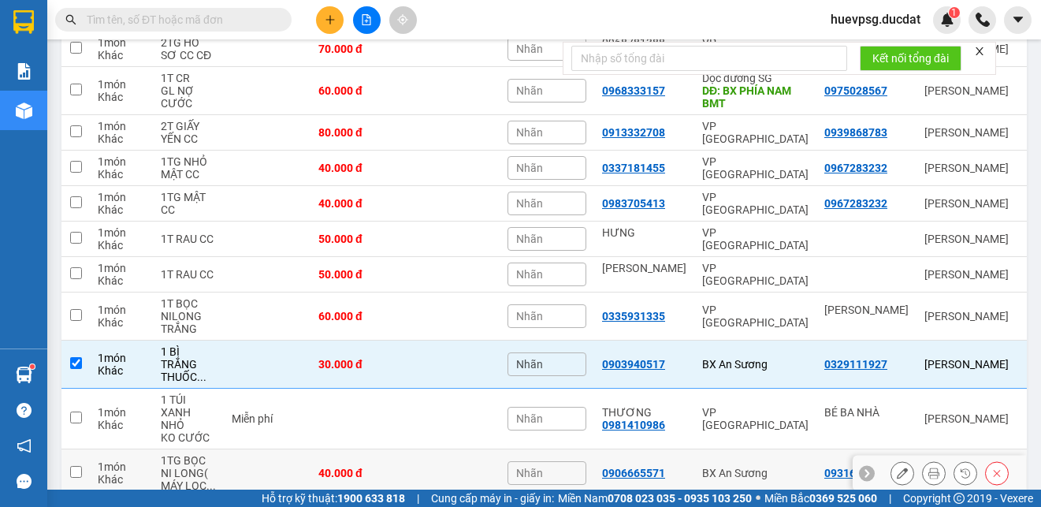
click at [74, 472] on input "checkbox" at bounding box center [76, 472] width 12 height 12
checkbox input "true"
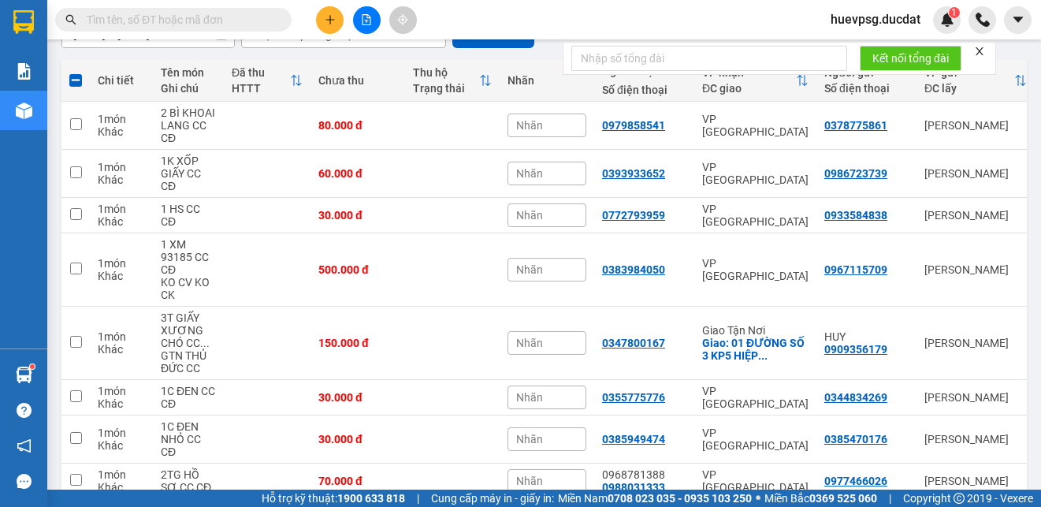
scroll to position [0, 0]
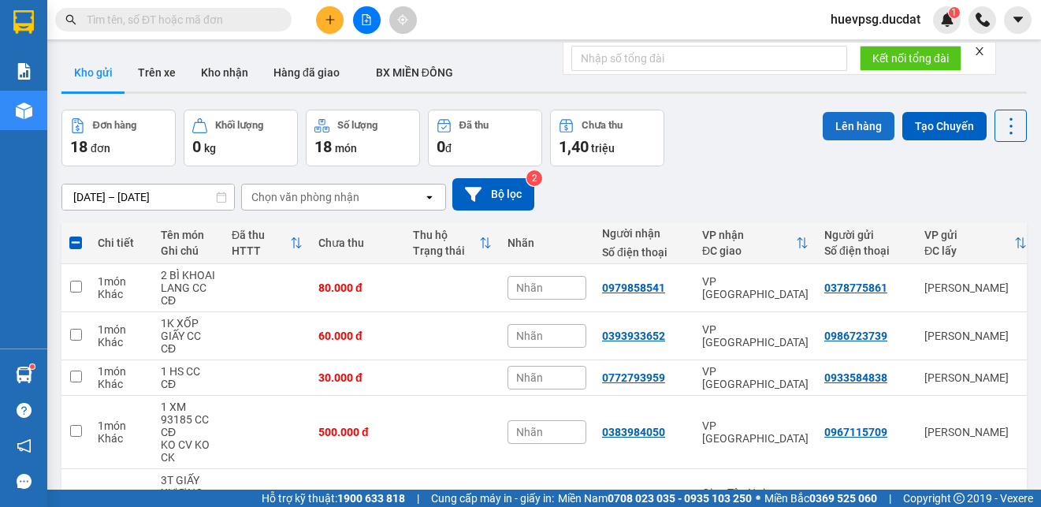
click at [853, 121] on button "Lên hàng" at bounding box center [859, 126] width 72 height 28
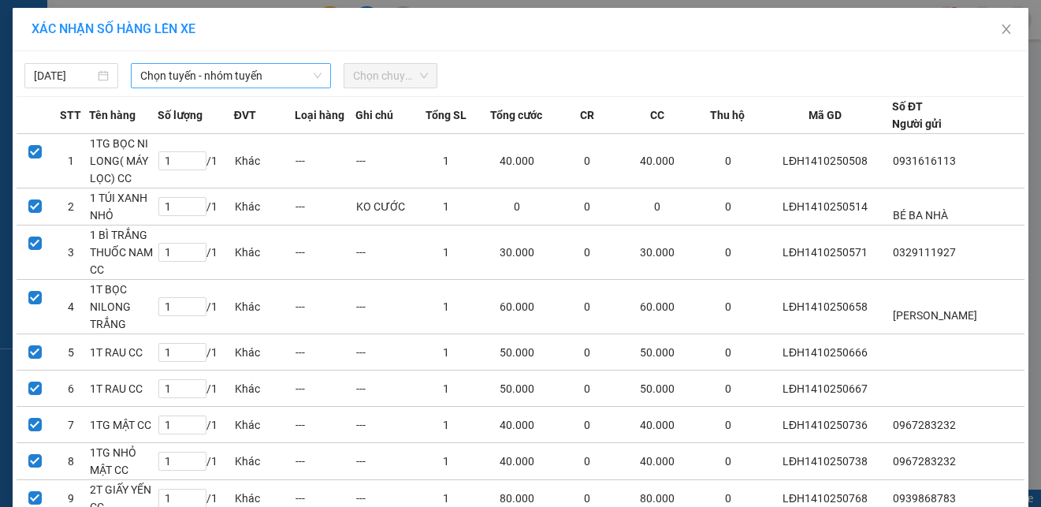
click at [277, 80] on span "Chọn tuyến - nhóm tuyến" at bounding box center [230, 76] width 181 height 24
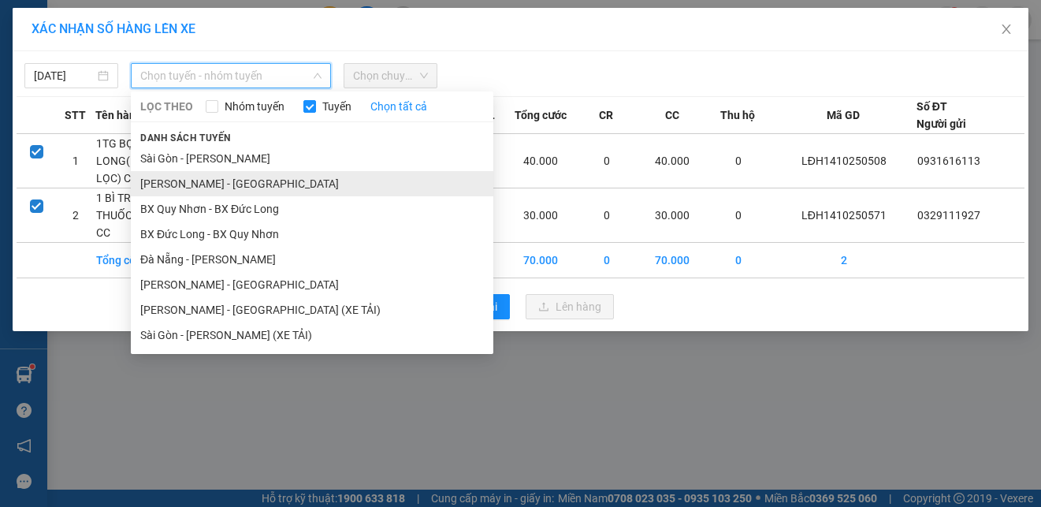
click at [227, 188] on li "[PERSON_NAME] - [GEOGRAPHIC_DATA]" at bounding box center [312, 183] width 362 height 25
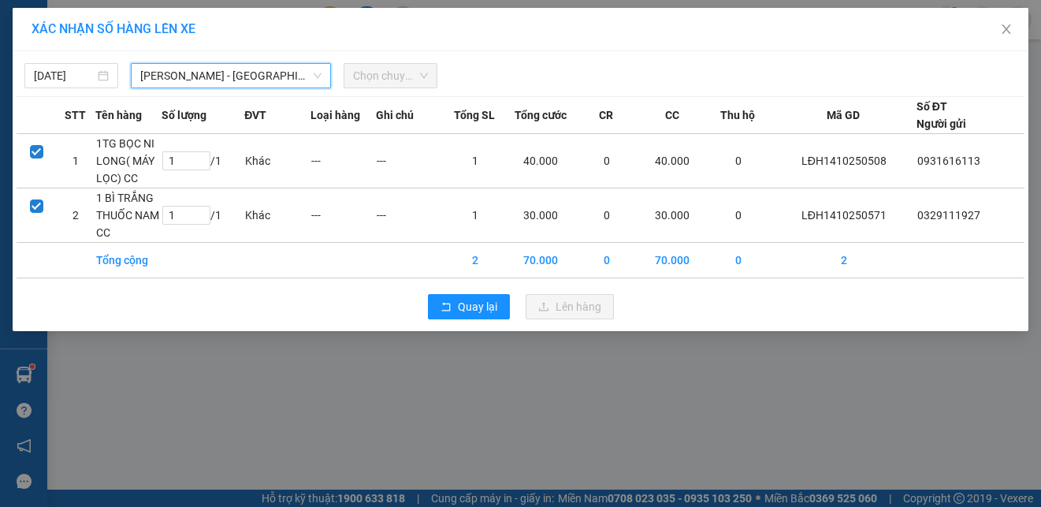
click at [415, 78] on span "Chọn chuyến" at bounding box center [390, 76] width 75 height 24
click at [404, 76] on span "Chọn chuyến" at bounding box center [390, 76] width 75 height 24
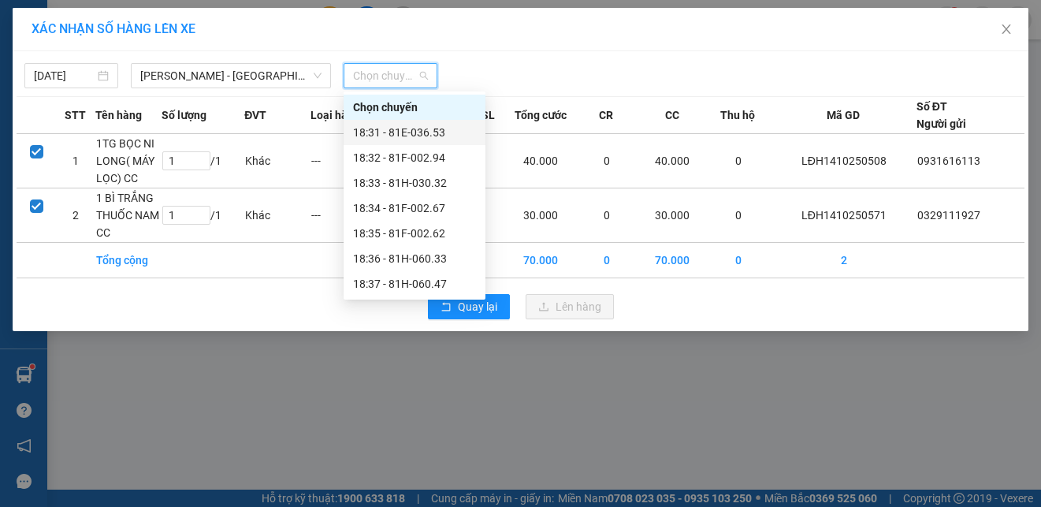
click at [421, 136] on div "18:31 - 81E-036.53" at bounding box center [414, 132] width 123 height 17
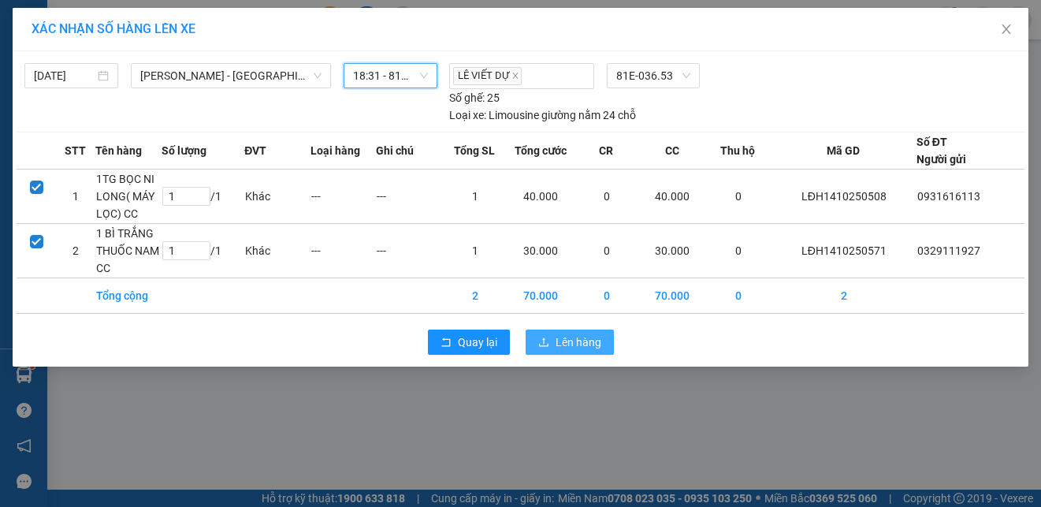
click at [579, 342] on span "Lên hàng" at bounding box center [579, 341] width 46 height 17
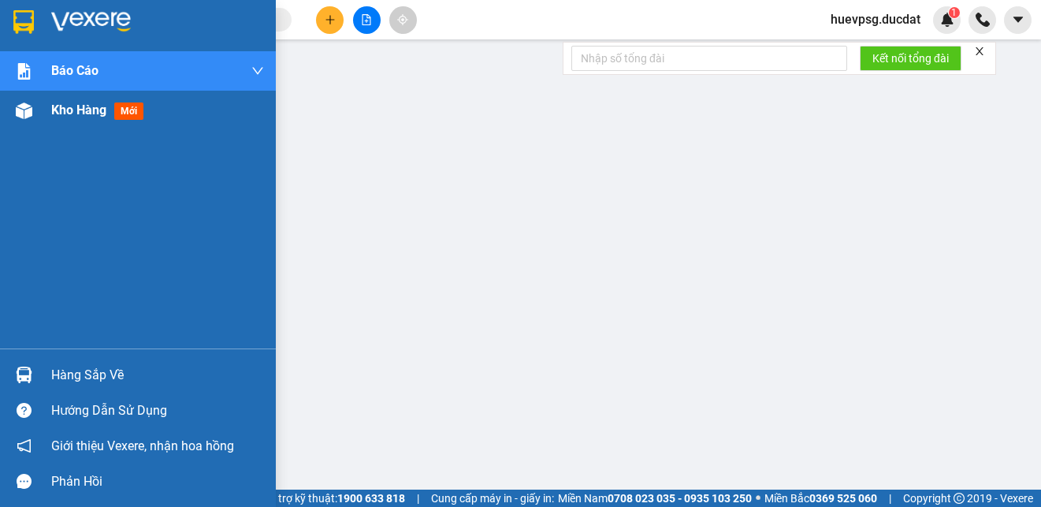
click at [54, 109] on span "Kho hàng" at bounding box center [78, 109] width 55 height 15
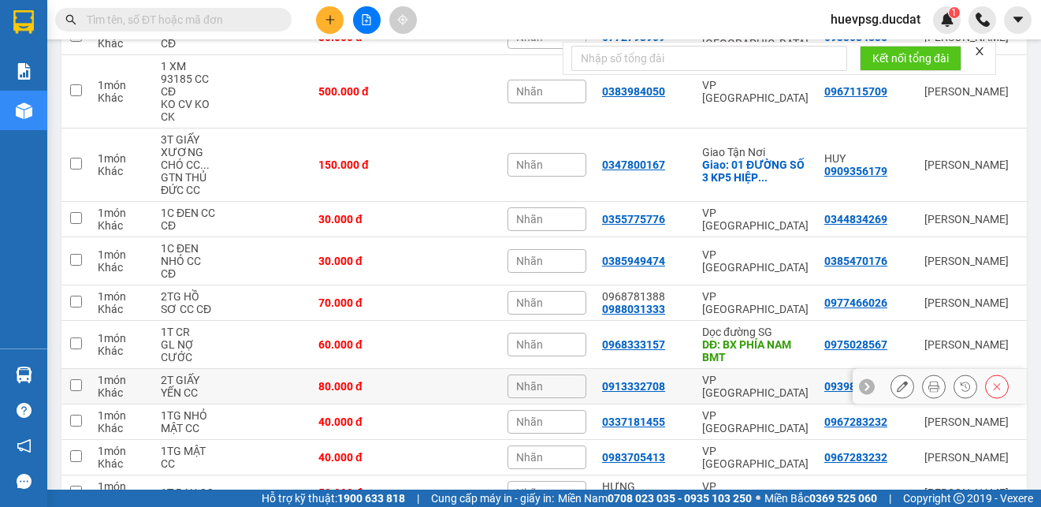
scroll to position [25, 0]
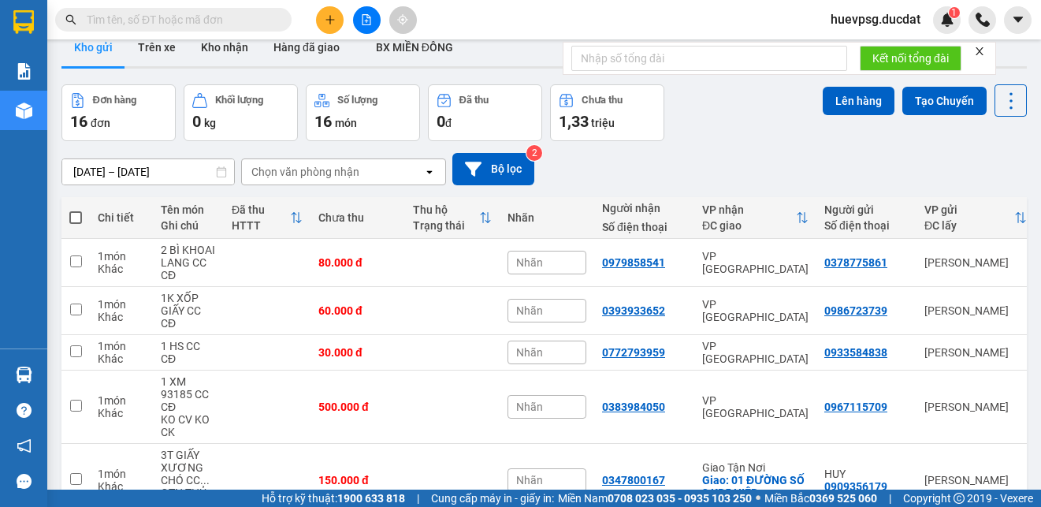
click at [75, 216] on span at bounding box center [75, 217] width 13 height 13
click at [76, 210] on input "checkbox" at bounding box center [76, 210] width 0 height 0
checkbox input "true"
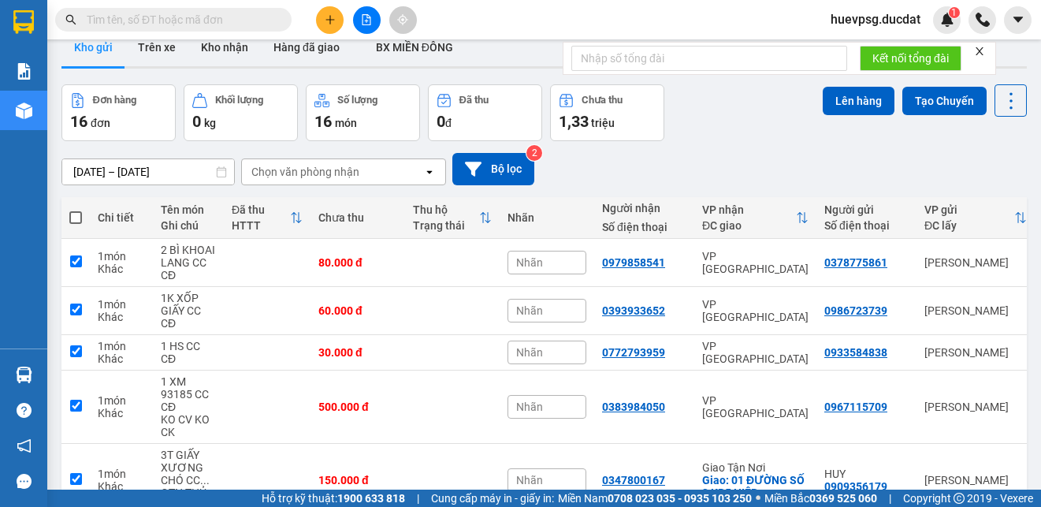
checkbox input "true"
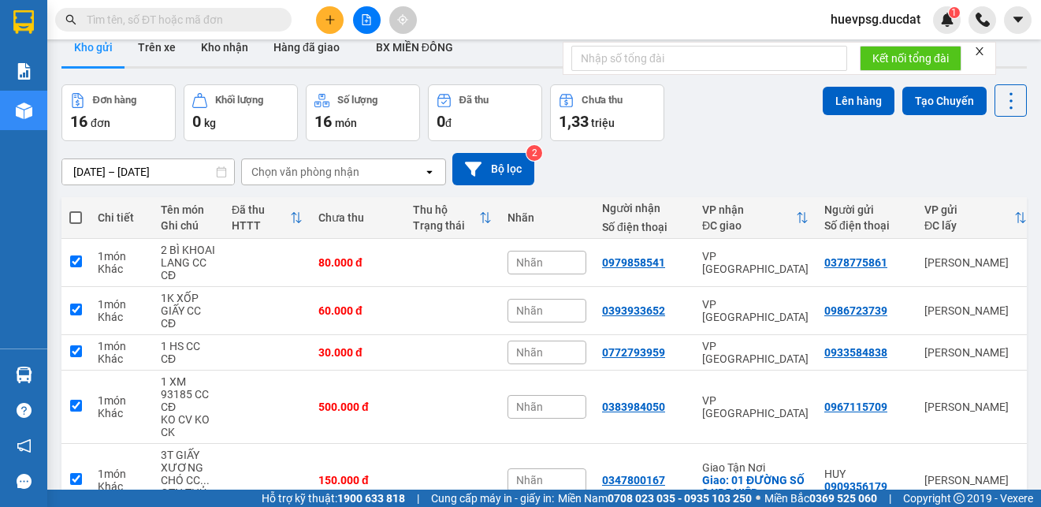
checkbox input "true"
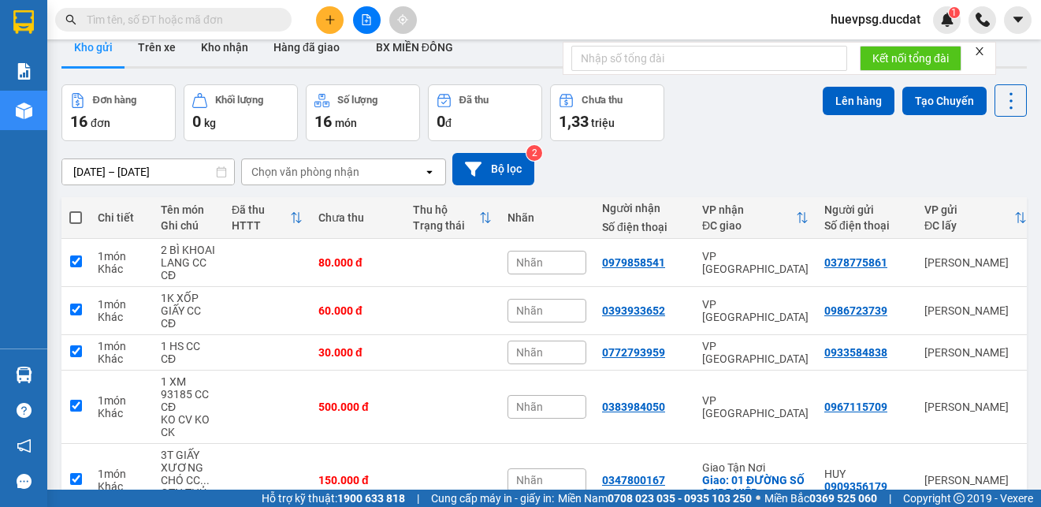
checkbox input "true"
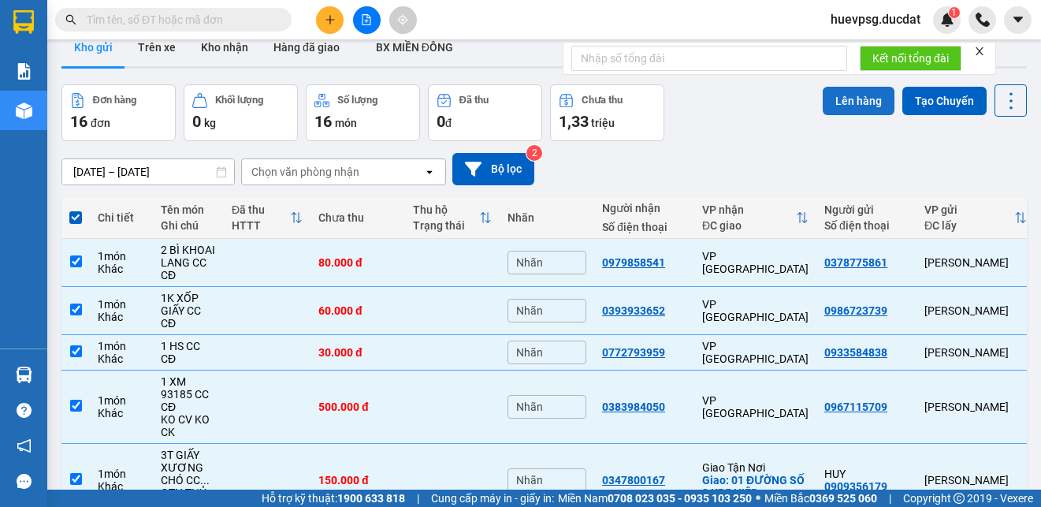
click at [835, 101] on button "Lên hàng" at bounding box center [859, 101] width 72 height 28
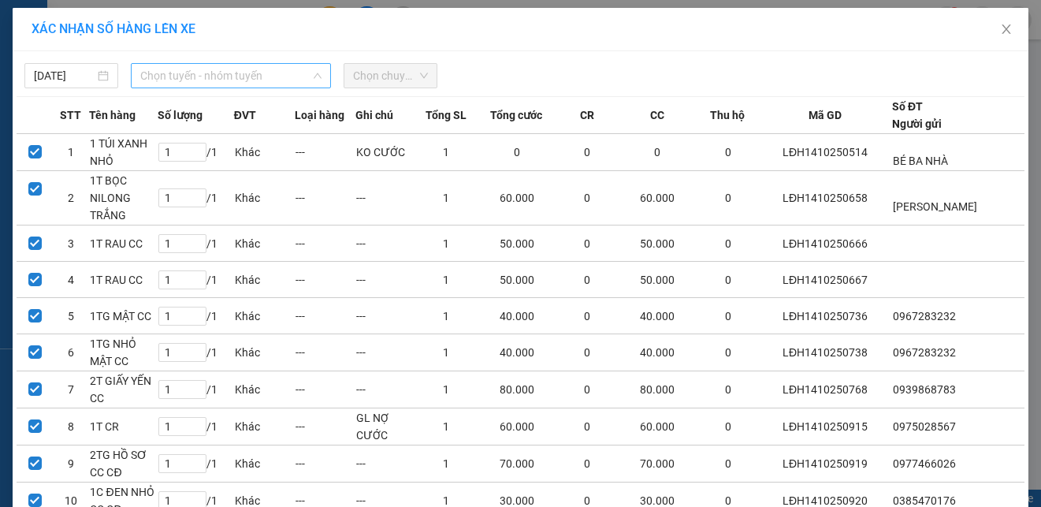
click at [255, 75] on span "Chọn tuyến - nhóm tuyến" at bounding box center [230, 76] width 181 height 24
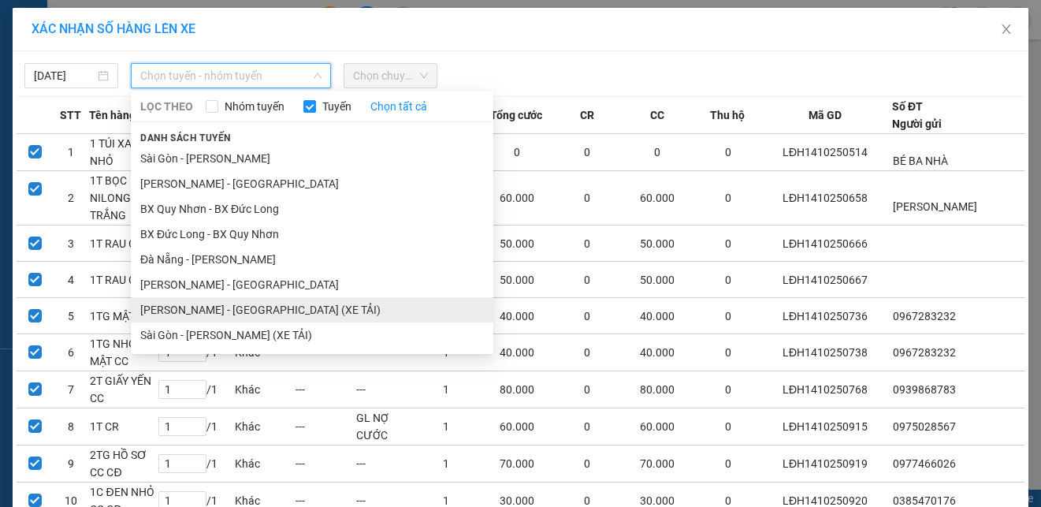
click at [203, 303] on li "[PERSON_NAME] - [GEOGRAPHIC_DATA] (XE TẢI)" at bounding box center [312, 309] width 362 height 25
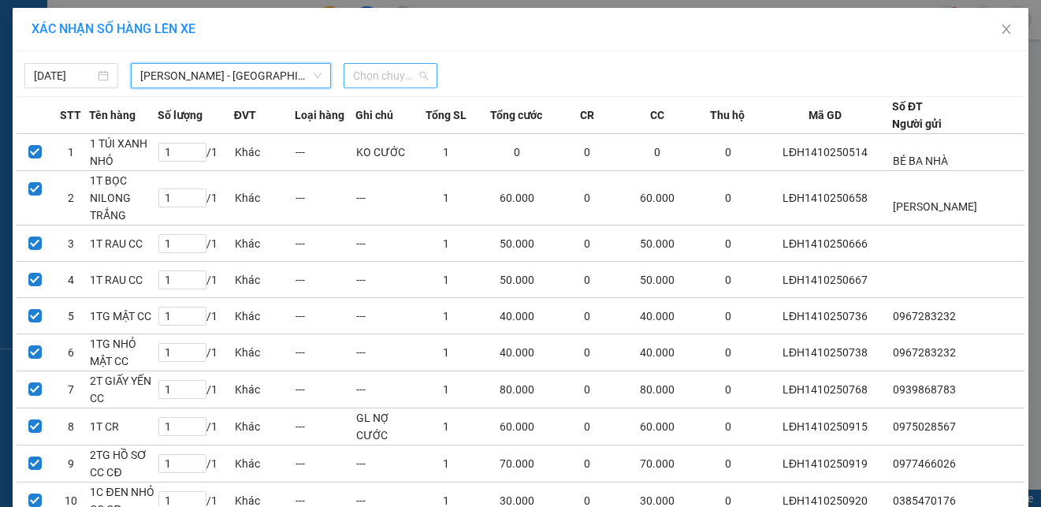
click at [386, 81] on span "Chọn chuyến" at bounding box center [390, 76] width 75 height 24
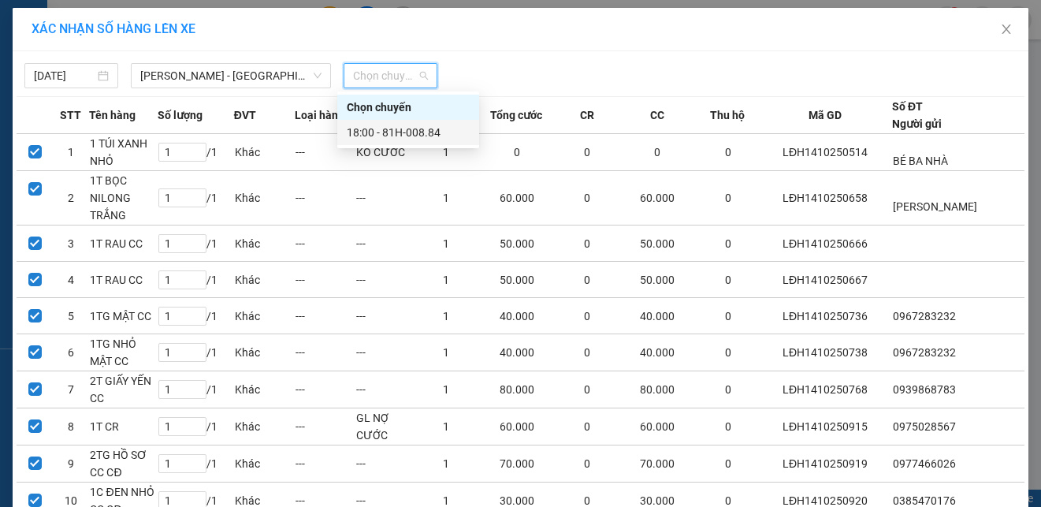
click at [390, 122] on div "18:00 - 81H-008.84" at bounding box center [408, 132] width 142 height 25
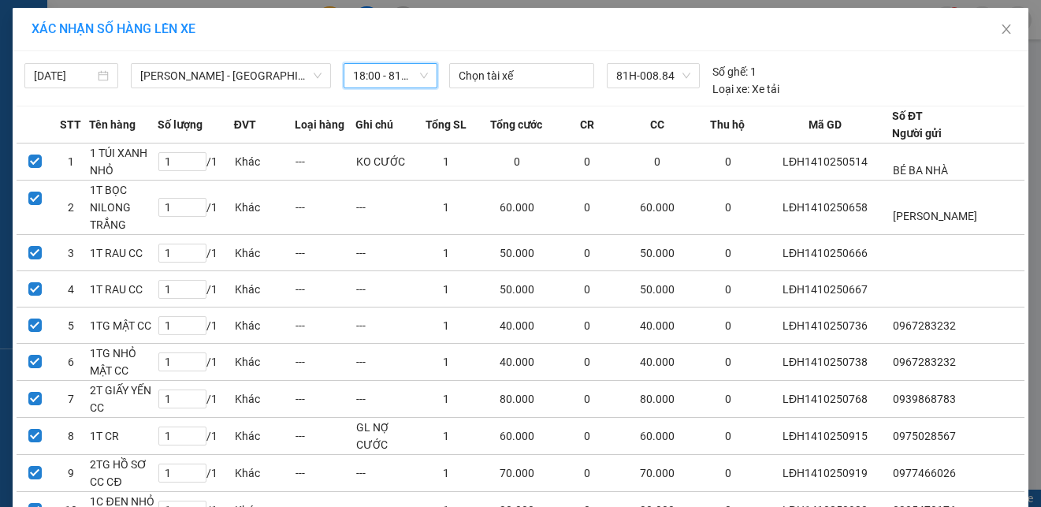
scroll to position [368, 0]
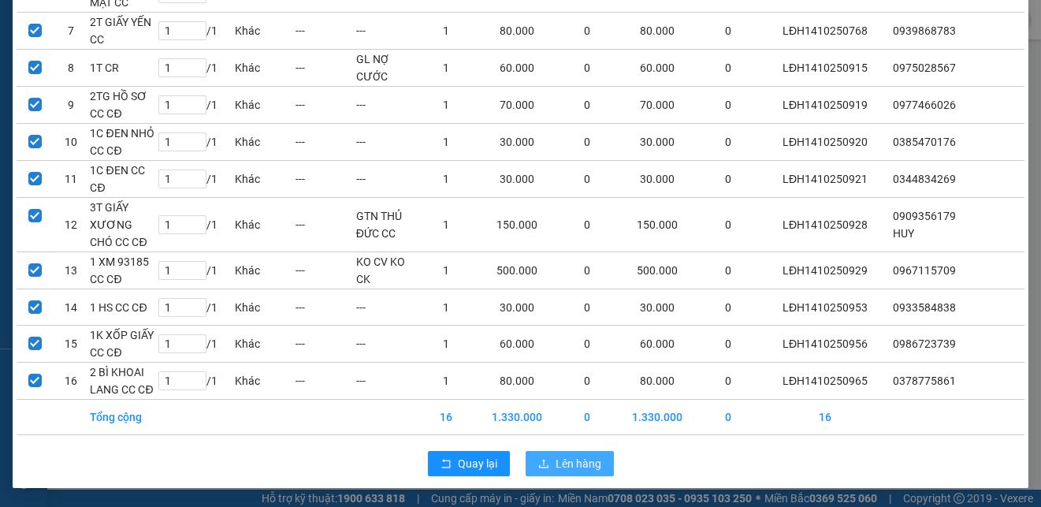
click at [586, 459] on span "Lên hàng" at bounding box center [579, 463] width 46 height 17
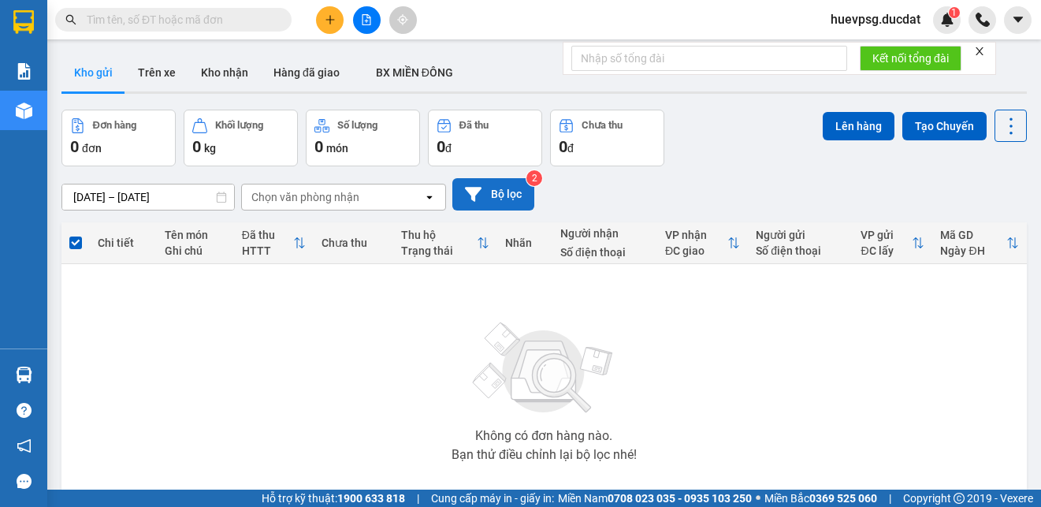
click at [513, 186] on button "Bộ lọc" at bounding box center [493, 194] width 82 height 32
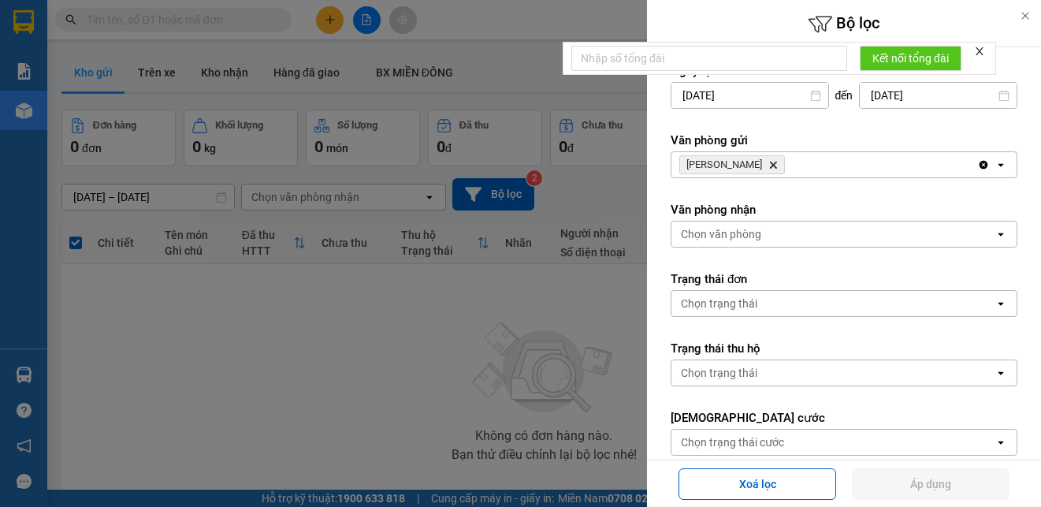
scroll to position [291, 0]
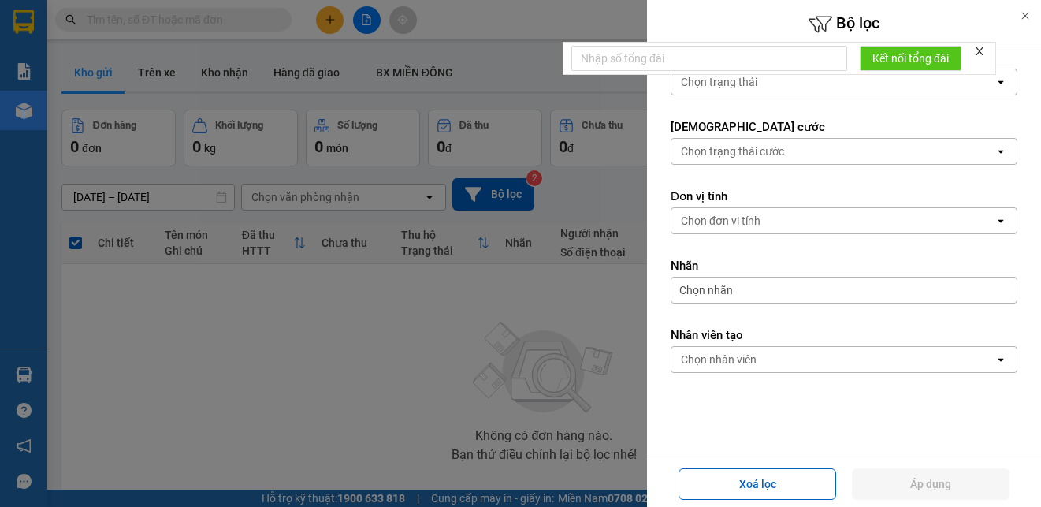
click at [625, 192] on div at bounding box center [520, 253] width 1041 height 507
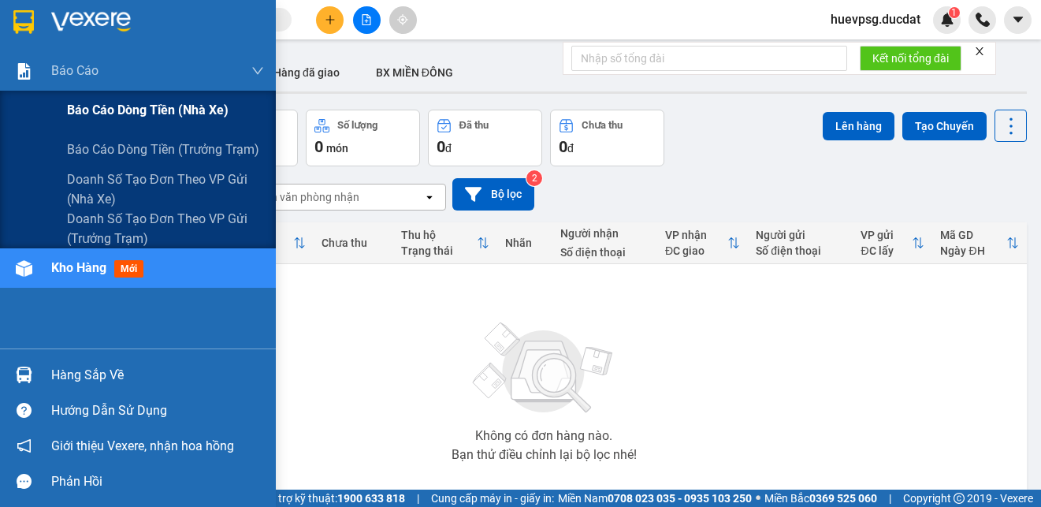
click at [95, 106] on span "Báo cáo dòng tiền (nhà xe)" at bounding box center [148, 110] width 162 height 20
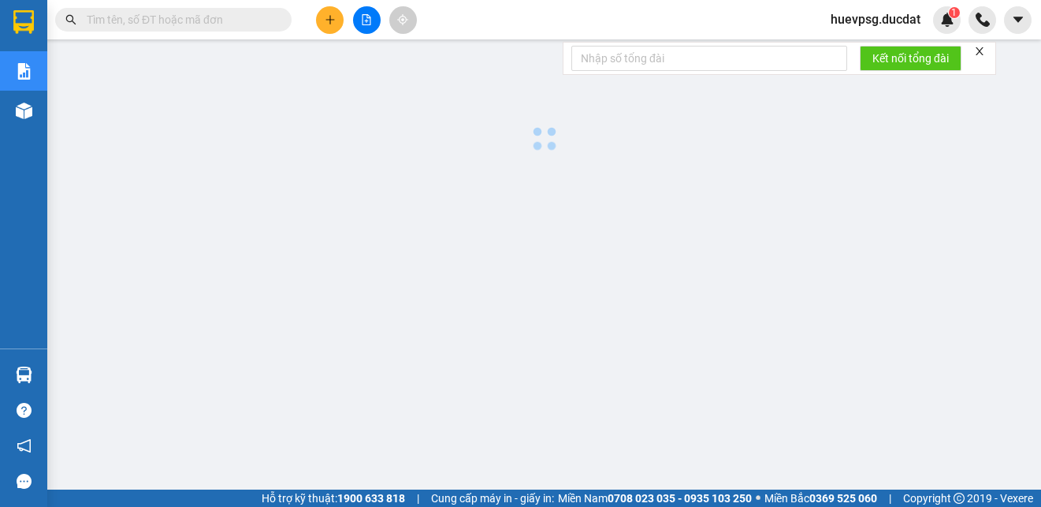
click at [369, 20] on icon "file-add" at bounding box center [366, 19] width 11 height 11
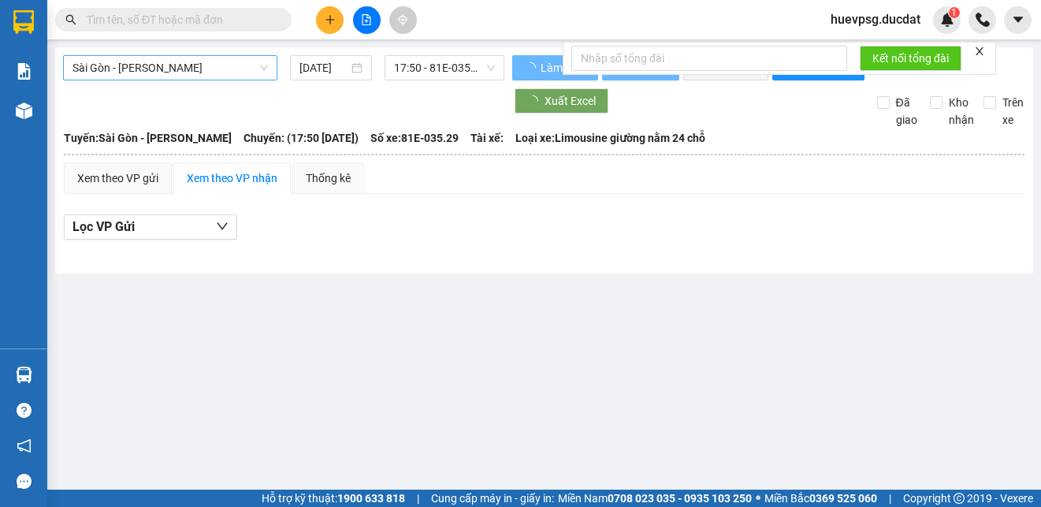
click at [188, 70] on span "Sài Gòn - [PERSON_NAME]" at bounding box center [169, 68] width 195 height 24
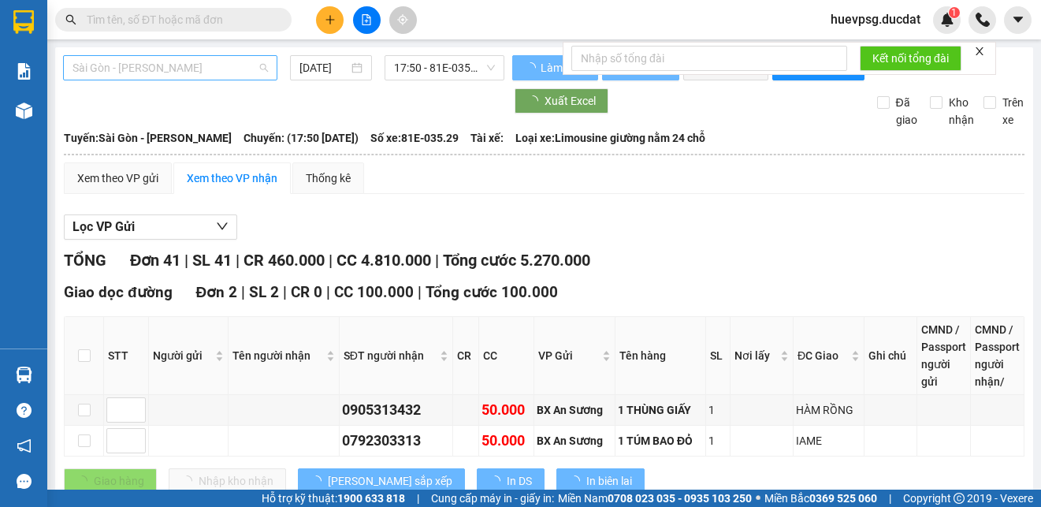
click at [190, 65] on span "Sài Gòn - [PERSON_NAME]" at bounding box center [169, 68] width 195 height 24
click at [220, 78] on span "Sài Gòn - [PERSON_NAME]" at bounding box center [169, 68] width 195 height 24
click at [229, 69] on span "Sài Gòn - [PERSON_NAME]" at bounding box center [169, 68] width 195 height 24
click at [203, 68] on span "Sài Gòn - [PERSON_NAME]" at bounding box center [169, 68] width 195 height 24
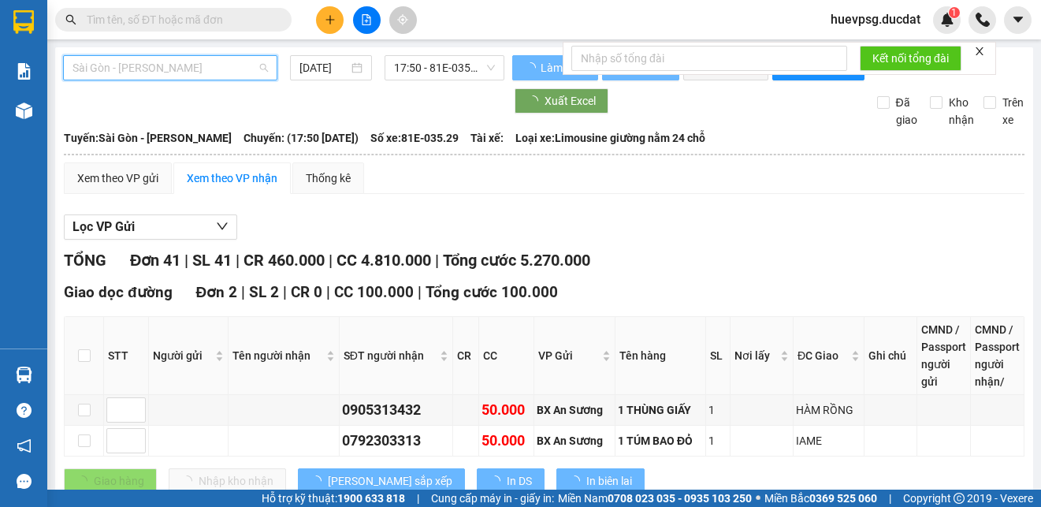
click at [203, 66] on span "Sài Gòn - [PERSON_NAME]" at bounding box center [169, 68] width 195 height 24
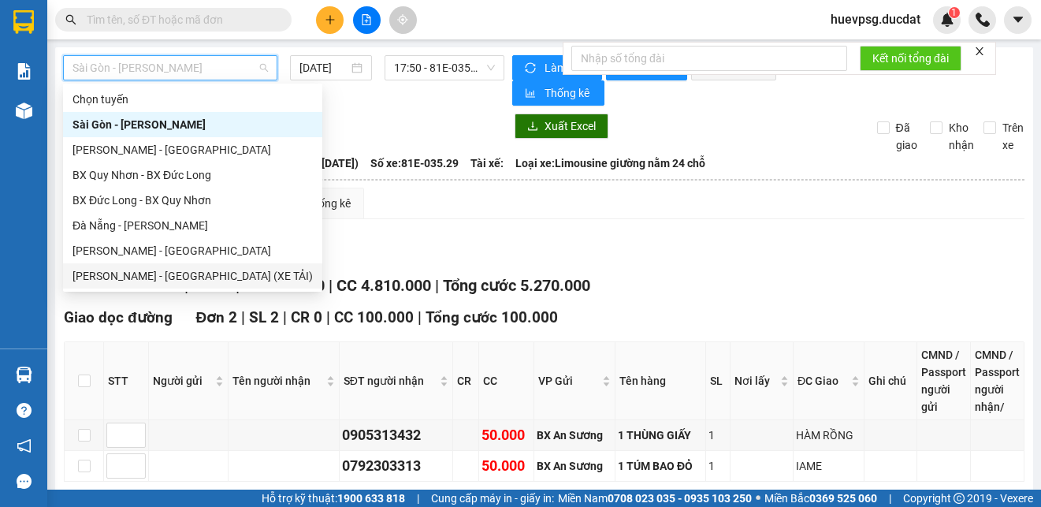
click at [129, 270] on div "[PERSON_NAME] - [GEOGRAPHIC_DATA] (XE TẢI)" at bounding box center [192, 275] width 240 height 17
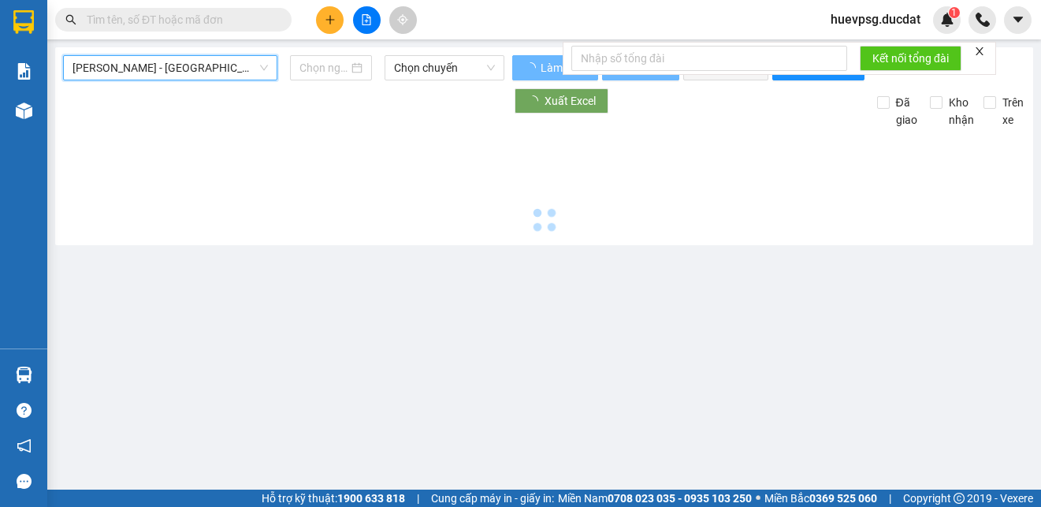
type input "[DATE]"
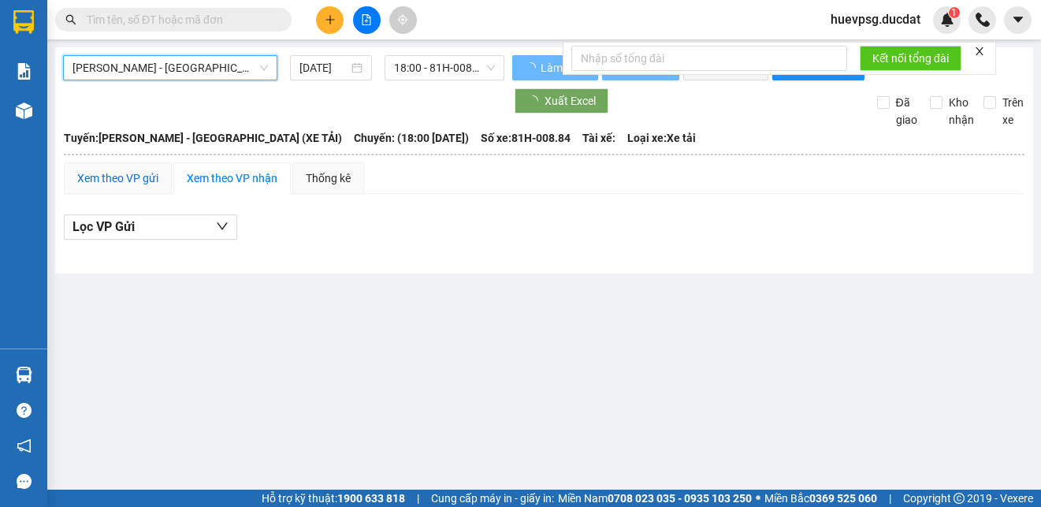
click at [122, 187] on div "Xem theo VP gửi" at bounding box center [117, 177] width 81 height 17
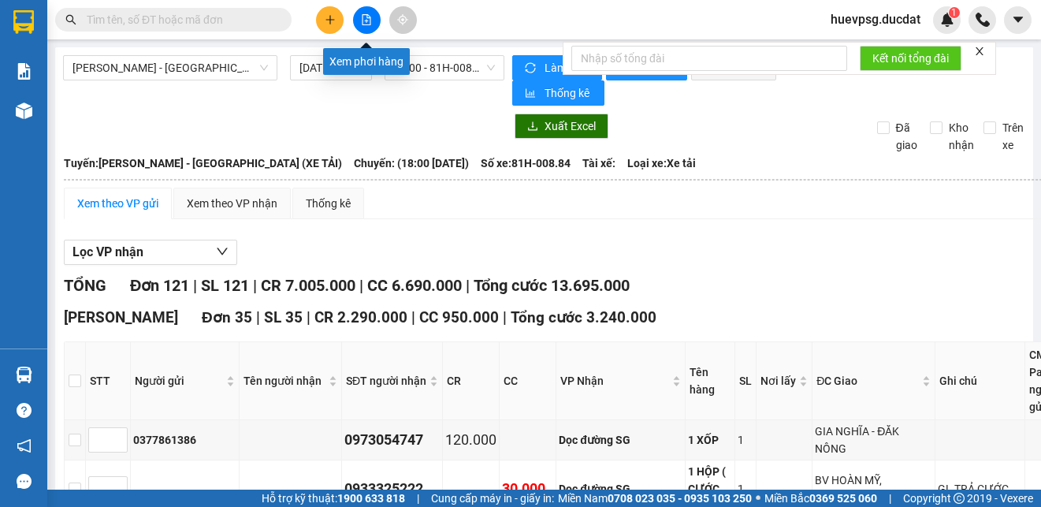
scroll to position [3343, 0]
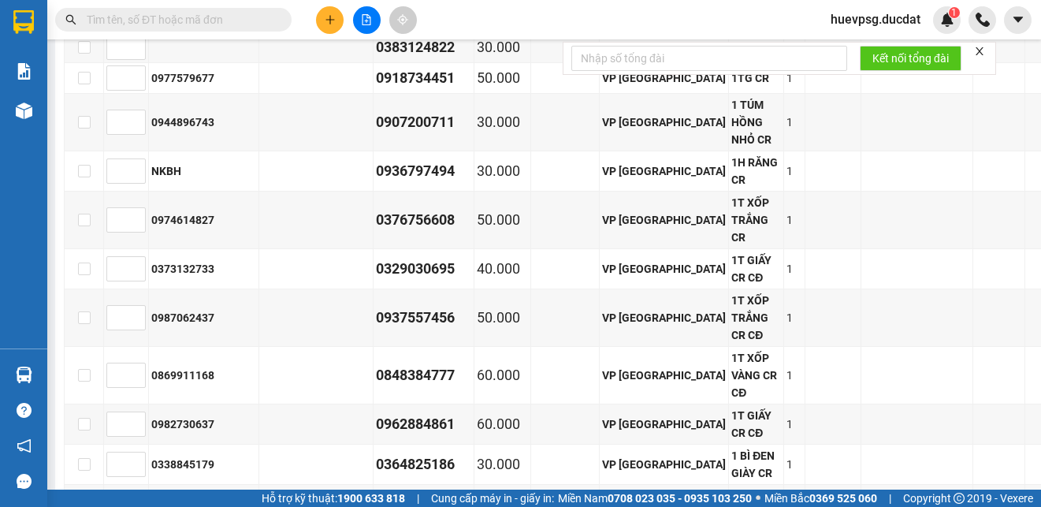
click at [374, 10] on button at bounding box center [367, 20] width 28 height 28
checkbox input "true"
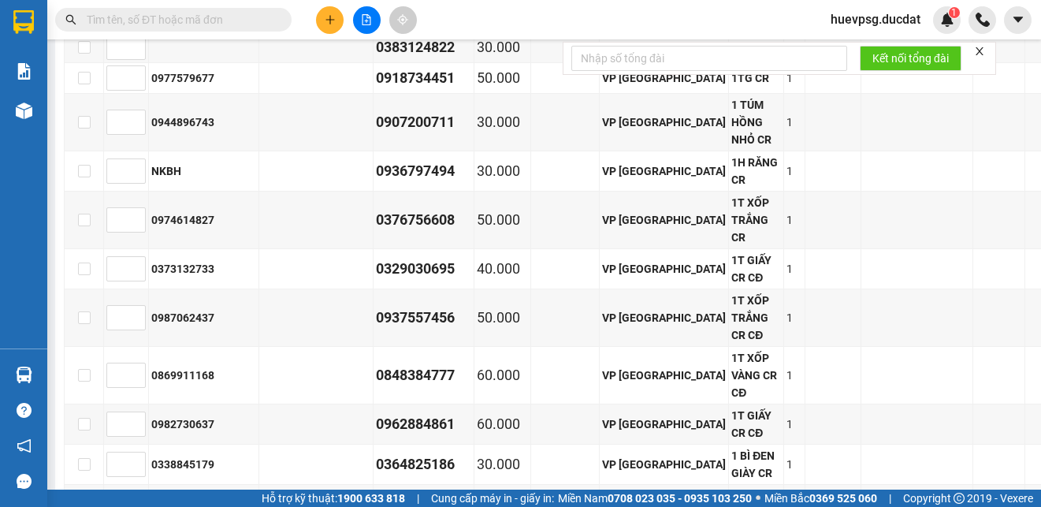
checkbox input "true"
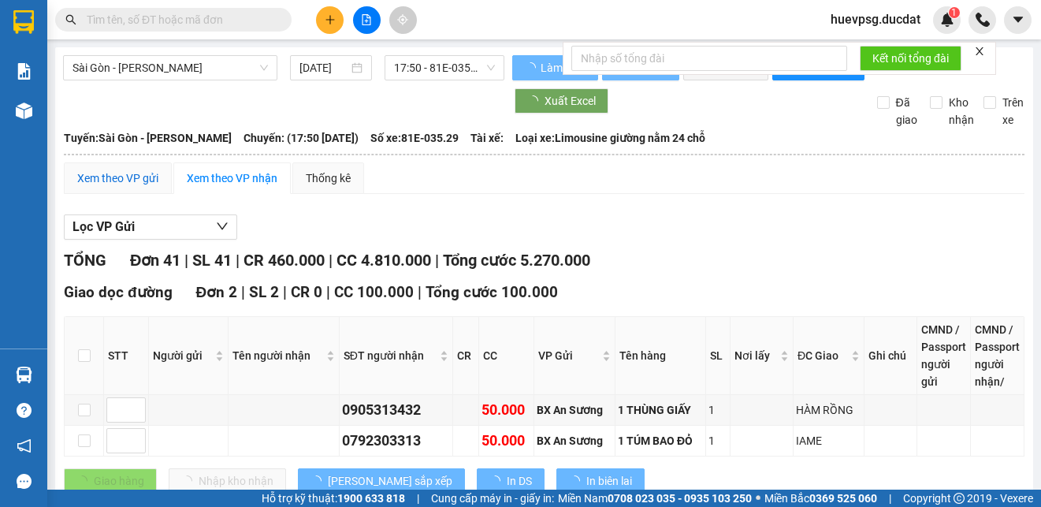
click at [116, 187] on div "Xem theo VP gửi" at bounding box center [117, 177] width 81 height 17
click at [222, 73] on span "Sài Gòn - [PERSON_NAME]" at bounding box center [169, 68] width 195 height 24
click at [224, 69] on span "Sài Gòn - [PERSON_NAME]" at bounding box center [169, 68] width 195 height 24
click at [221, 65] on span "Sài Gòn - [PERSON_NAME]" at bounding box center [169, 68] width 195 height 24
click at [257, 71] on span "Sài Gòn - [PERSON_NAME]" at bounding box center [169, 68] width 195 height 24
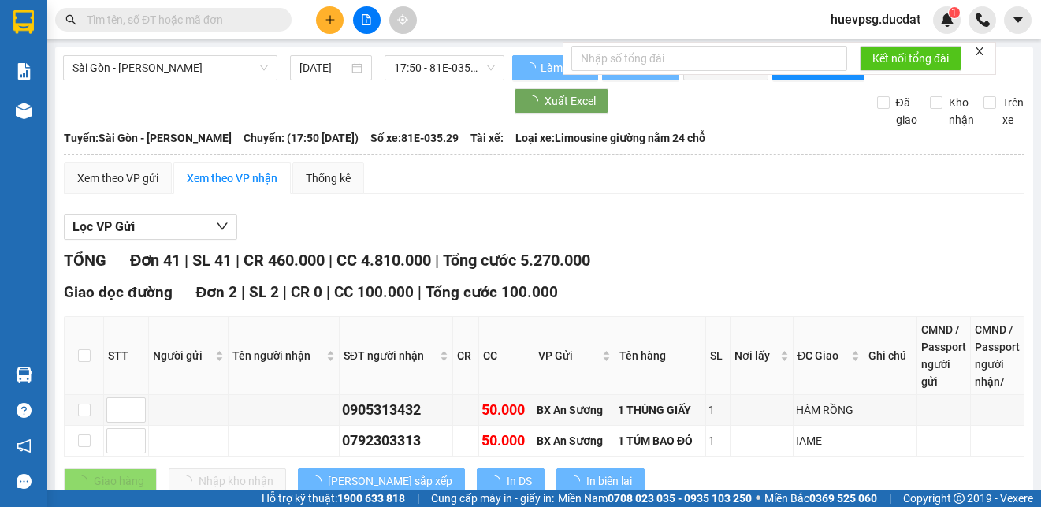
click at [217, 70] on span "Sài Gòn - [PERSON_NAME]" at bounding box center [169, 68] width 195 height 24
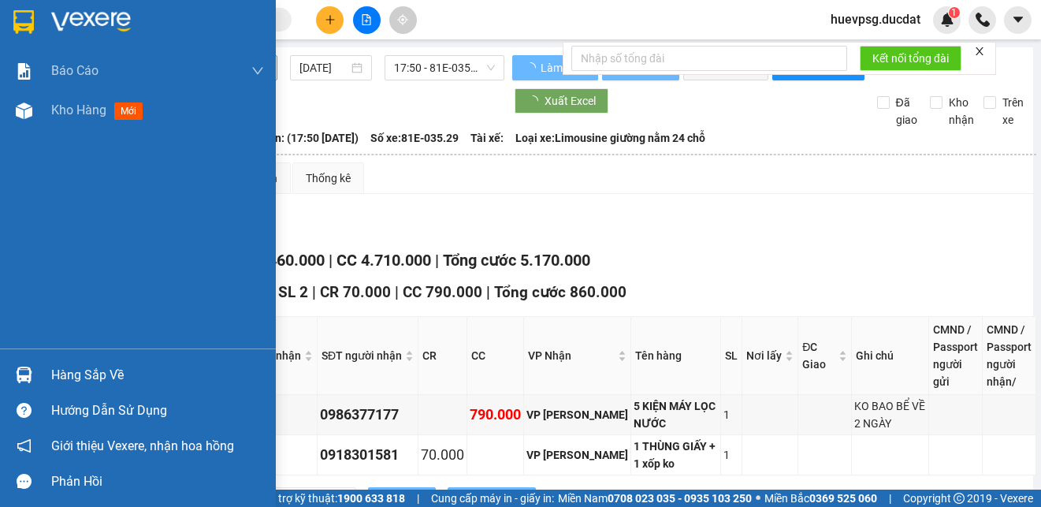
click at [164, 68] on span "Sài Gòn - [PERSON_NAME]" at bounding box center [169, 68] width 195 height 24
click at [195, 80] on div "Sài Gòn - [PERSON_NAME]" at bounding box center [170, 67] width 214 height 25
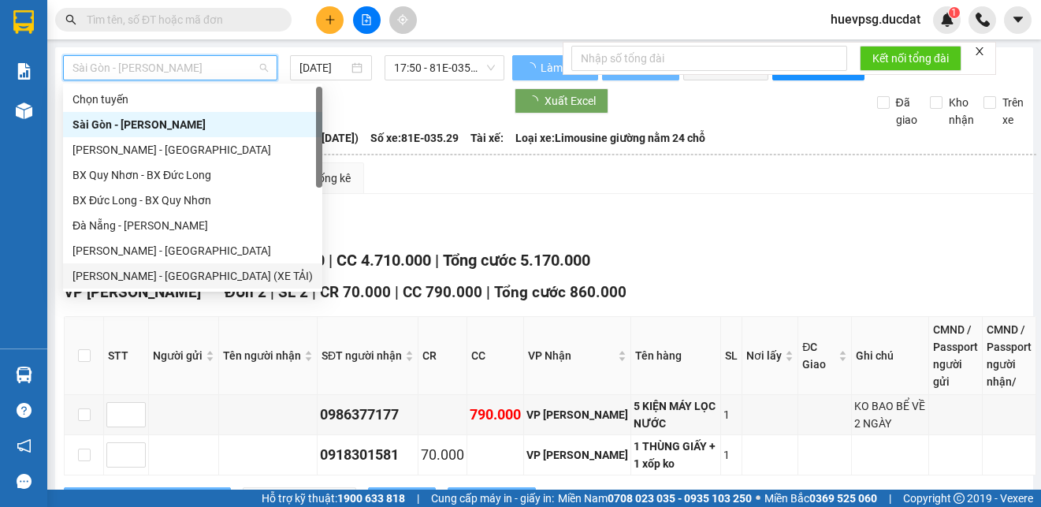
click at [136, 277] on div "[PERSON_NAME] - [GEOGRAPHIC_DATA] (XE TẢI)" at bounding box center [192, 275] width 240 height 17
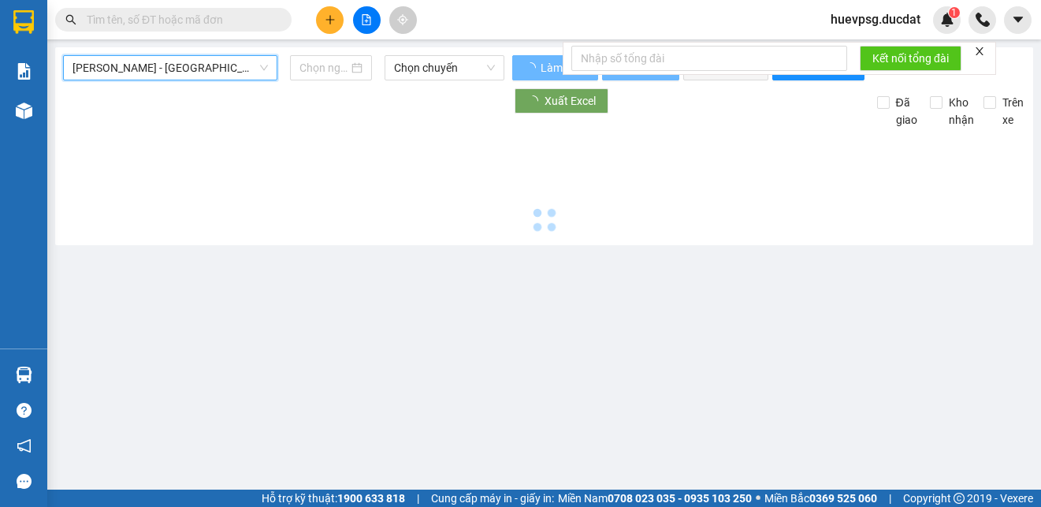
type input "[DATE]"
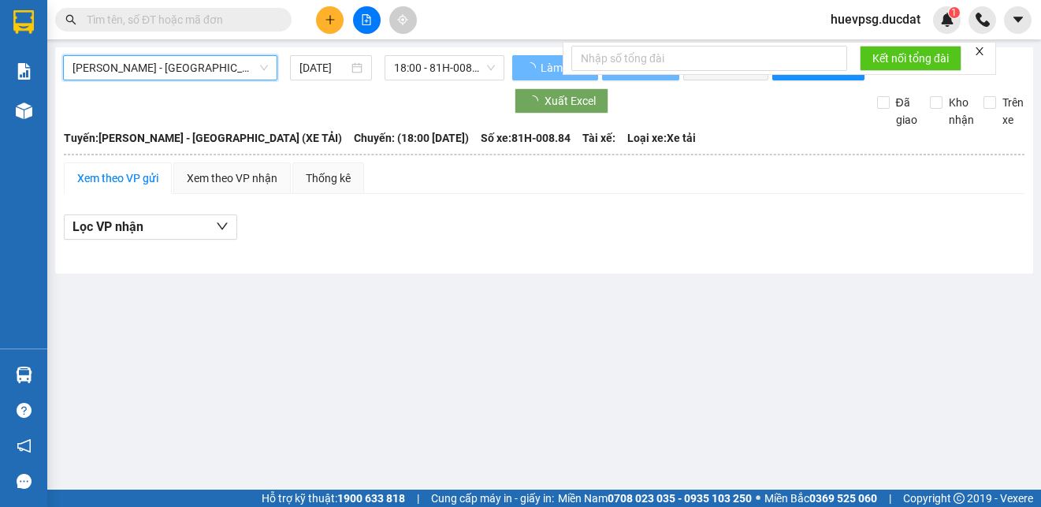
click at [147, 187] on div "Xem theo VP gửi" at bounding box center [117, 177] width 81 height 17
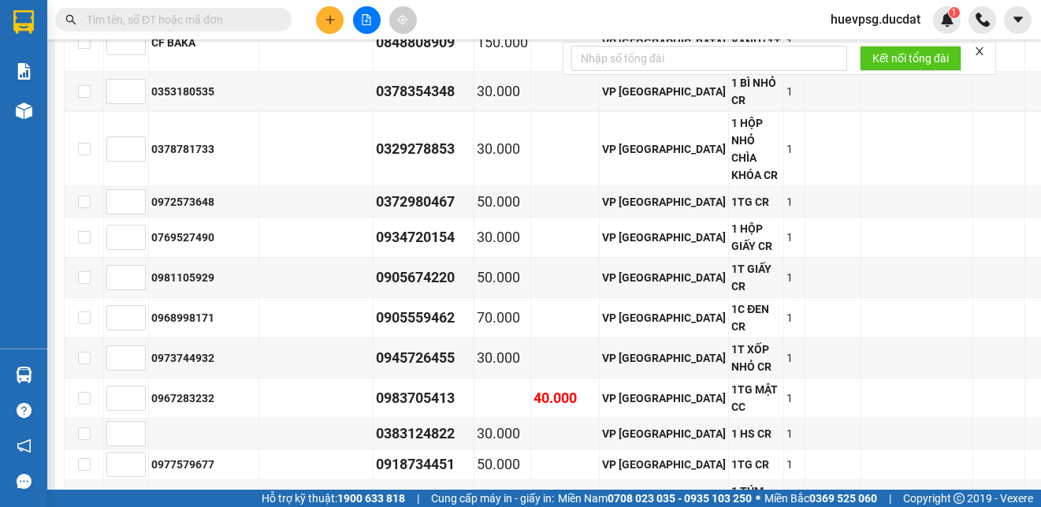
scroll to position [2799, 0]
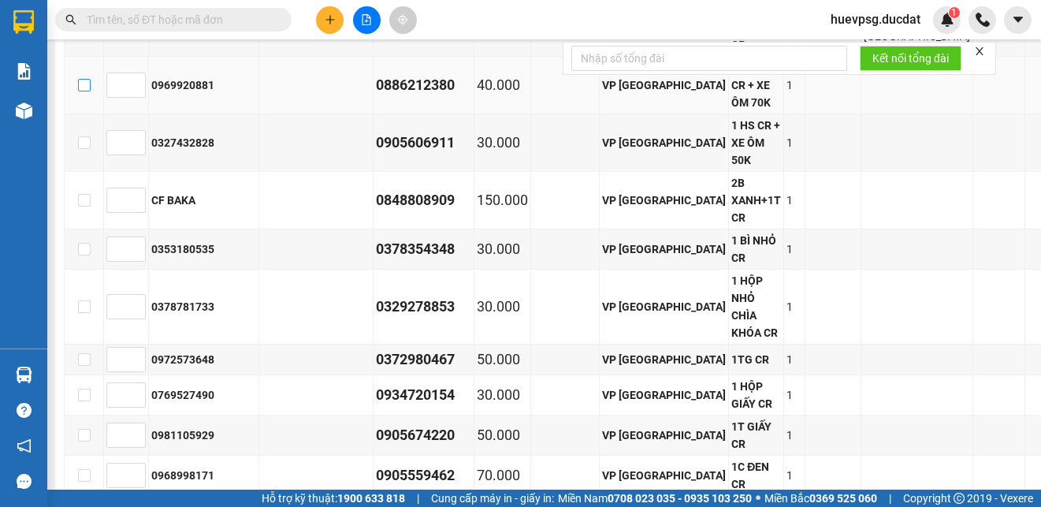
drag, startPoint x: 80, startPoint y: 344, endPoint x: 83, endPoint y: 371, distance: 27.8
click at [80, 91] on input "checkbox" at bounding box center [84, 85] width 13 height 13
checkbox input "true"
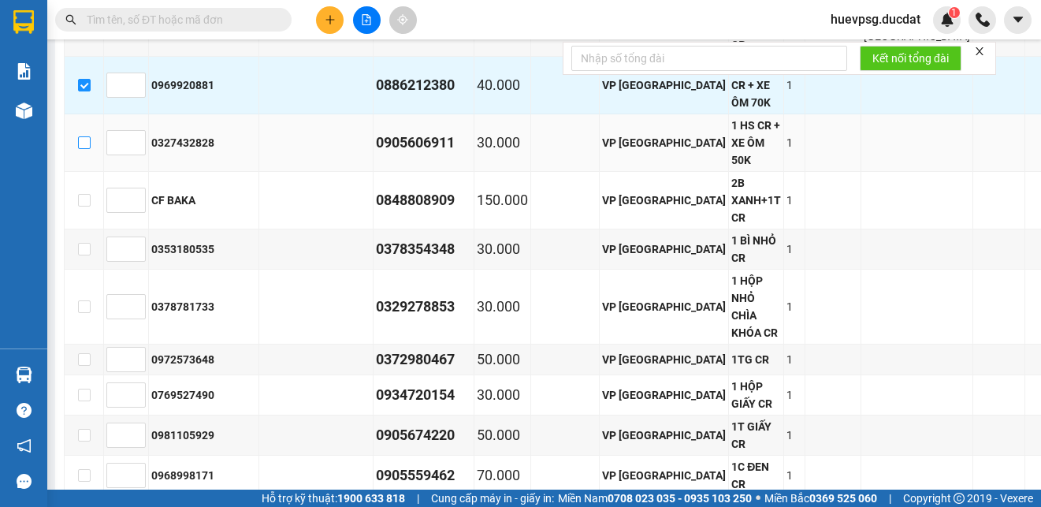
click at [83, 149] on input "checkbox" at bounding box center [84, 142] width 13 height 13
checkbox input "true"
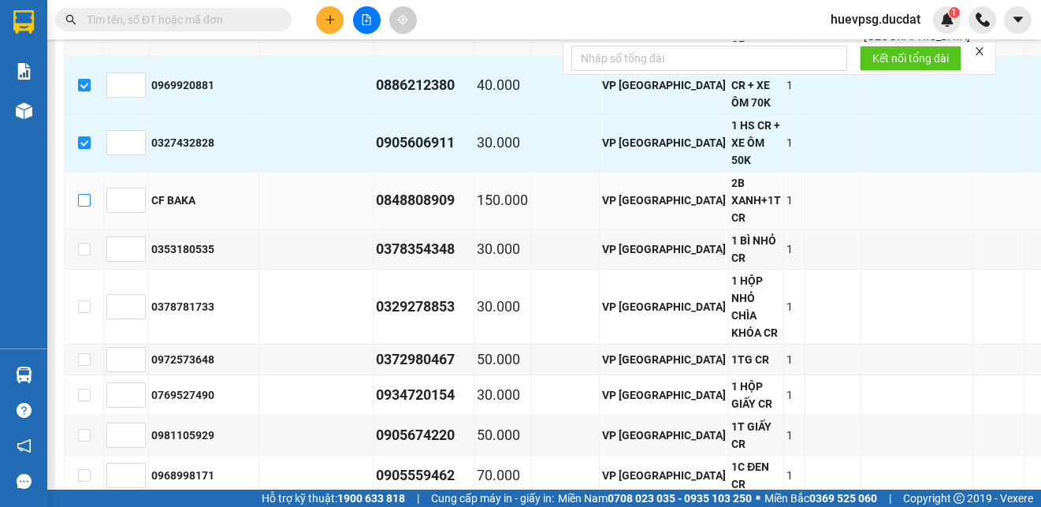
click at [84, 206] on input "checkbox" at bounding box center [84, 200] width 13 height 13
checkbox input "true"
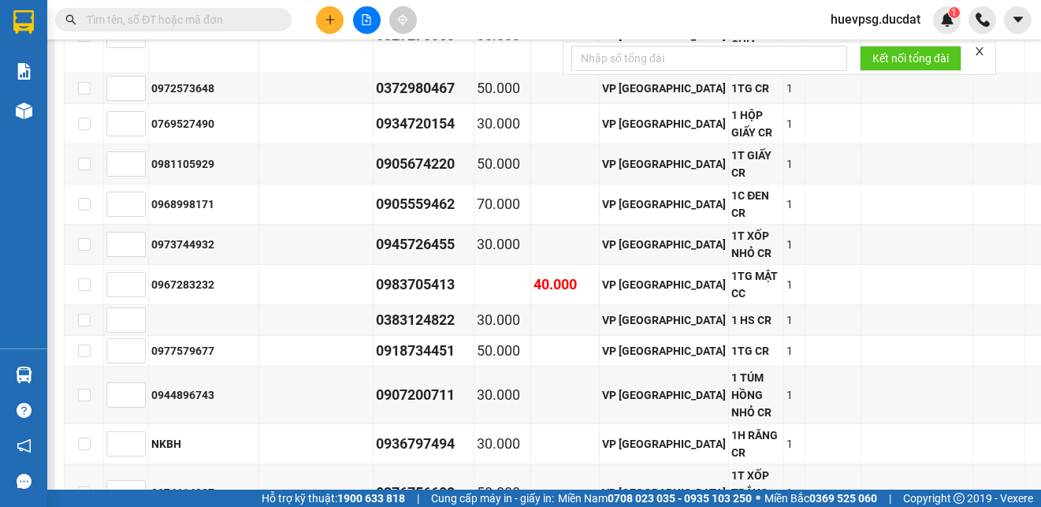
scroll to position [3212, 0]
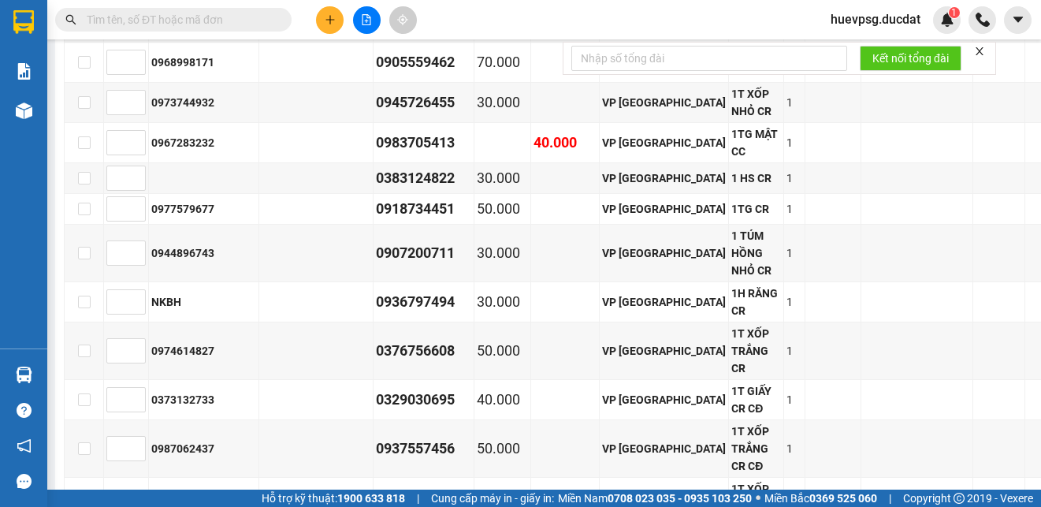
checkbox input "true"
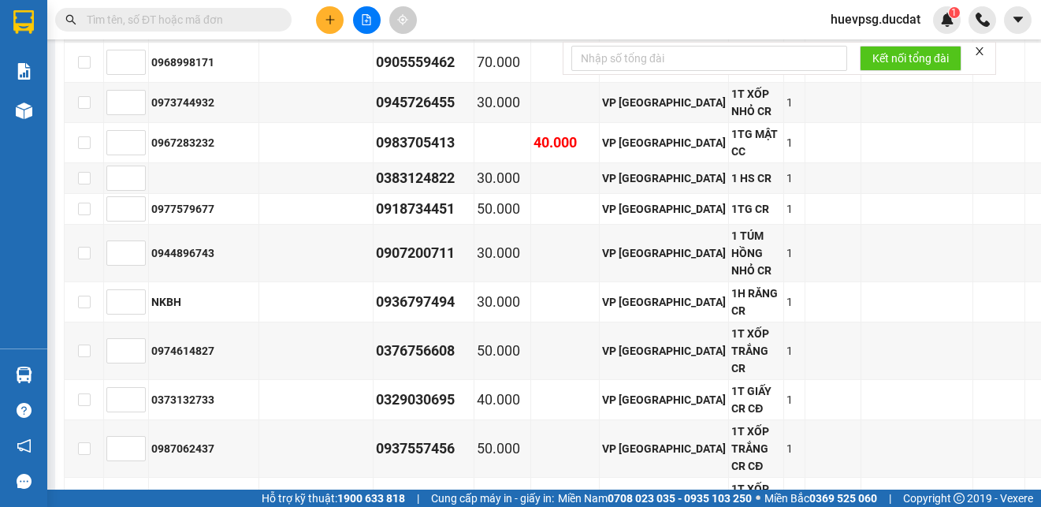
checkbox input "true"
click at [82, 28] on input "checkbox" at bounding box center [84, 22] width 13 height 13
checkbox input "true"
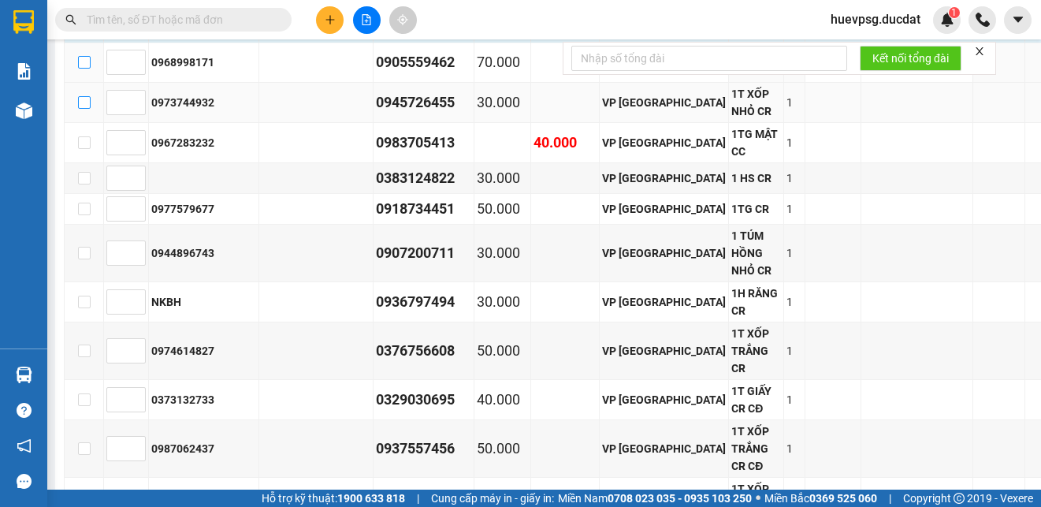
drag, startPoint x: 80, startPoint y: 319, endPoint x: 86, endPoint y: 357, distance: 38.3
click at [80, 69] on input "checkbox" at bounding box center [84, 62] width 13 height 13
checkbox input "true"
click at [86, 109] on input "checkbox" at bounding box center [84, 102] width 13 height 13
checkbox input "true"
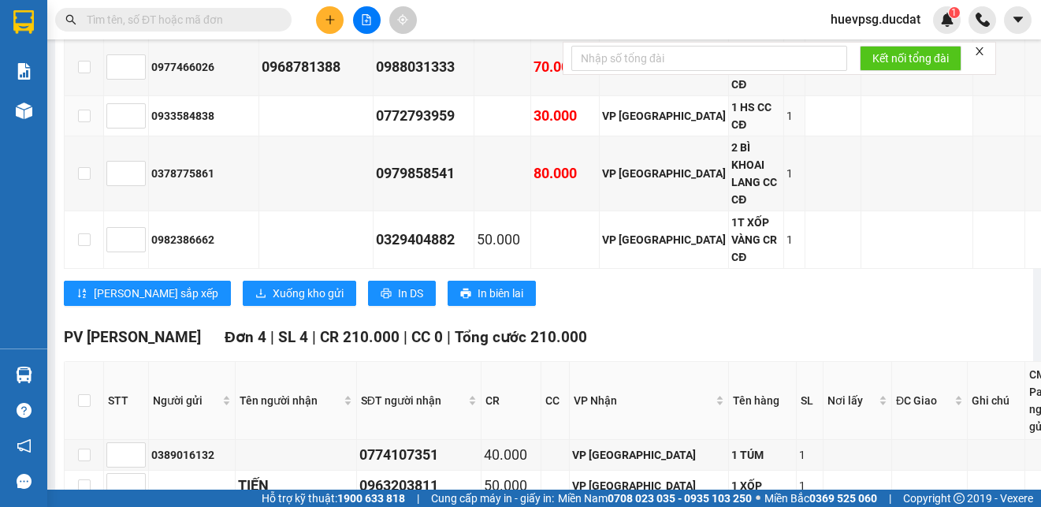
scroll to position [5302, 0]
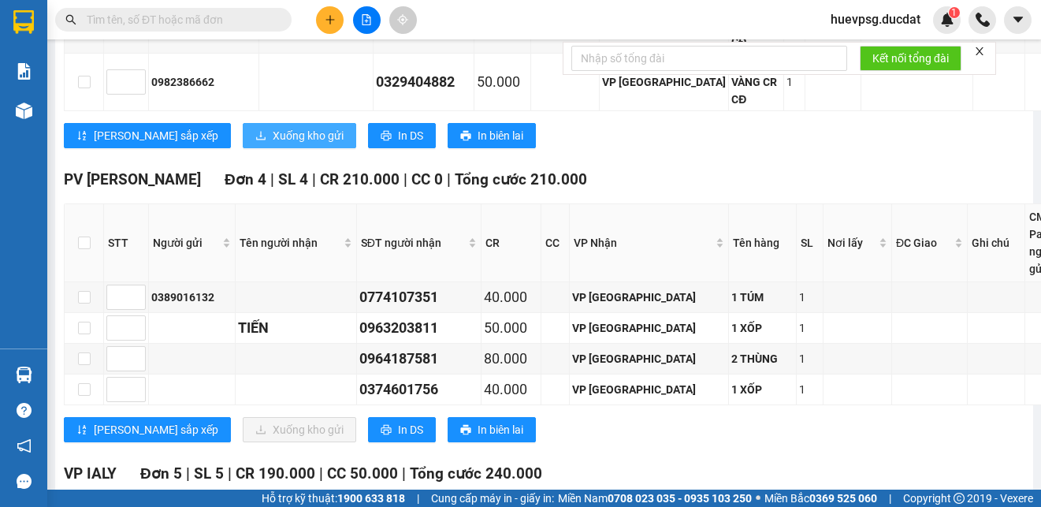
click at [273, 144] on span "Xuống kho gửi" at bounding box center [308, 135] width 71 height 17
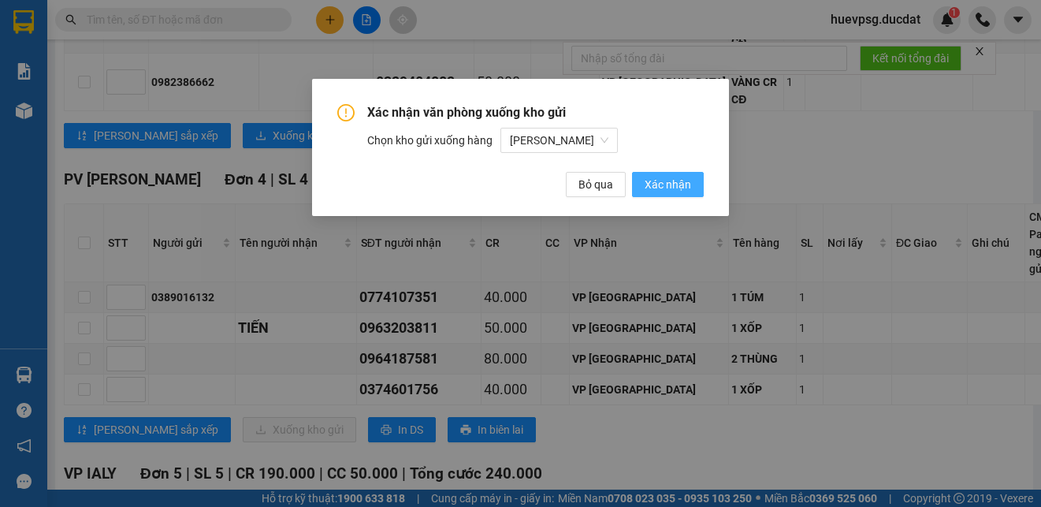
click at [663, 183] on span "Xác nhận" at bounding box center [668, 184] width 46 height 17
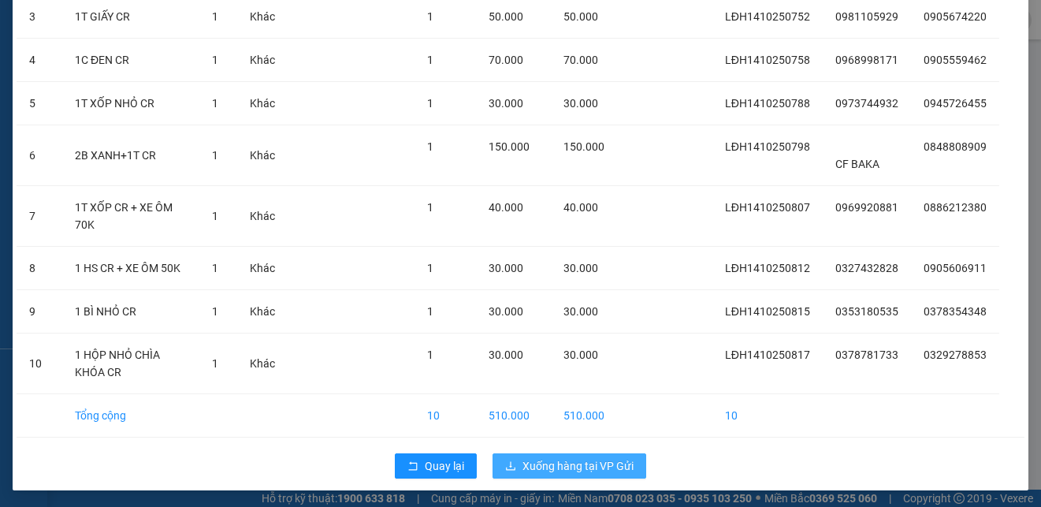
scroll to position [226, 0]
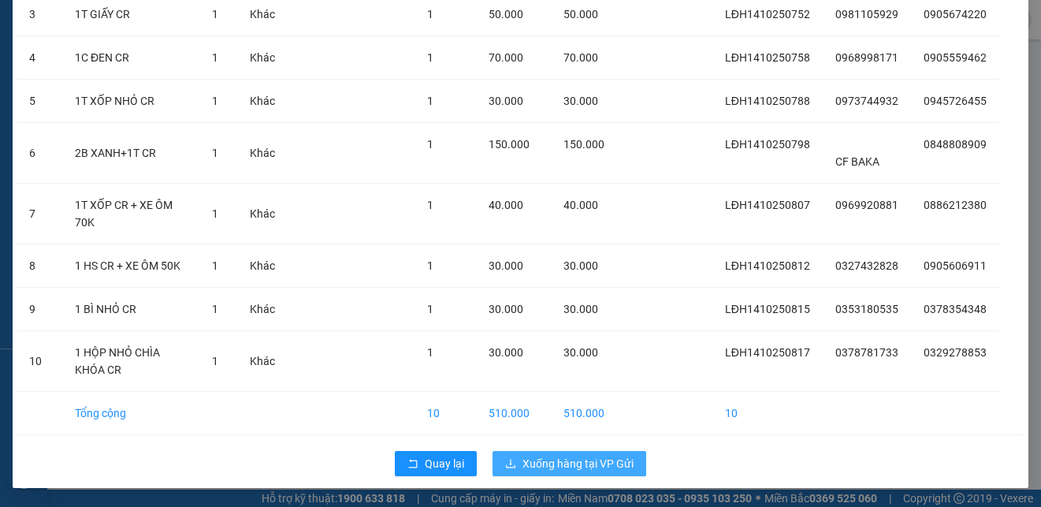
click at [597, 454] on button "Xuống hàng tại VP Gửi" at bounding box center [570, 463] width 154 height 25
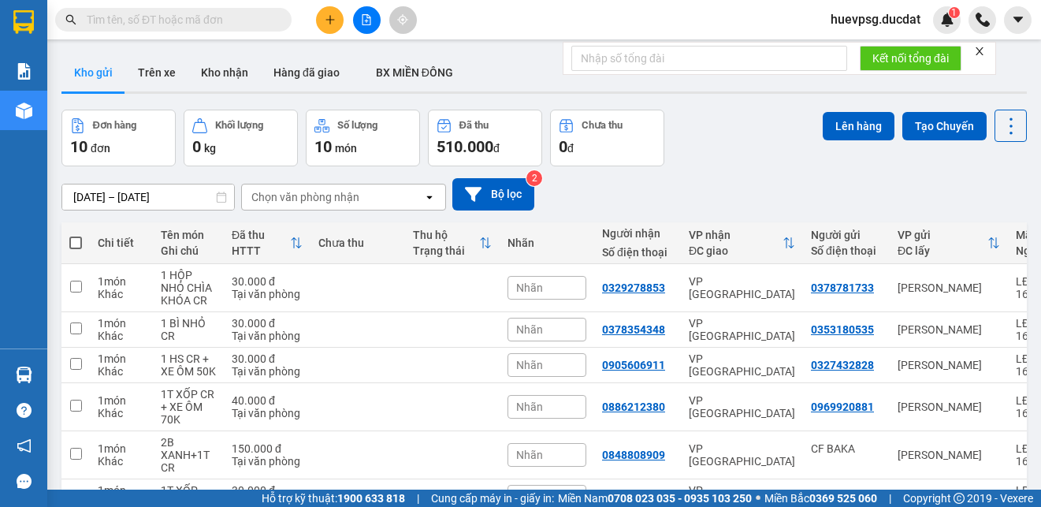
click at [76, 238] on span at bounding box center [75, 242] width 13 height 13
click at [76, 235] on input "checkbox" at bounding box center [76, 235] width 0 height 0
checkbox input "true"
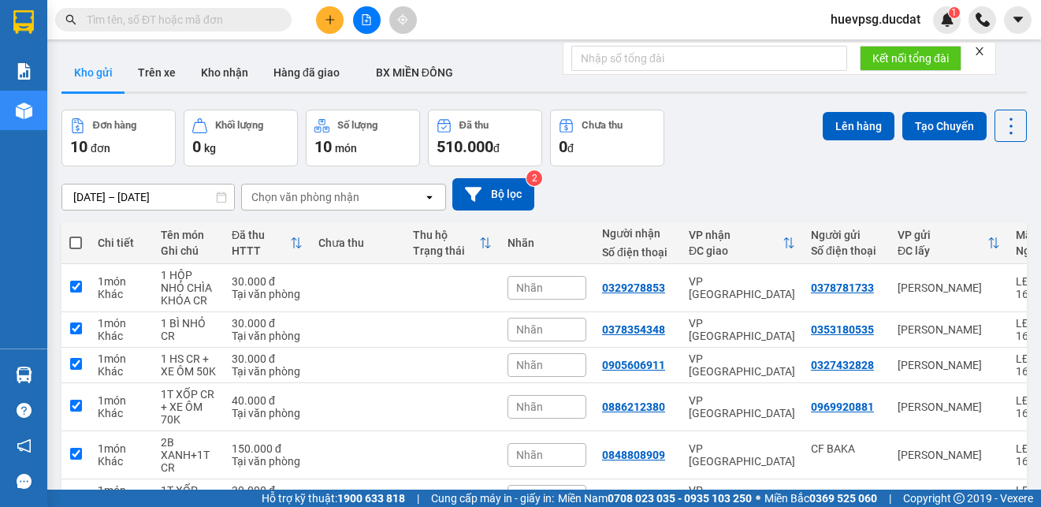
checkbox input "true"
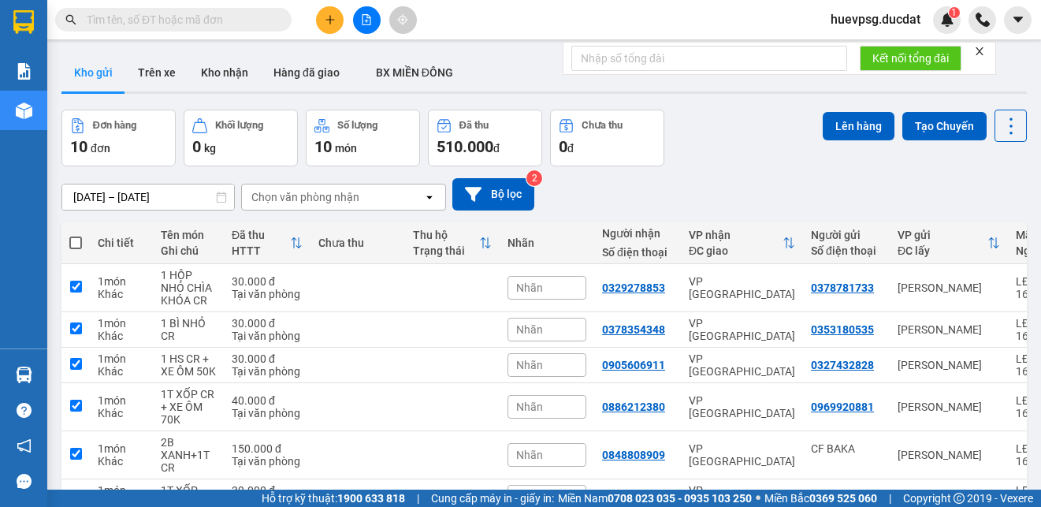
checkbox input "true"
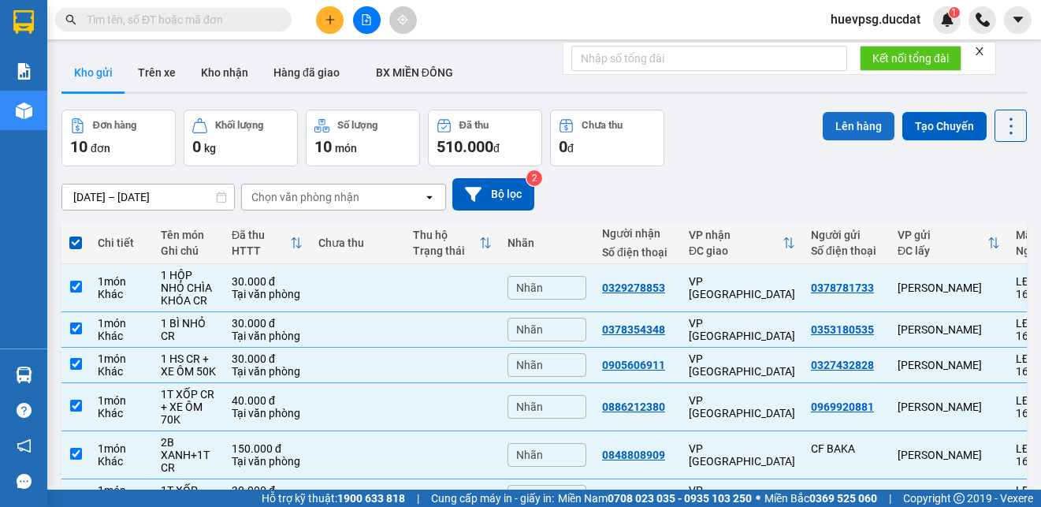
click at [828, 128] on button "Lên hàng" at bounding box center [859, 126] width 72 height 28
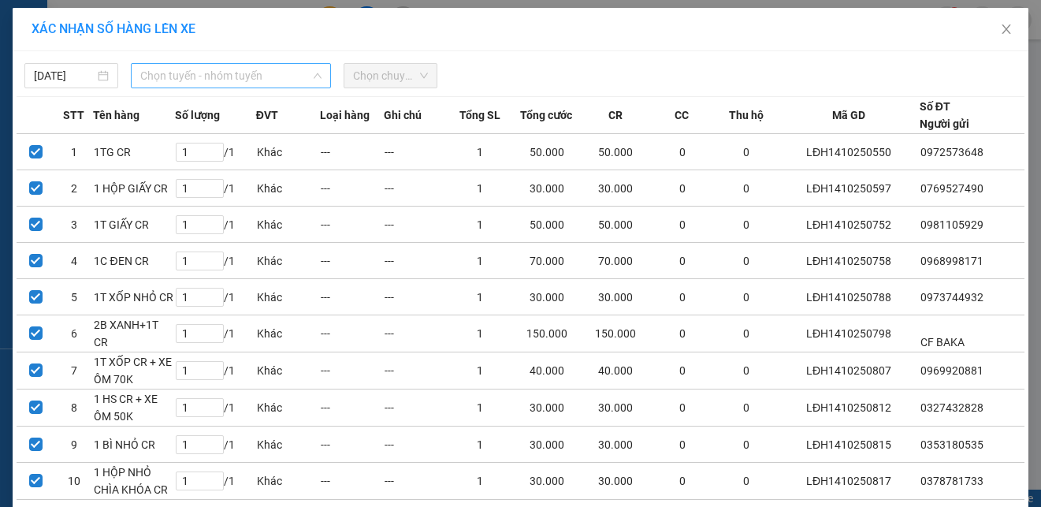
click at [276, 80] on span "Chọn tuyến - nhóm tuyến" at bounding box center [230, 76] width 181 height 24
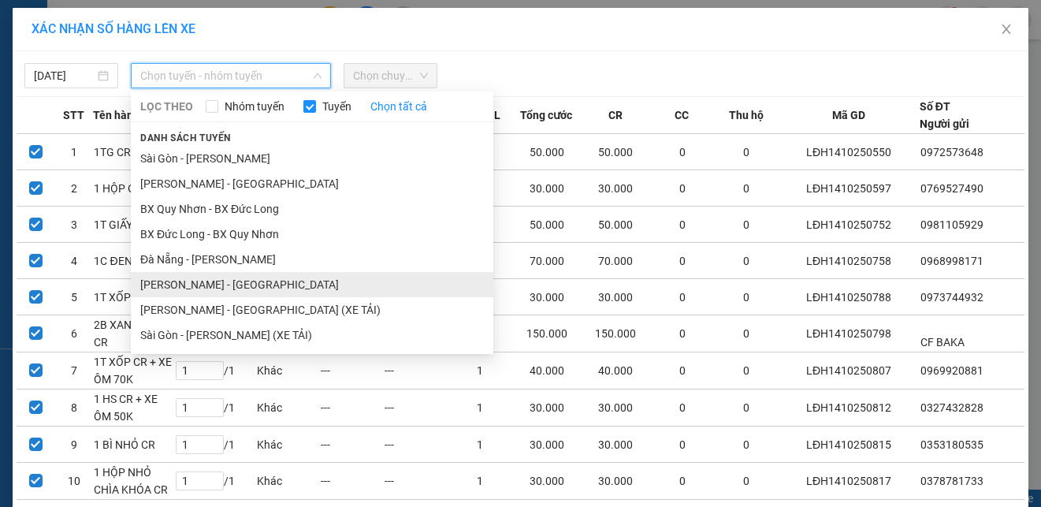
click at [221, 282] on li "[PERSON_NAME] - [GEOGRAPHIC_DATA]" at bounding box center [312, 284] width 362 height 25
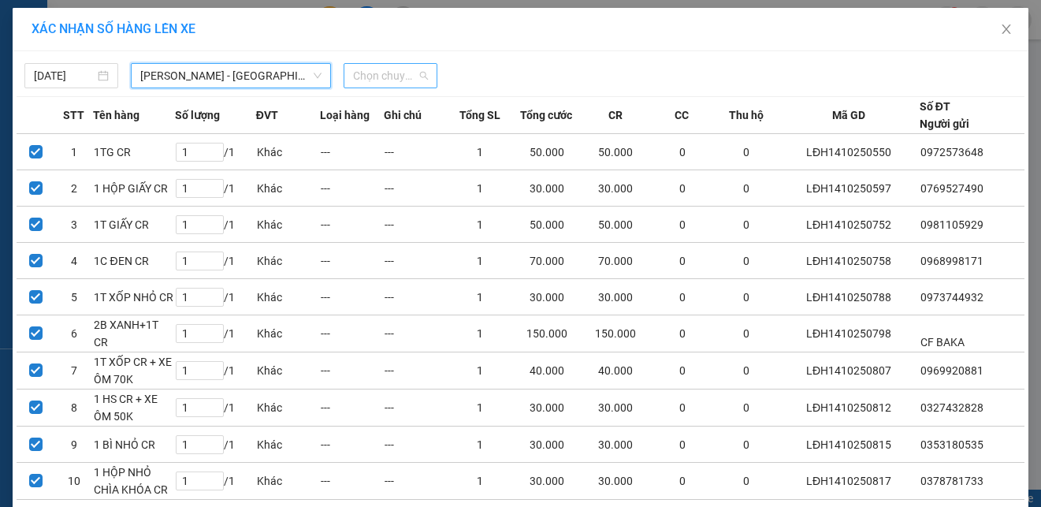
click at [391, 69] on span "Chọn chuyến" at bounding box center [390, 76] width 75 height 24
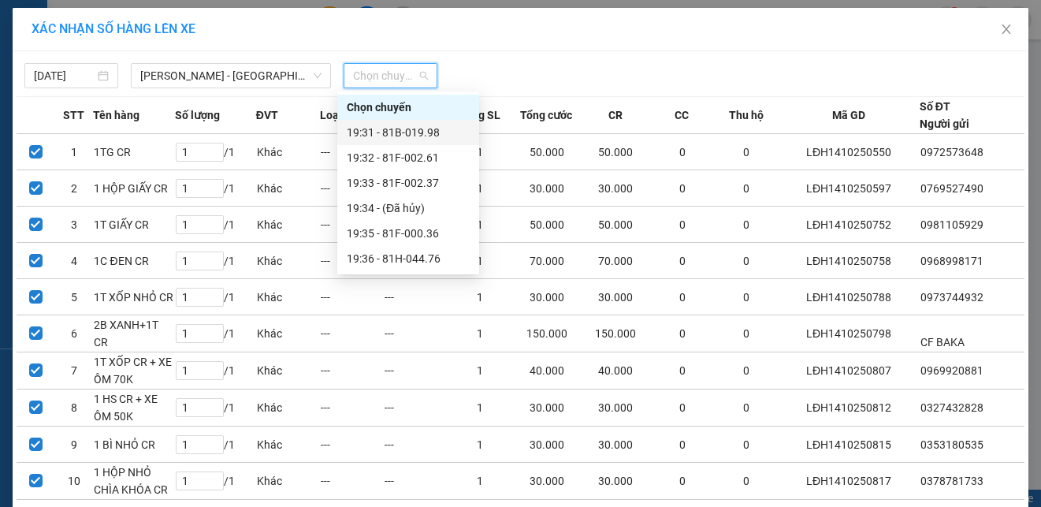
click at [411, 128] on div "19:31 - 81B-019.98" at bounding box center [408, 132] width 123 height 17
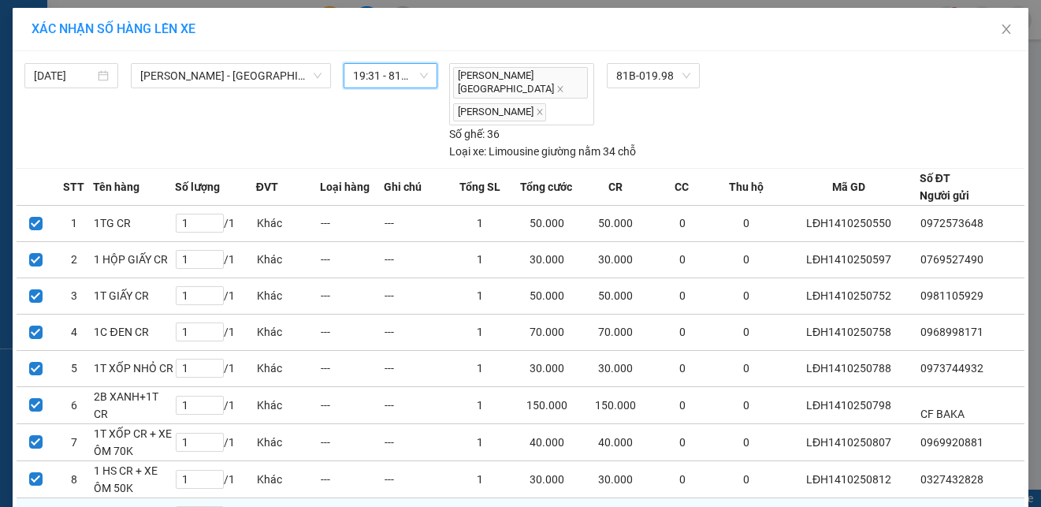
scroll to position [158, 0]
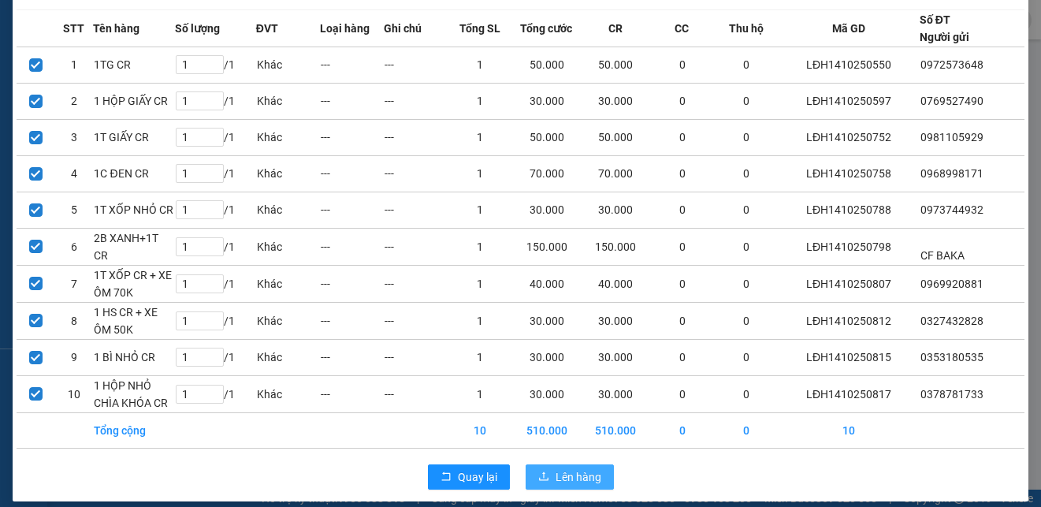
click at [578, 470] on span "Lên hàng" at bounding box center [579, 476] width 46 height 17
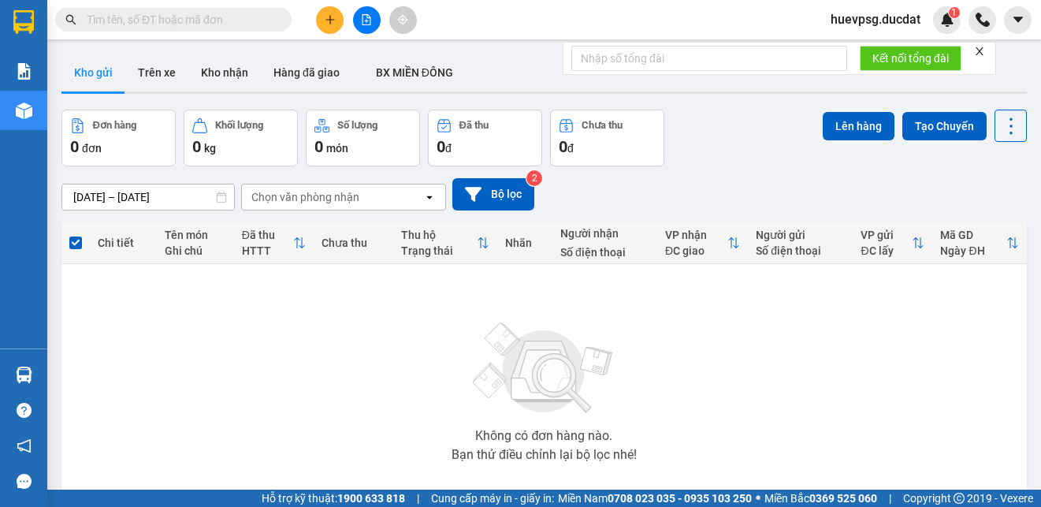
click at [371, 28] on button at bounding box center [367, 20] width 28 height 28
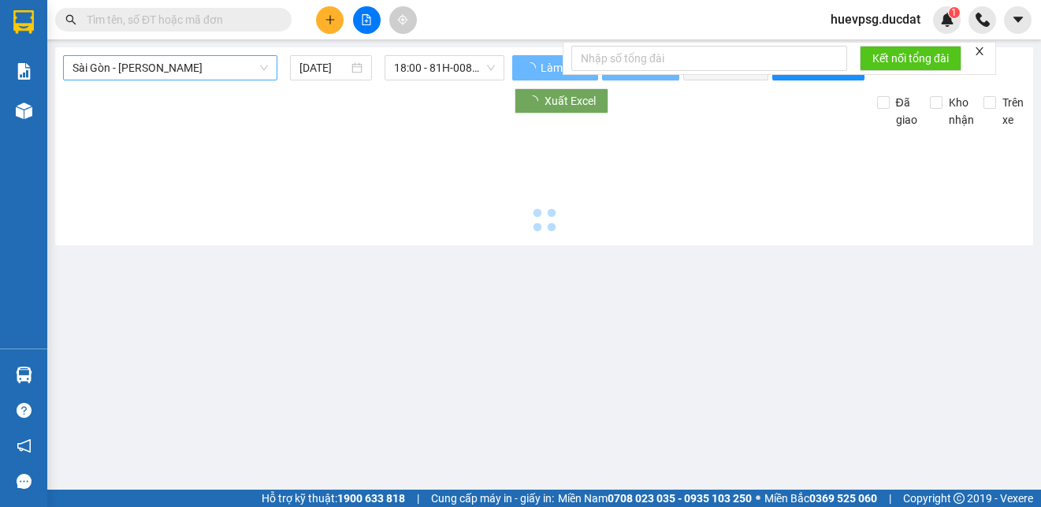
click at [217, 74] on span "Sài Gòn - [PERSON_NAME]" at bounding box center [169, 68] width 195 height 24
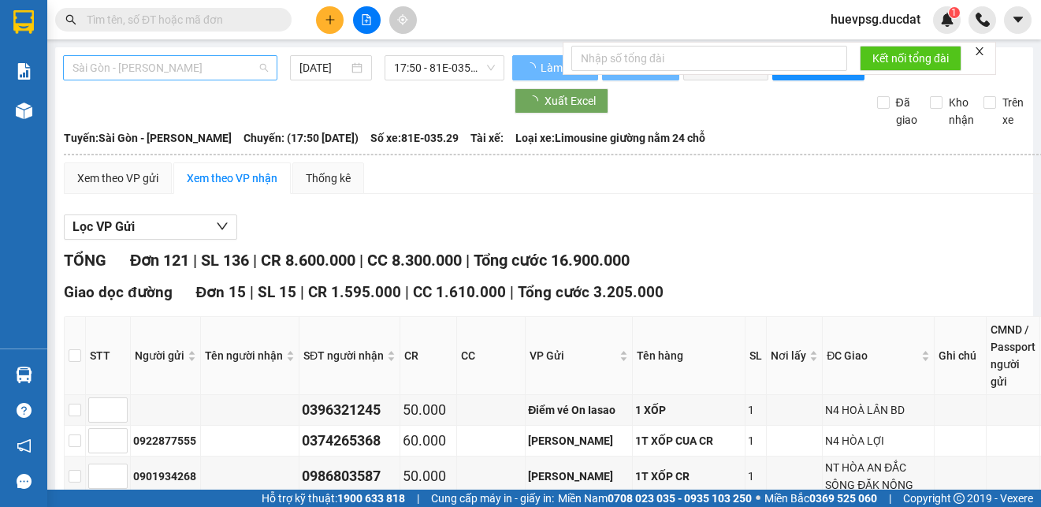
click at [217, 76] on span "Sài Gòn - [PERSON_NAME]" at bounding box center [169, 68] width 195 height 24
click at [225, 71] on span "Sài Gòn - [PERSON_NAME]" at bounding box center [169, 68] width 195 height 24
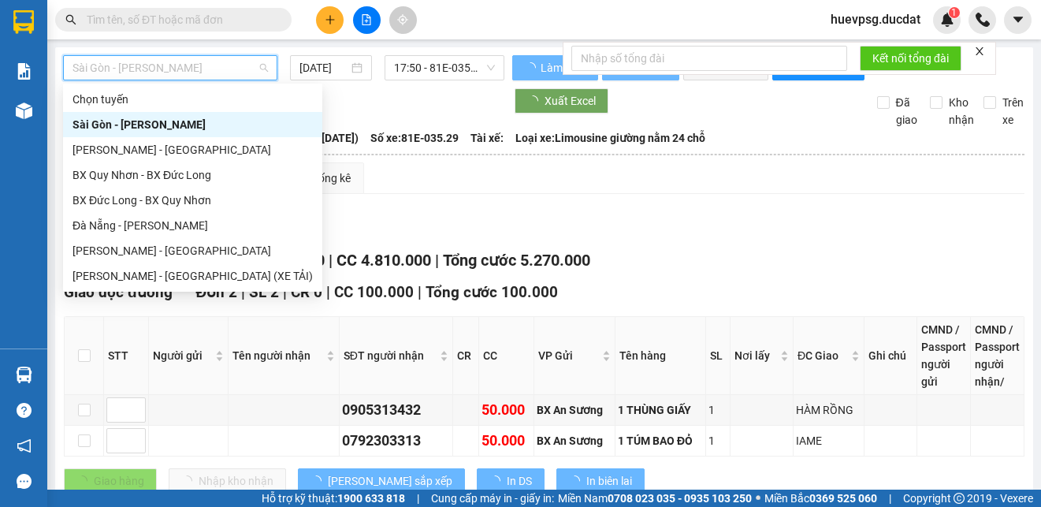
click at [147, 274] on div "[PERSON_NAME] - [GEOGRAPHIC_DATA] (XE TẢI)" at bounding box center [192, 275] width 240 height 17
click at [130, 275] on main "[GEOGRAPHIC_DATA] - [GEOGRAPHIC_DATA] [DATE] 17:50 - 81E-035.29 Làm mới In phơi…" at bounding box center [520, 244] width 1041 height 489
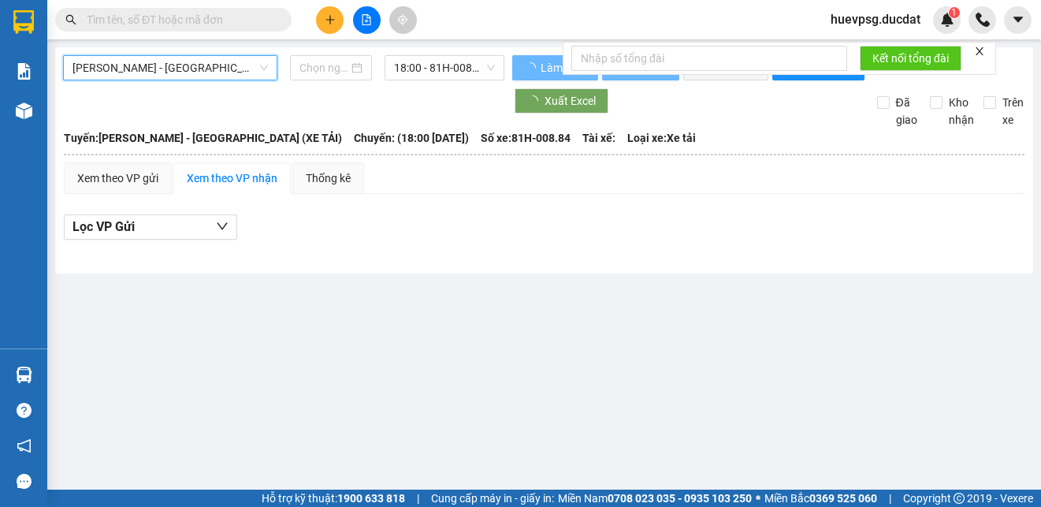
type input "[DATE]"
click at [84, 187] on div "Xem theo VP gửi" at bounding box center [117, 177] width 81 height 17
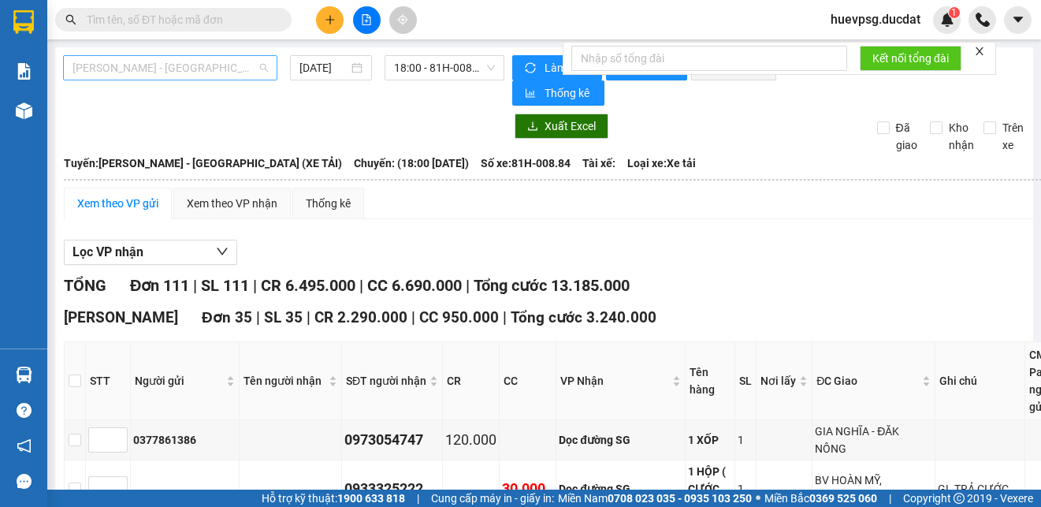
click at [225, 63] on span "[PERSON_NAME] - [GEOGRAPHIC_DATA] (XE TẢI)" at bounding box center [169, 68] width 195 height 24
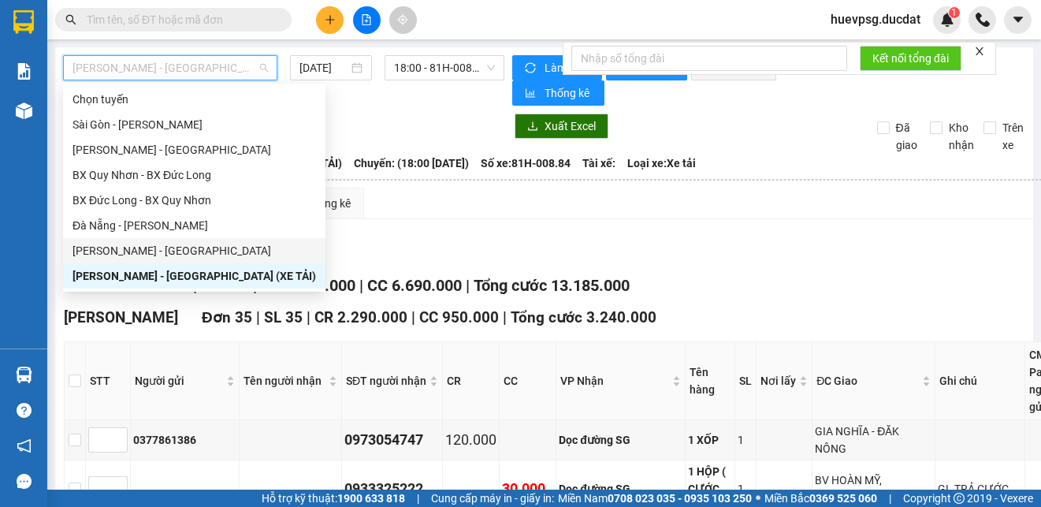
click at [137, 248] on div "[PERSON_NAME] - [GEOGRAPHIC_DATA]" at bounding box center [193, 250] width 243 height 17
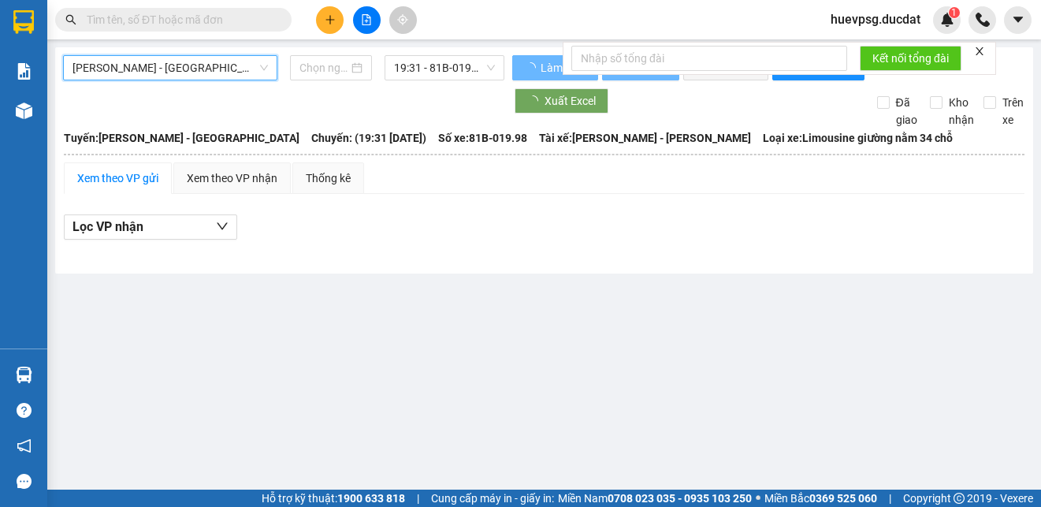
type input "[DATE]"
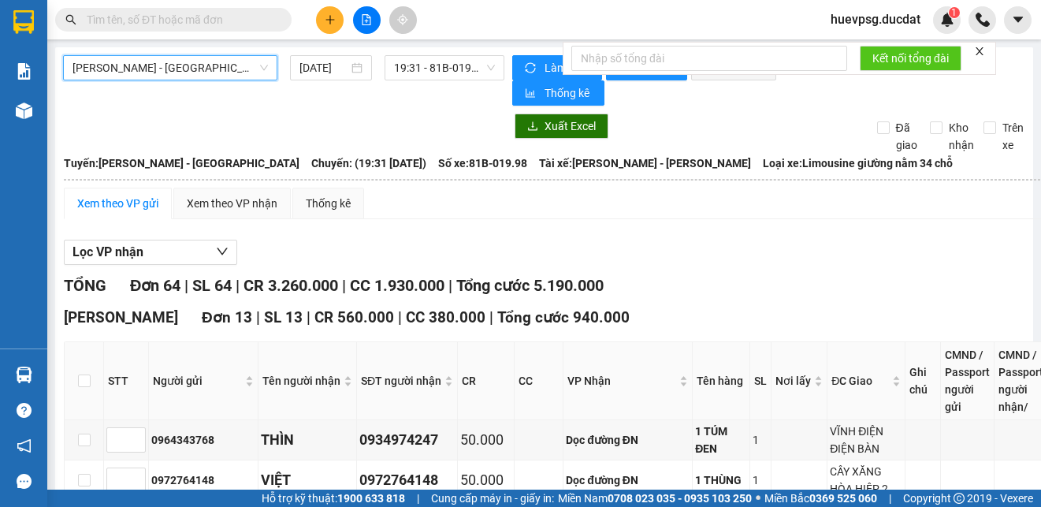
click at [333, 27] on button at bounding box center [330, 20] width 28 height 28
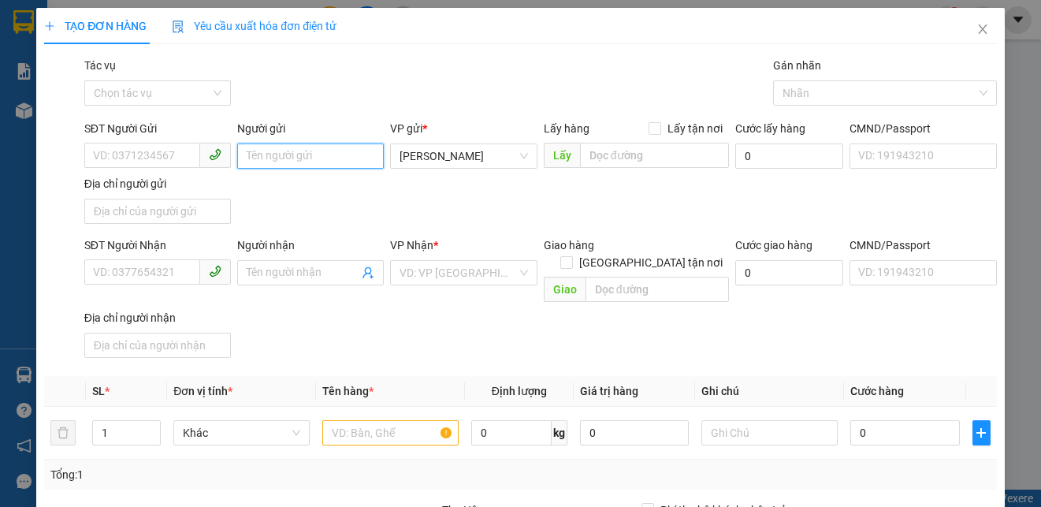
click at [302, 153] on input "Người gửi" at bounding box center [310, 155] width 147 height 25
type input "OANH ĐẬU"
click at [429, 263] on input "search" at bounding box center [458, 273] width 117 height 24
type input "DỌC"
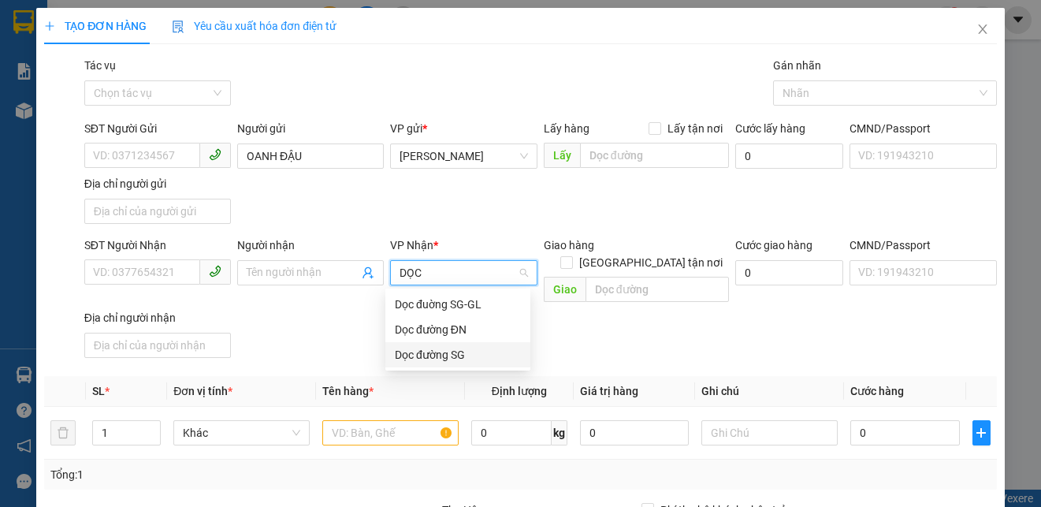
click at [436, 351] on div "Dọc đường SG" at bounding box center [458, 354] width 126 height 17
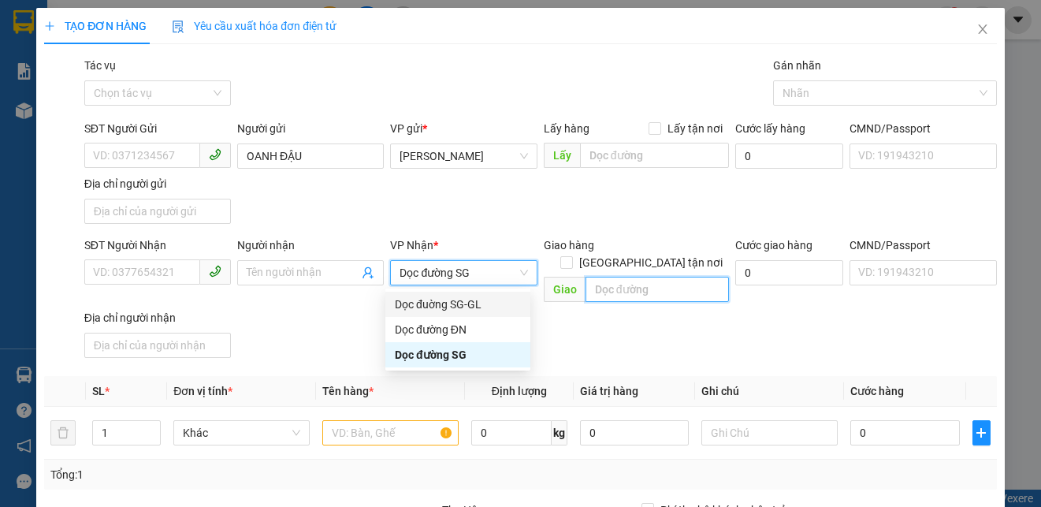
click at [623, 277] on input "text" at bounding box center [656, 289] width 143 height 25
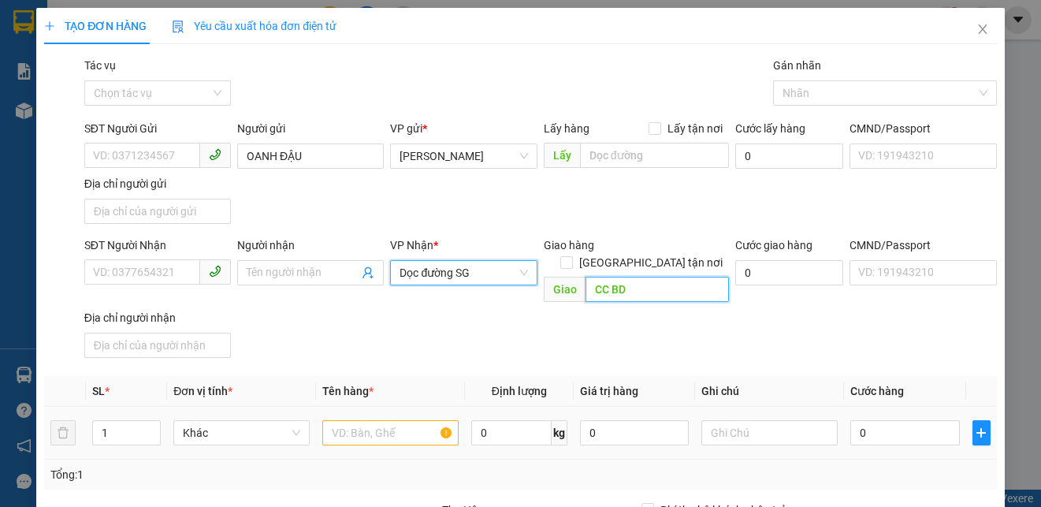
type input "CC BD"
click at [375, 422] on input "text" at bounding box center [390, 432] width 136 height 25
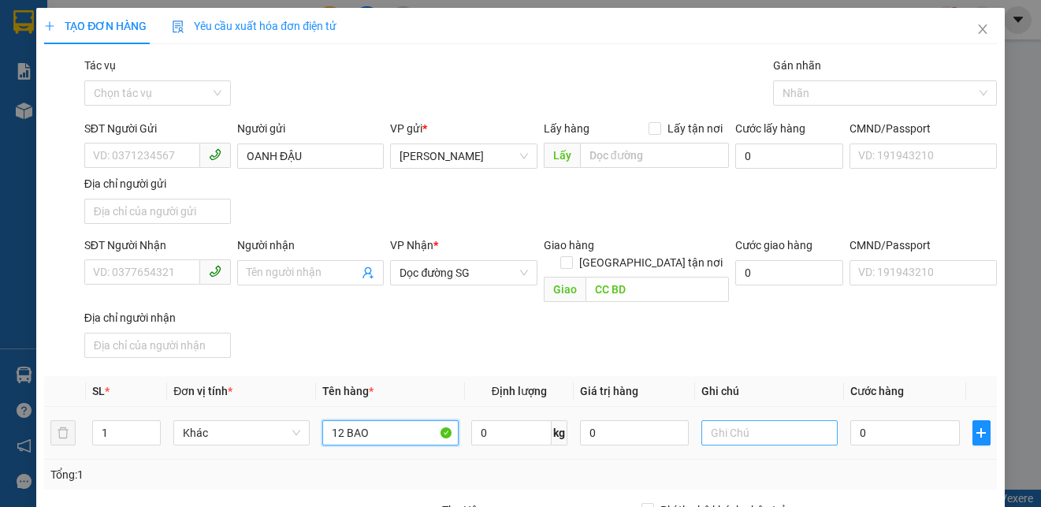
type input "12 BAO"
click at [744, 420] on input "text" at bounding box center [769, 432] width 136 height 25
type input "GL NỢ CƯỚC"
type input "6"
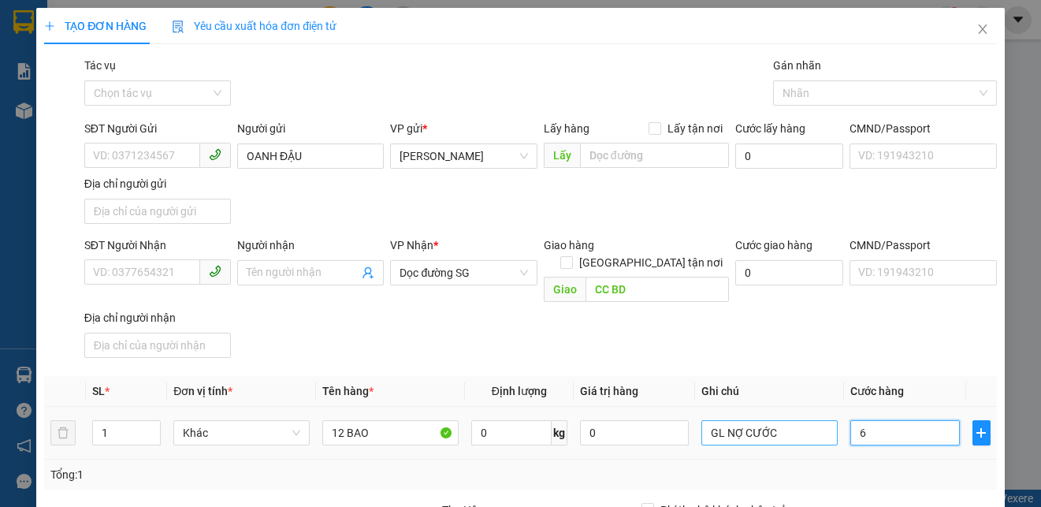
type input "6"
type input "0"
type input "08"
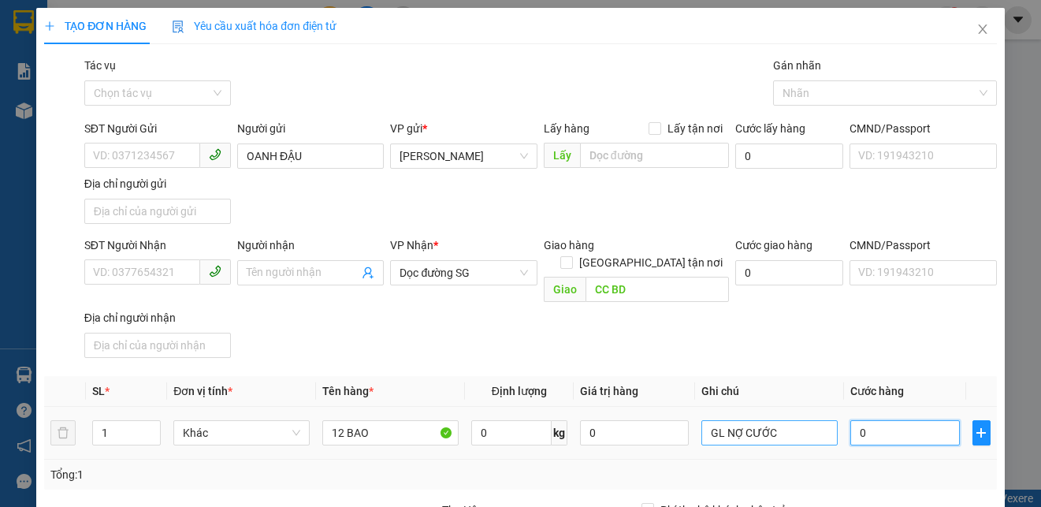
type input "8"
type input "086"
type input "86"
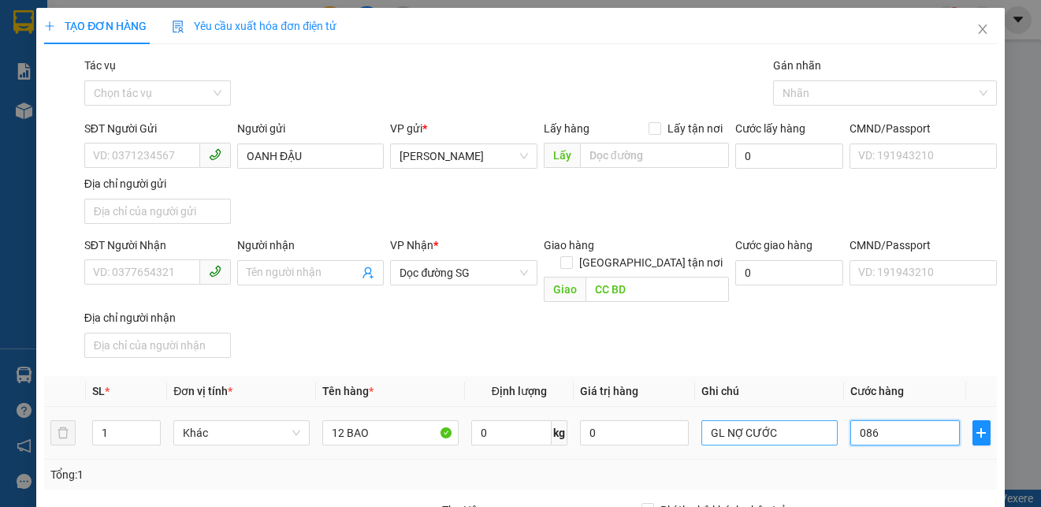
type input "0.860"
type input "860"
type input "08.600"
type input "8.600"
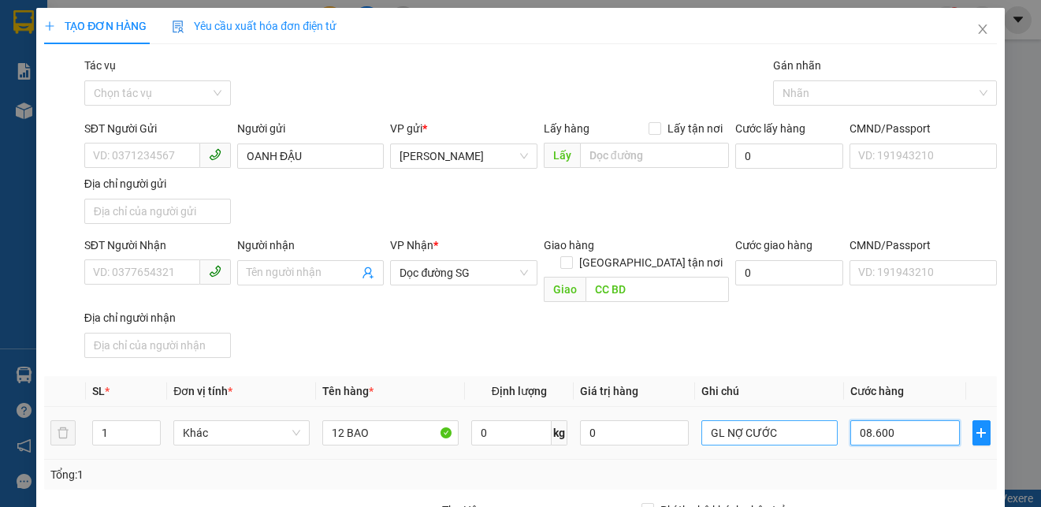
type input "8.600"
type input "086.000"
type input "86.000"
type input "08.600"
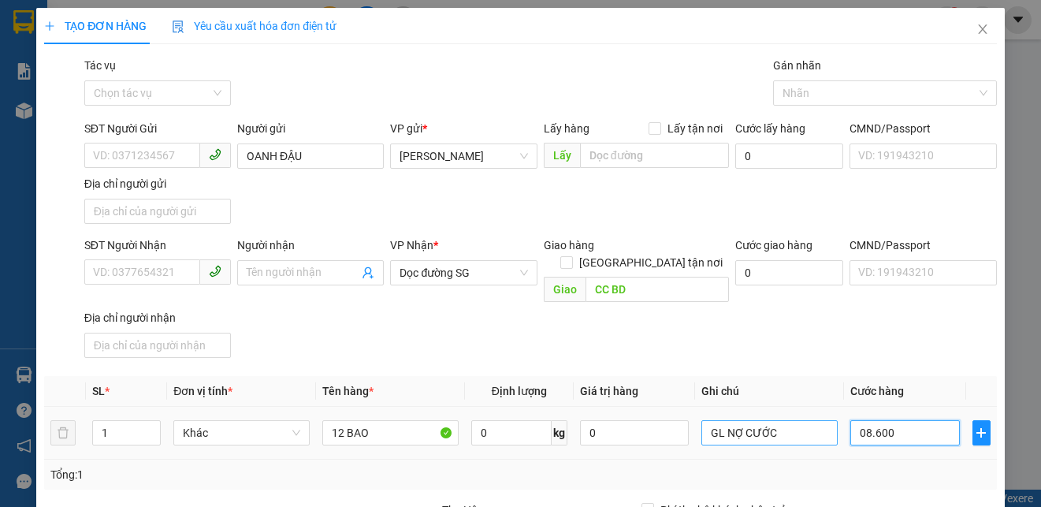
type input "8.600"
type input "0.860"
type input "860"
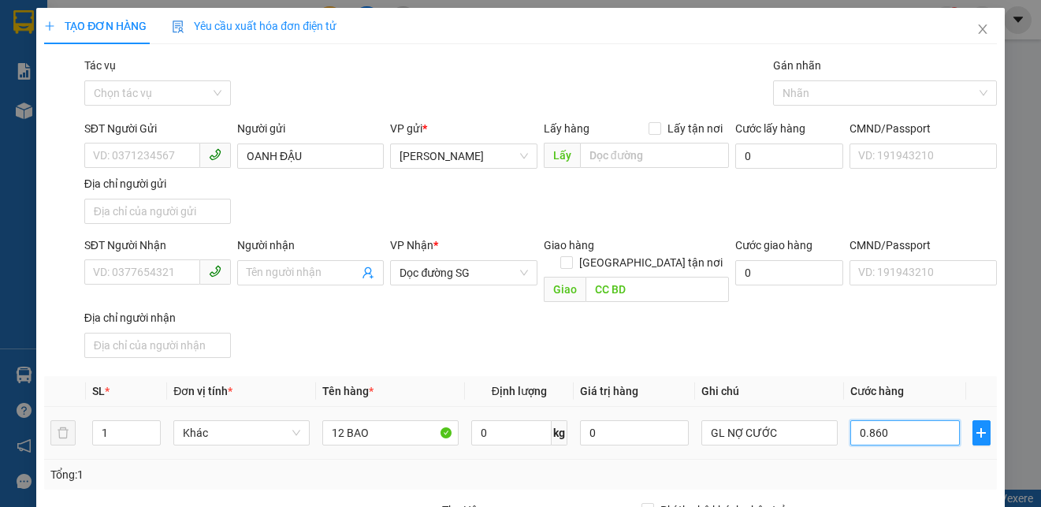
scroll to position [187, 0]
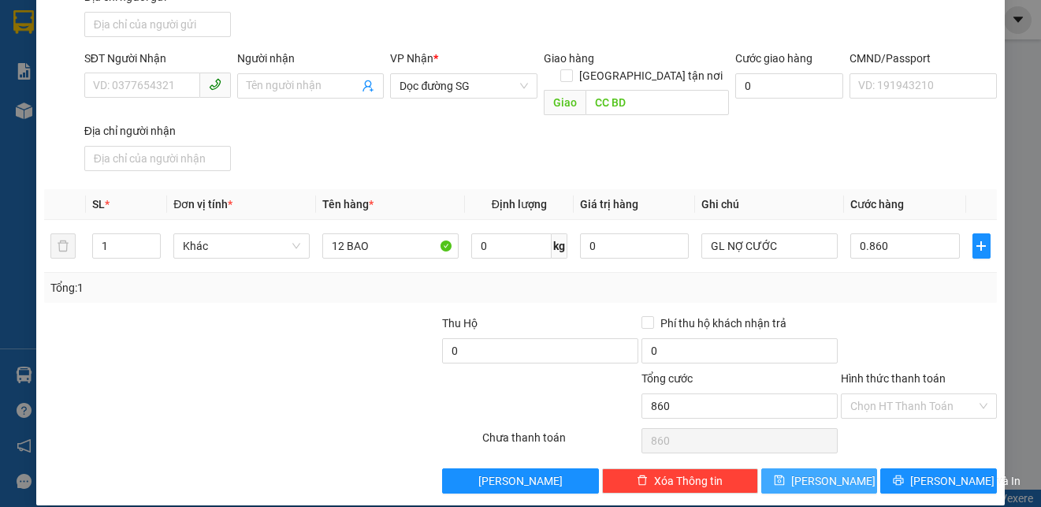
type input "860.000"
click at [851, 468] on button "[PERSON_NAME]" at bounding box center [819, 480] width 117 height 25
type input "0"
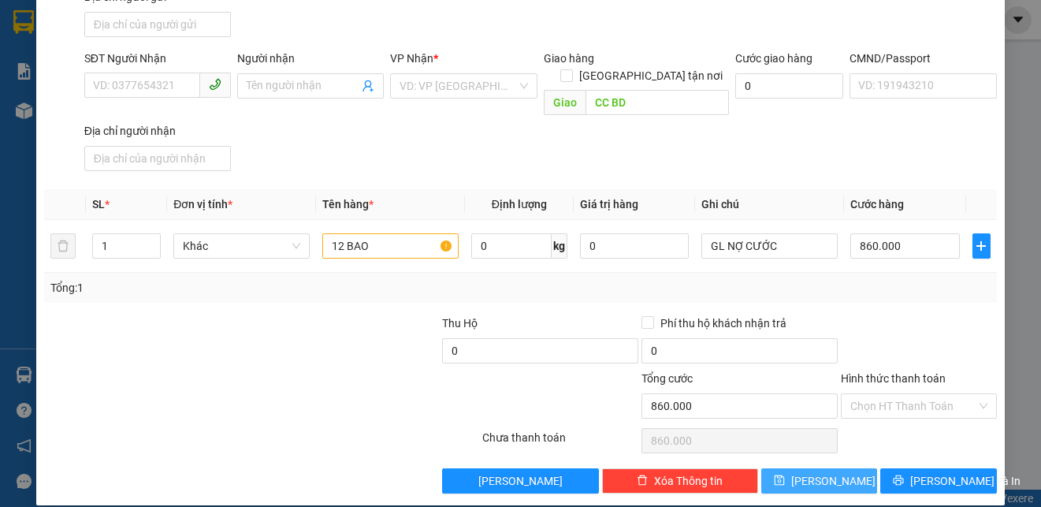
type input "0"
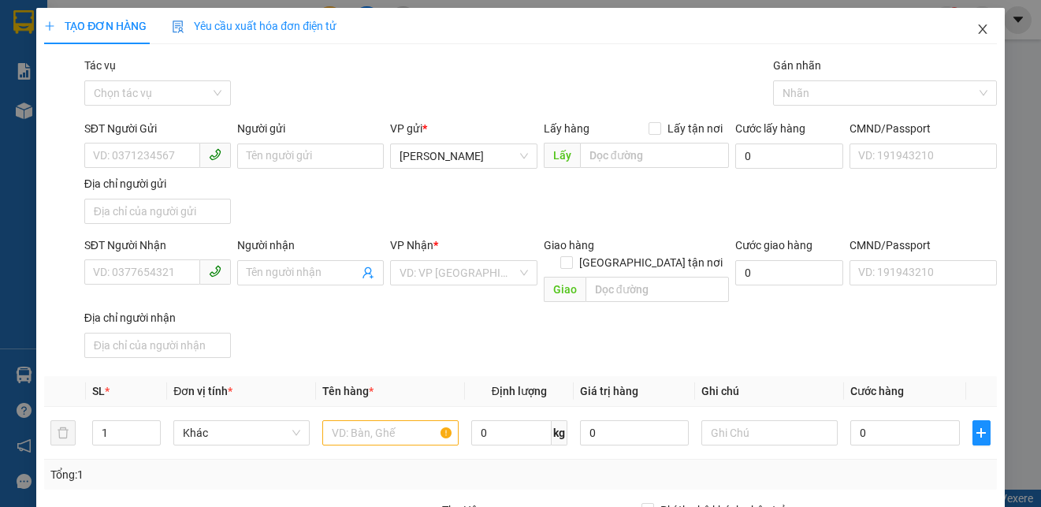
click at [976, 33] on icon "close" at bounding box center [982, 29] width 13 height 13
click at [969, 32] on div at bounding box center [982, 20] width 28 height 28
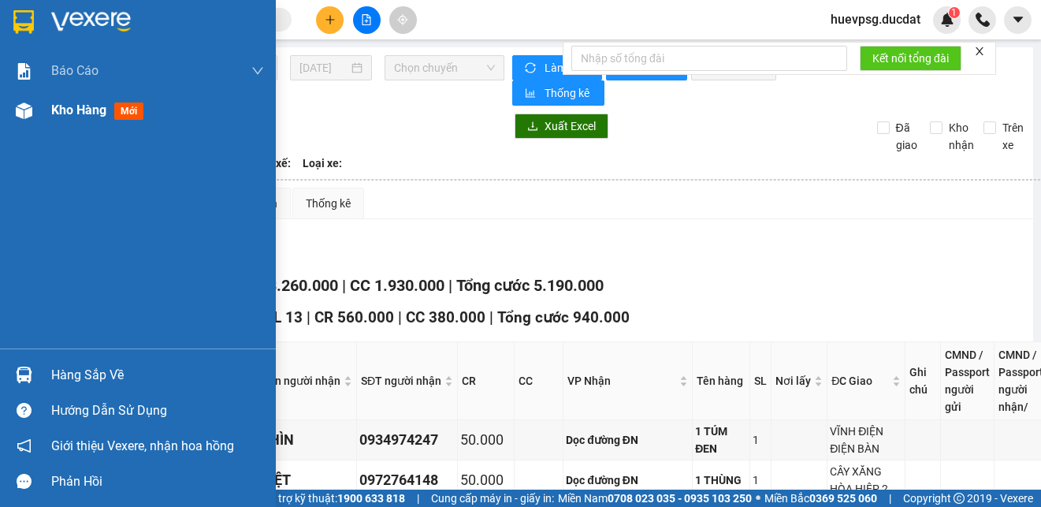
click at [26, 110] on img at bounding box center [24, 110] width 17 height 17
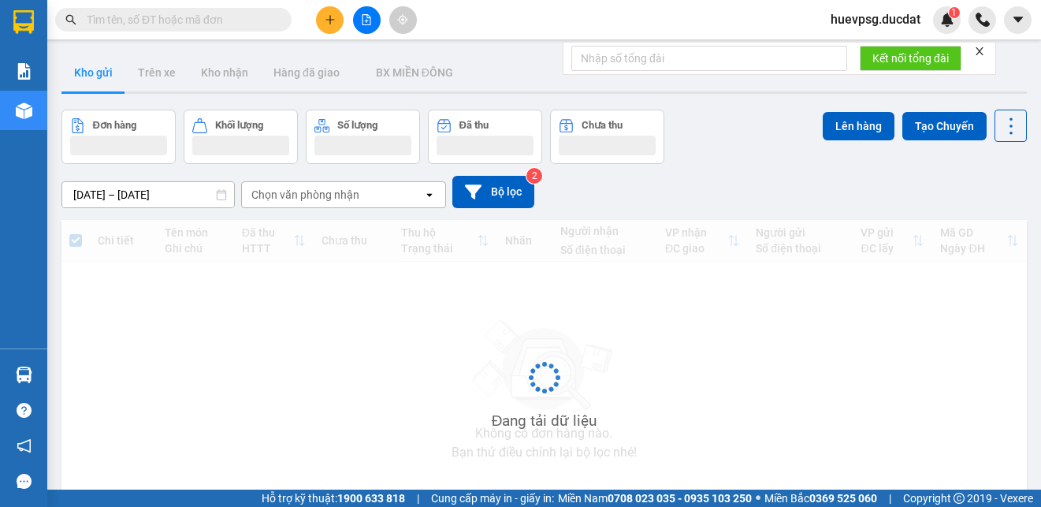
click at [713, 334] on div "Đang tải dữ liệu" at bounding box center [543, 389] width 965 height 339
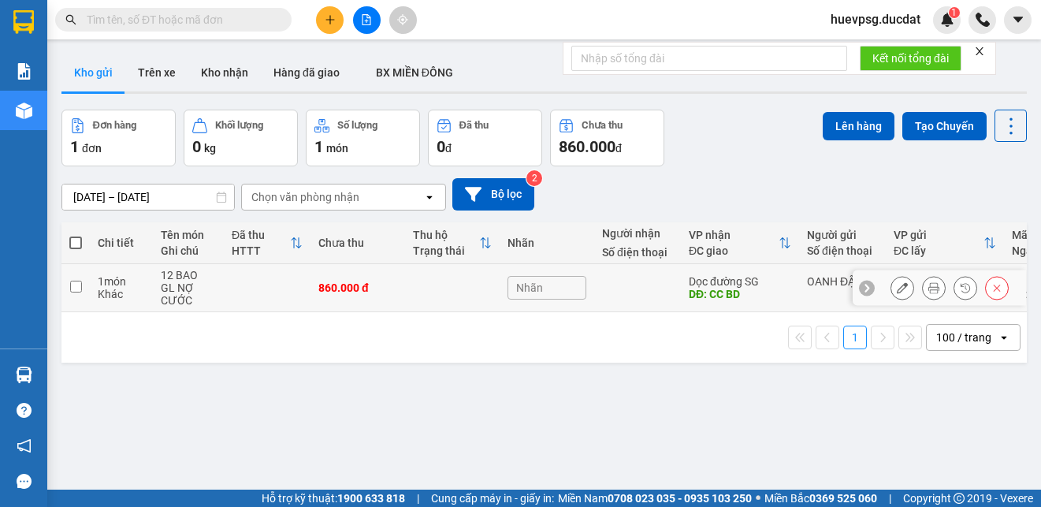
click at [79, 288] on input "checkbox" at bounding box center [76, 287] width 12 height 12
checkbox input "true"
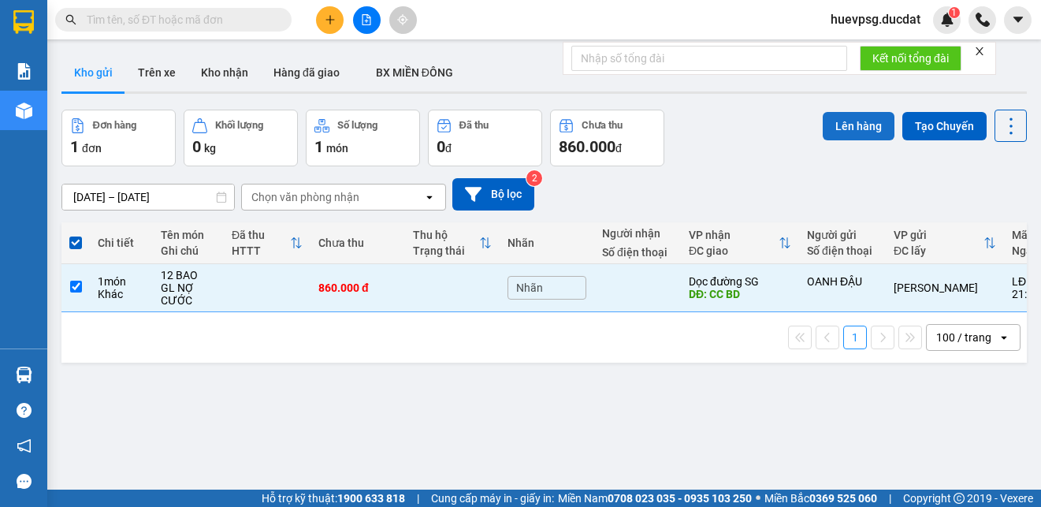
click at [844, 120] on button "Lên hàng" at bounding box center [859, 126] width 72 height 28
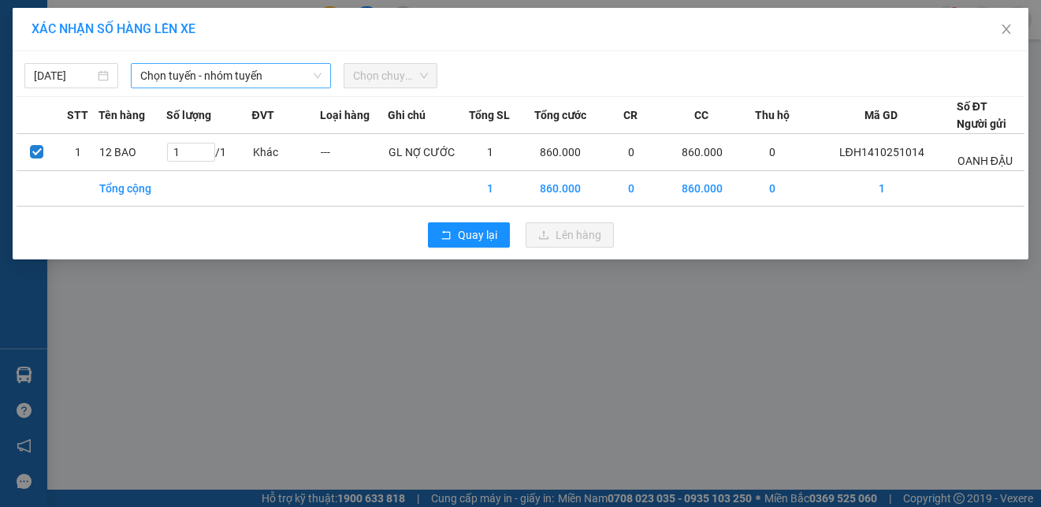
click at [297, 70] on span "Chọn tuyến - nhóm tuyến" at bounding box center [230, 76] width 181 height 24
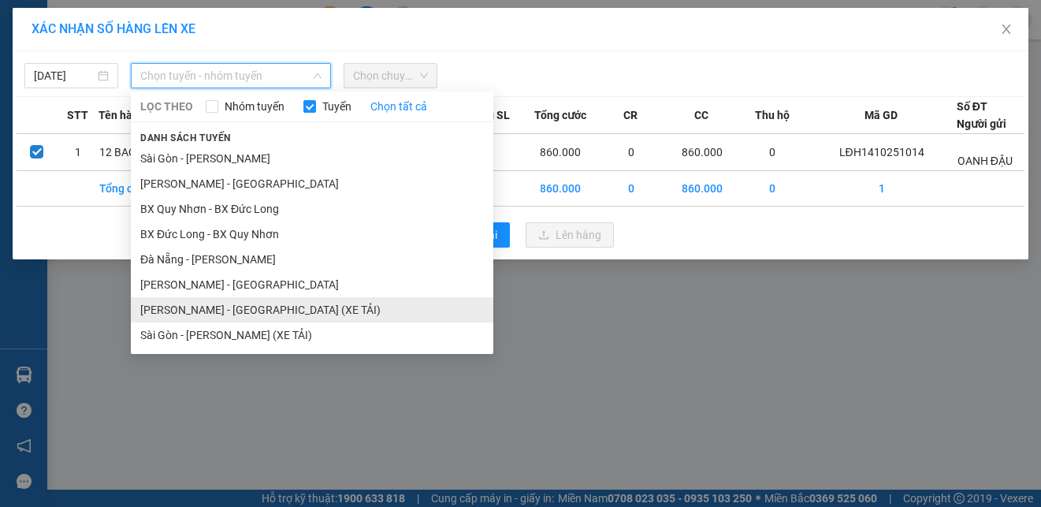
click at [210, 303] on li "[PERSON_NAME] - [GEOGRAPHIC_DATA] (XE TẢI)" at bounding box center [312, 309] width 362 height 25
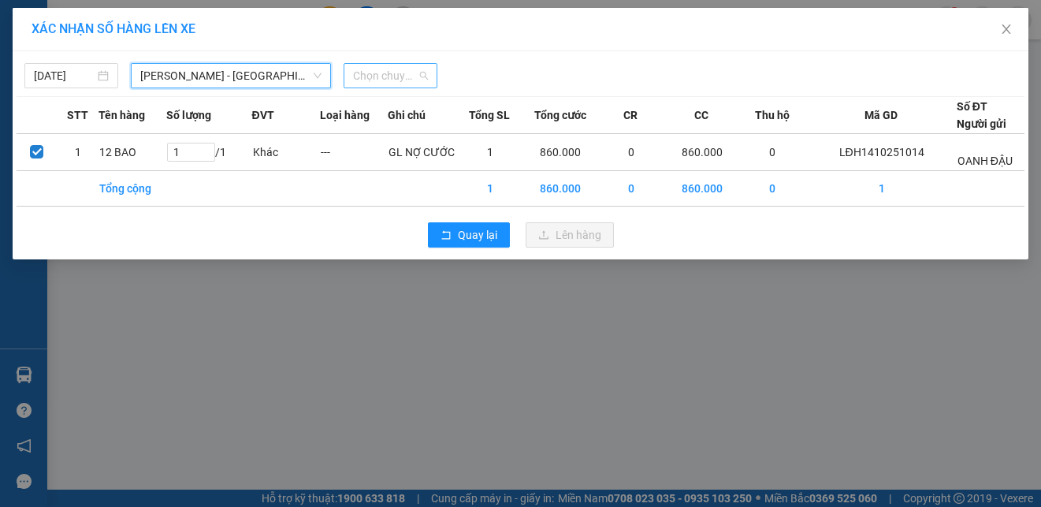
click at [392, 84] on span "Chọn chuyến" at bounding box center [390, 76] width 75 height 24
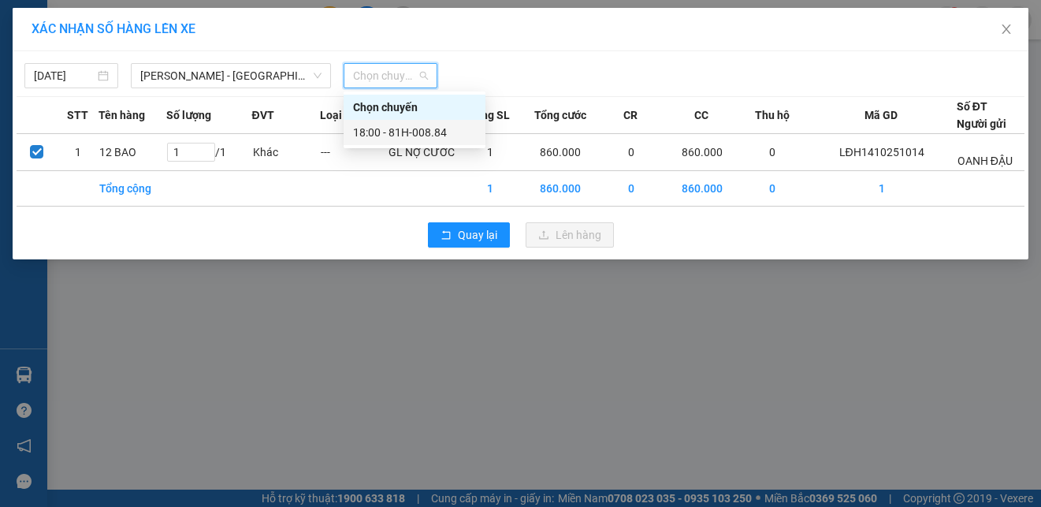
click at [401, 126] on div "18:00 - 81H-008.84" at bounding box center [414, 132] width 123 height 17
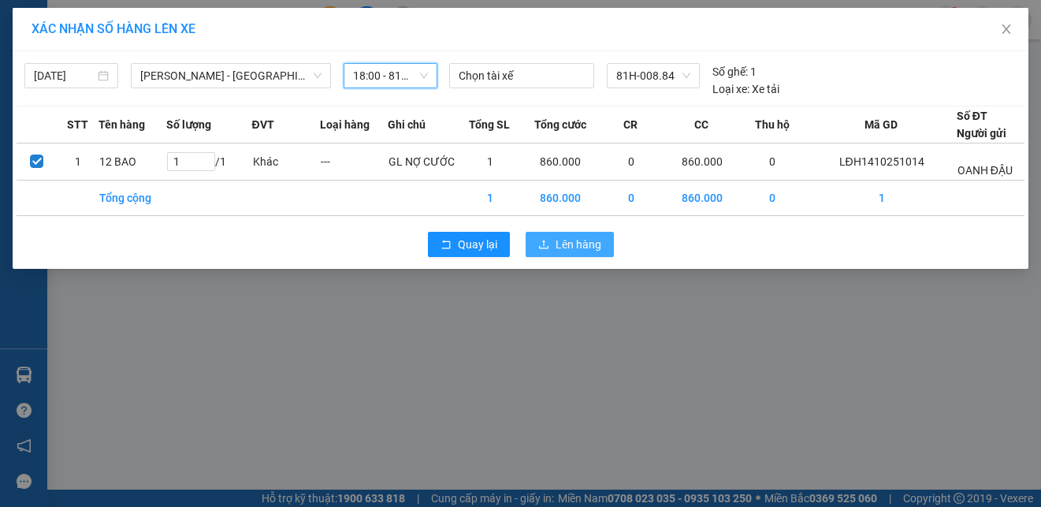
click at [553, 242] on button "Lên hàng" at bounding box center [570, 244] width 88 height 25
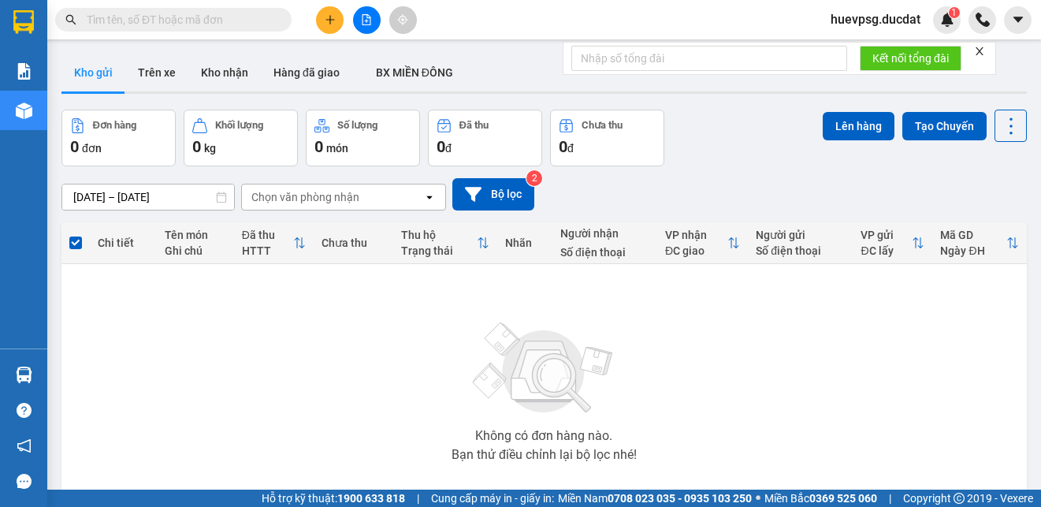
click at [465, 343] on img at bounding box center [544, 368] width 158 height 110
click at [407, 340] on div "Không có đơn hàng nào. Bạn thử điều chỉnh lại bộ lọc nhé!" at bounding box center [544, 387] width 950 height 236
